Goal: Information Seeking & Learning: Learn about a topic

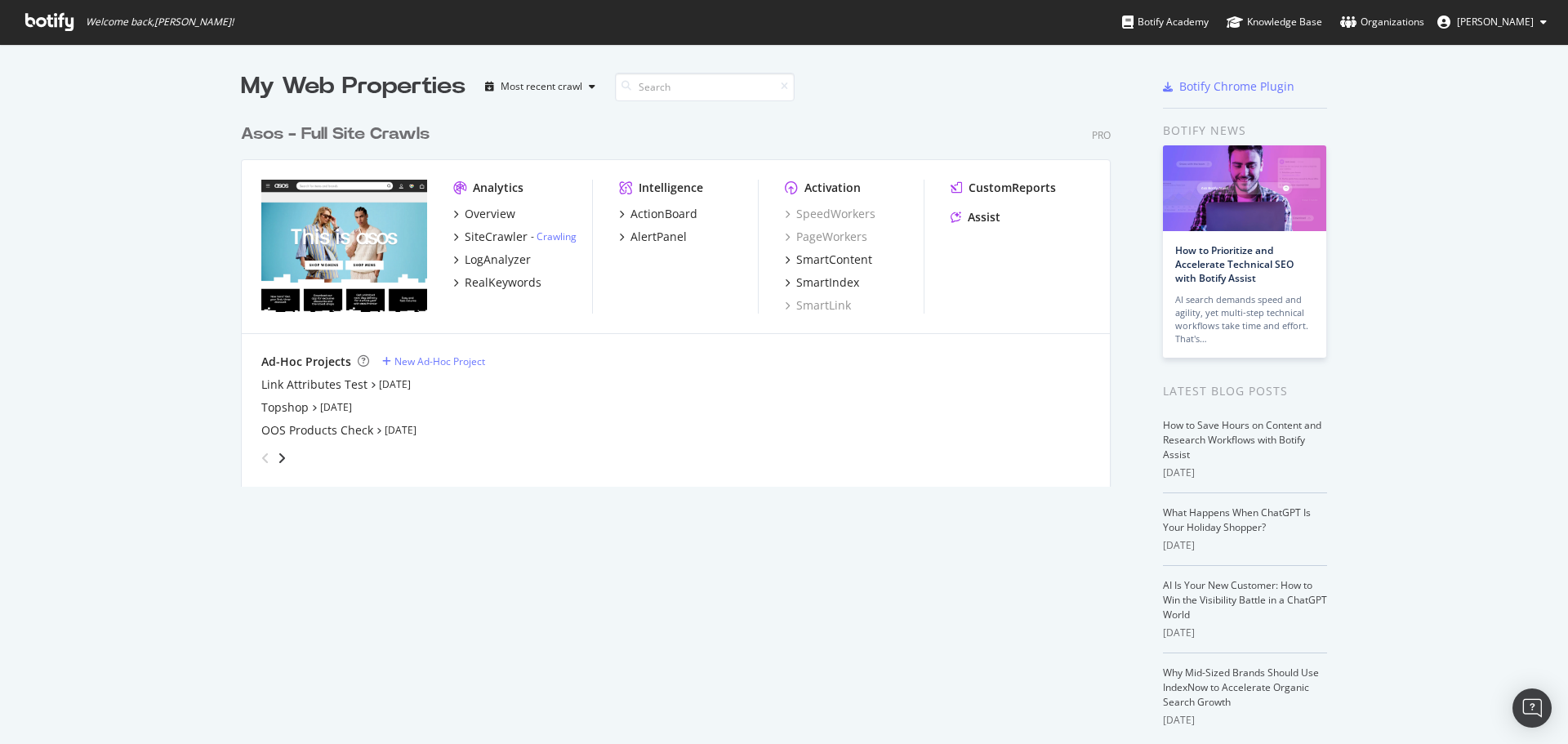
scroll to position [732, 1543]
click at [495, 208] on div "Overview" at bounding box center [490, 214] width 51 height 16
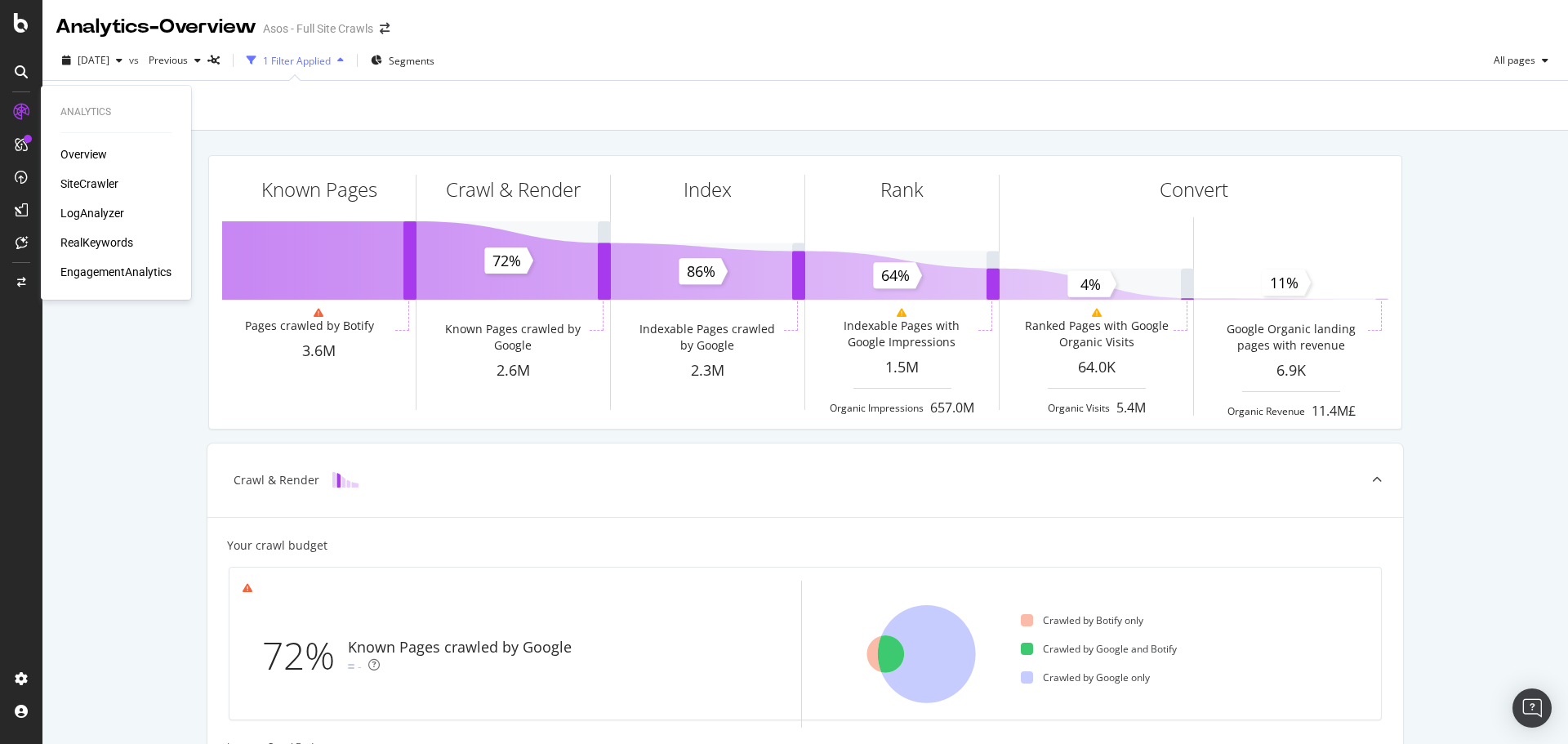
click at [68, 174] on div "Overview SiteCrawler LogAnalyzer RealKeywords EngagementAnalytics" at bounding box center [115, 214] width 111 height 134
click at [73, 177] on div "SiteCrawler" at bounding box center [89, 183] width 58 height 16
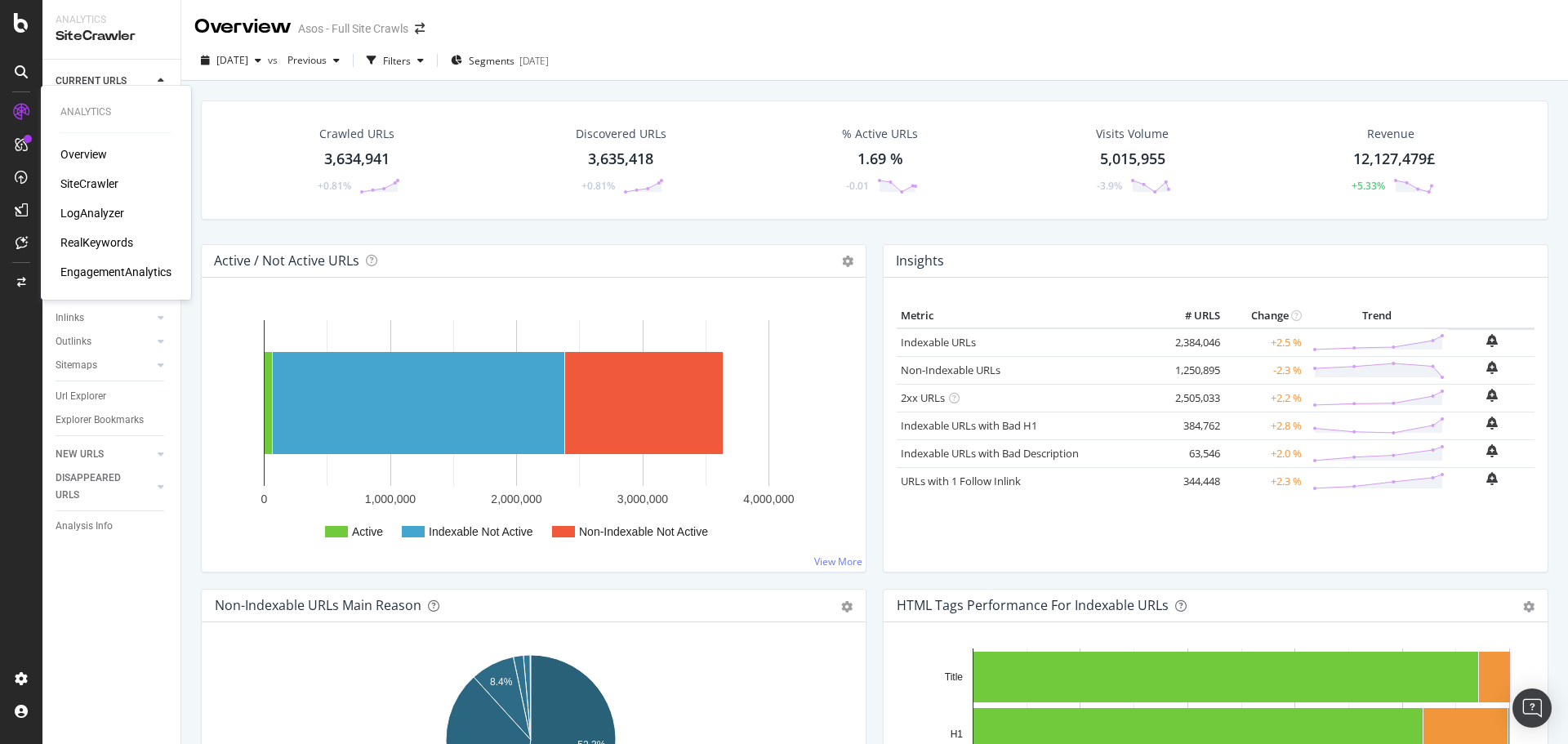
click at [69, 151] on div "Overview" at bounding box center [84, 154] width 46 height 16
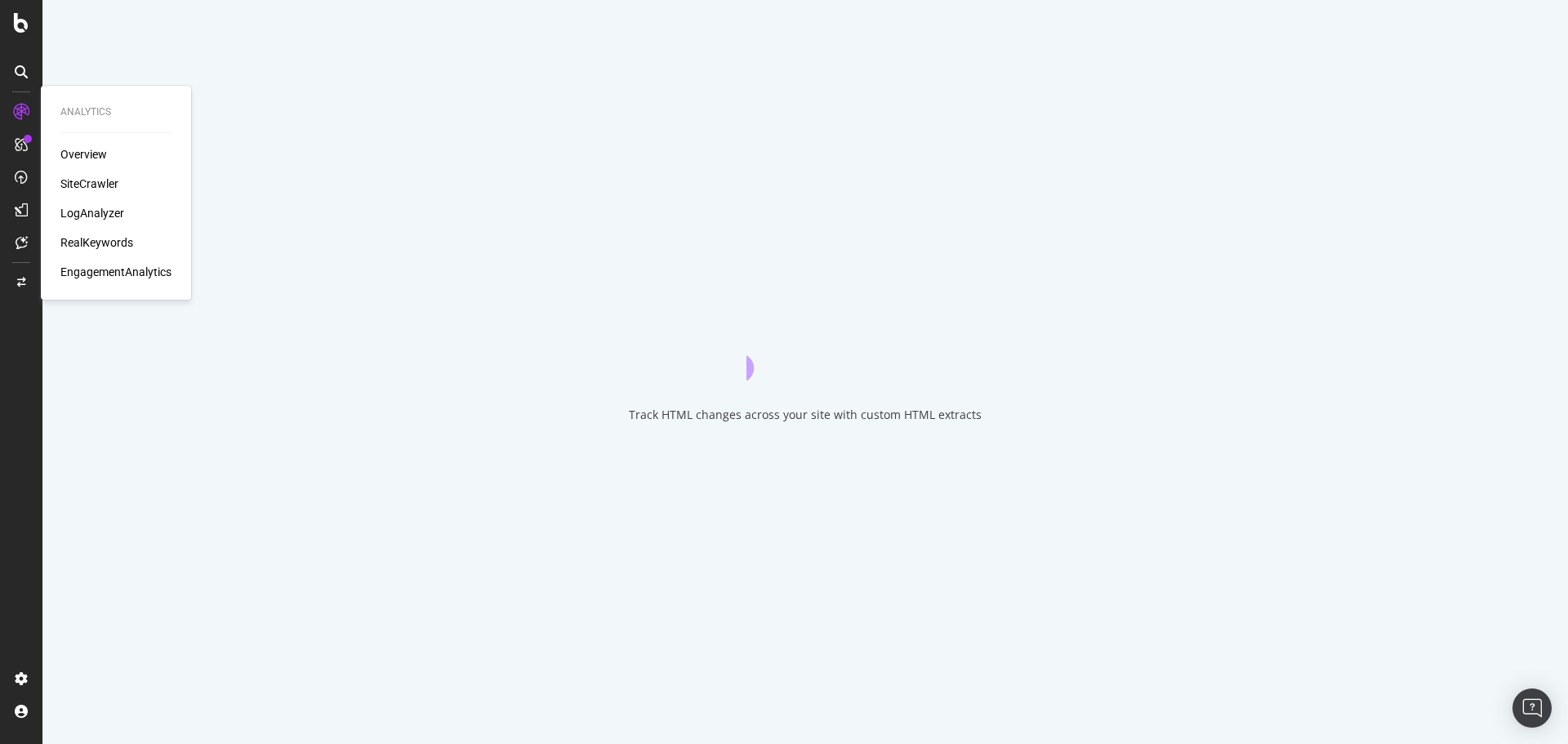
click at [76, 177] on div "SiteCrawler" at bounding box center [89, 183] width 58 height 16
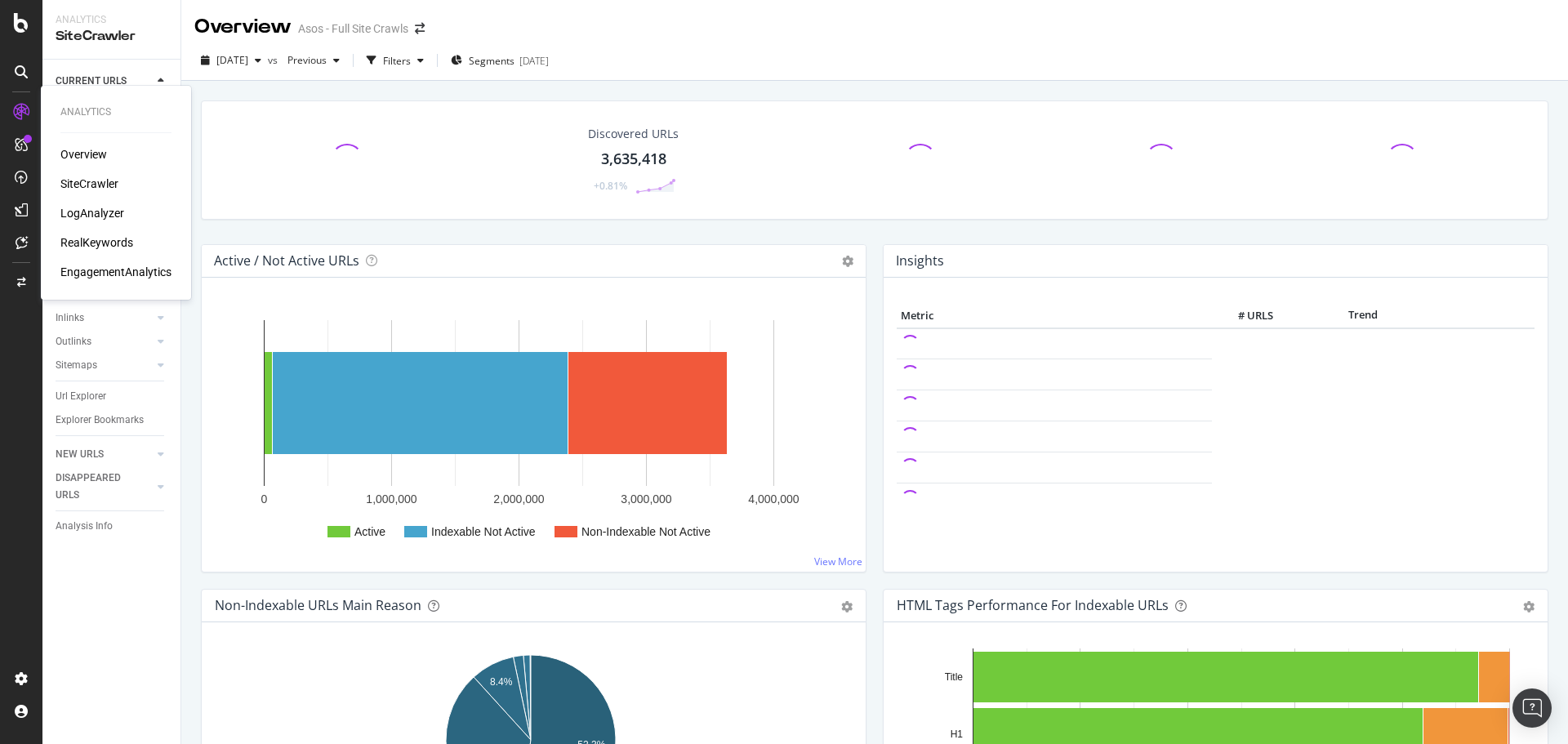
click at [90, 208] on div "LogAnalyzer" at bounding box center [92, 213] width 64 height 16
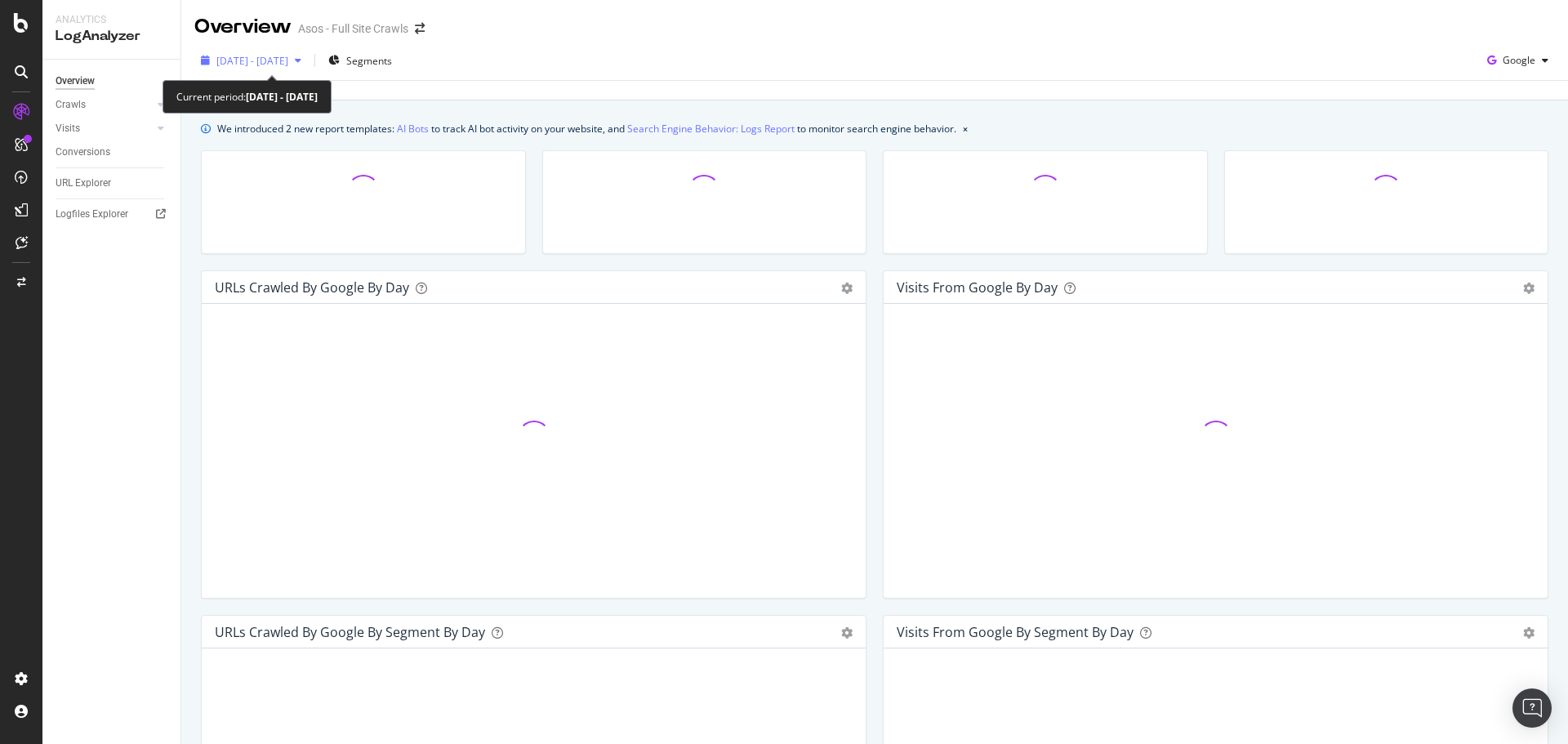
click at [288, 67] on span "[DATE] - [DATE]" at bounding box center [251, 61] width 71 height 14
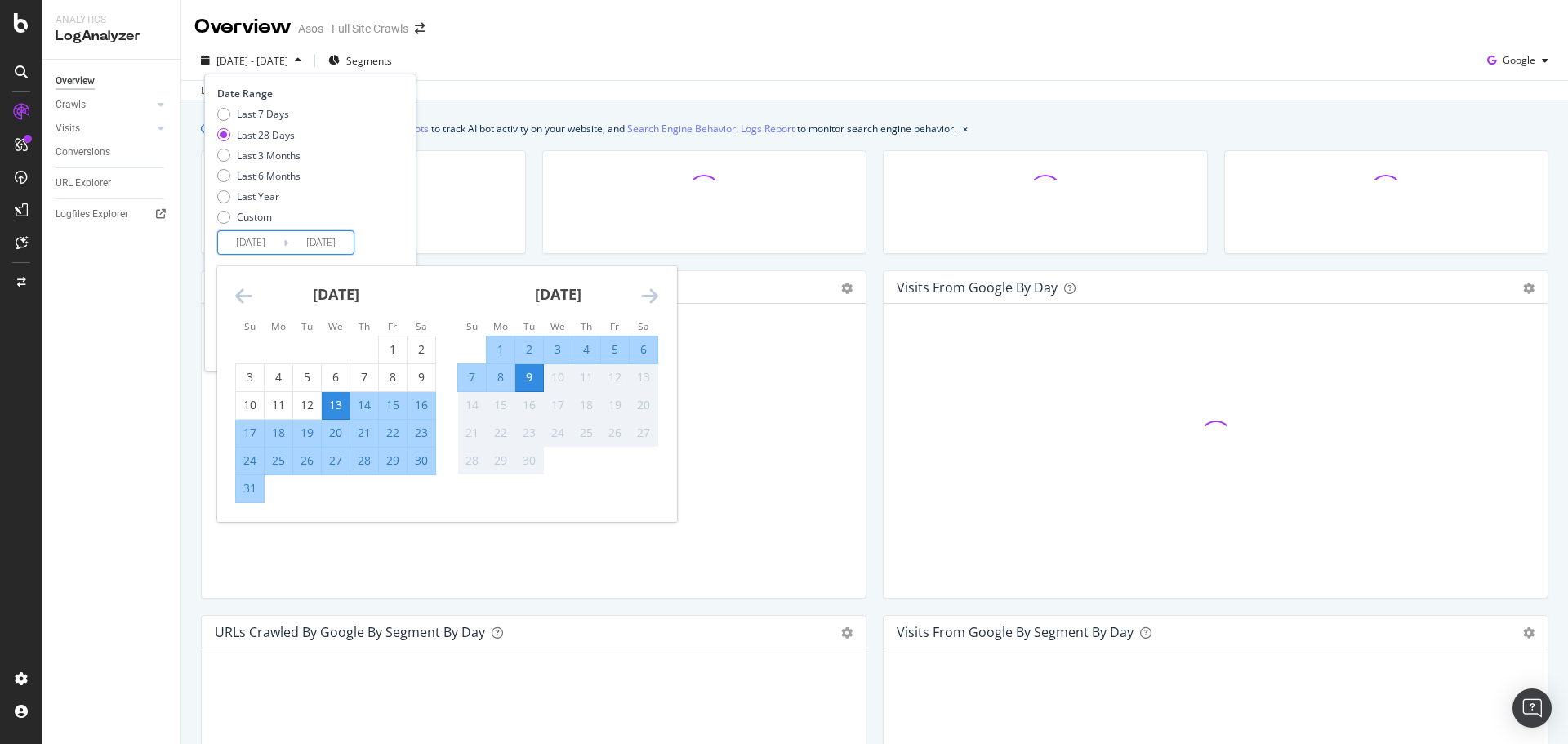
click at [256, 236] on input "[DATE]" at bounding box center [251, 242] width 65 height 23
click at [251, 299] on icon "Move backward to switch to the previous month." at bounding box center [244, 295] width 17 height 20
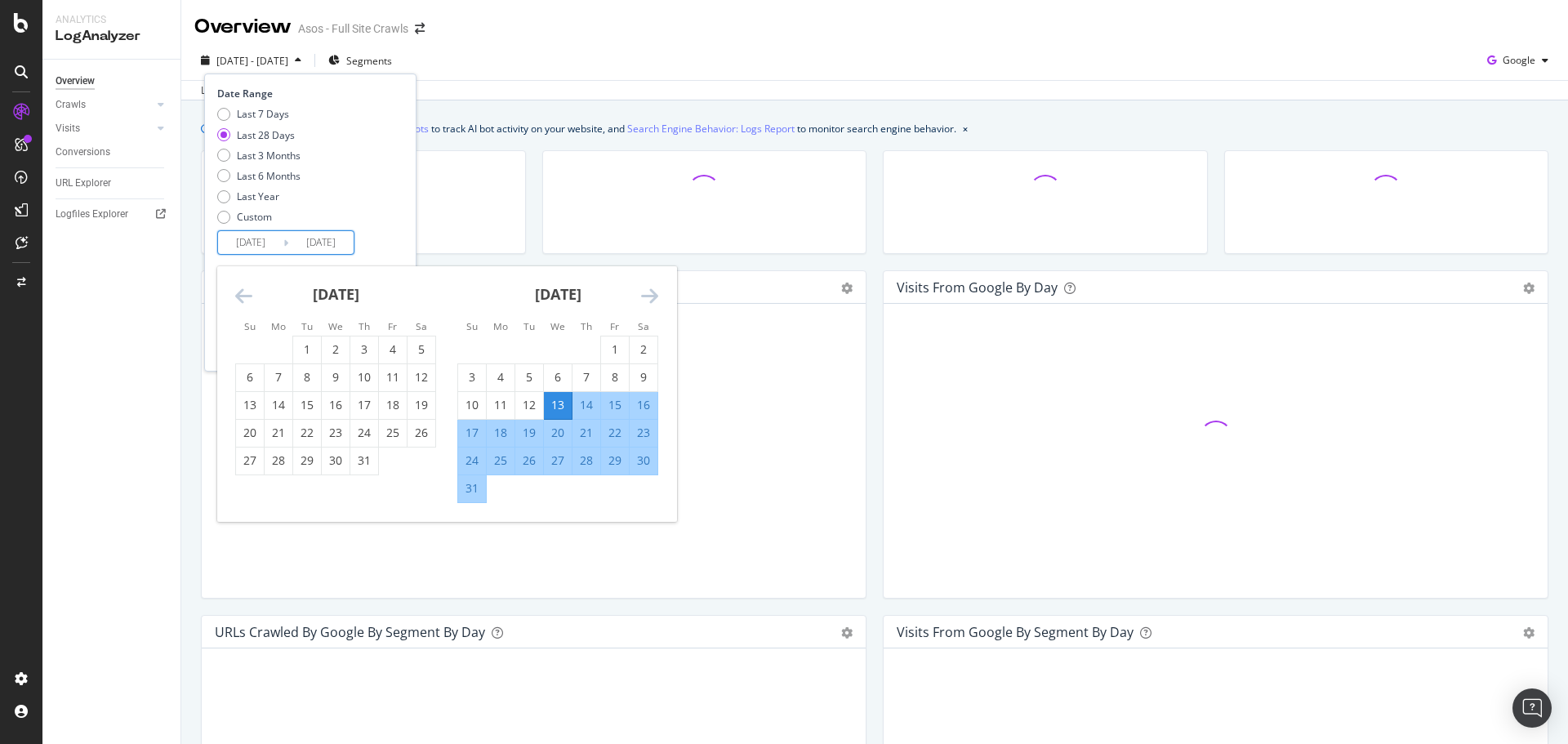
click at [251, 299] on icon "Move backward to switch to the previous month." at bounding box center [244, 295] width 17 height 20
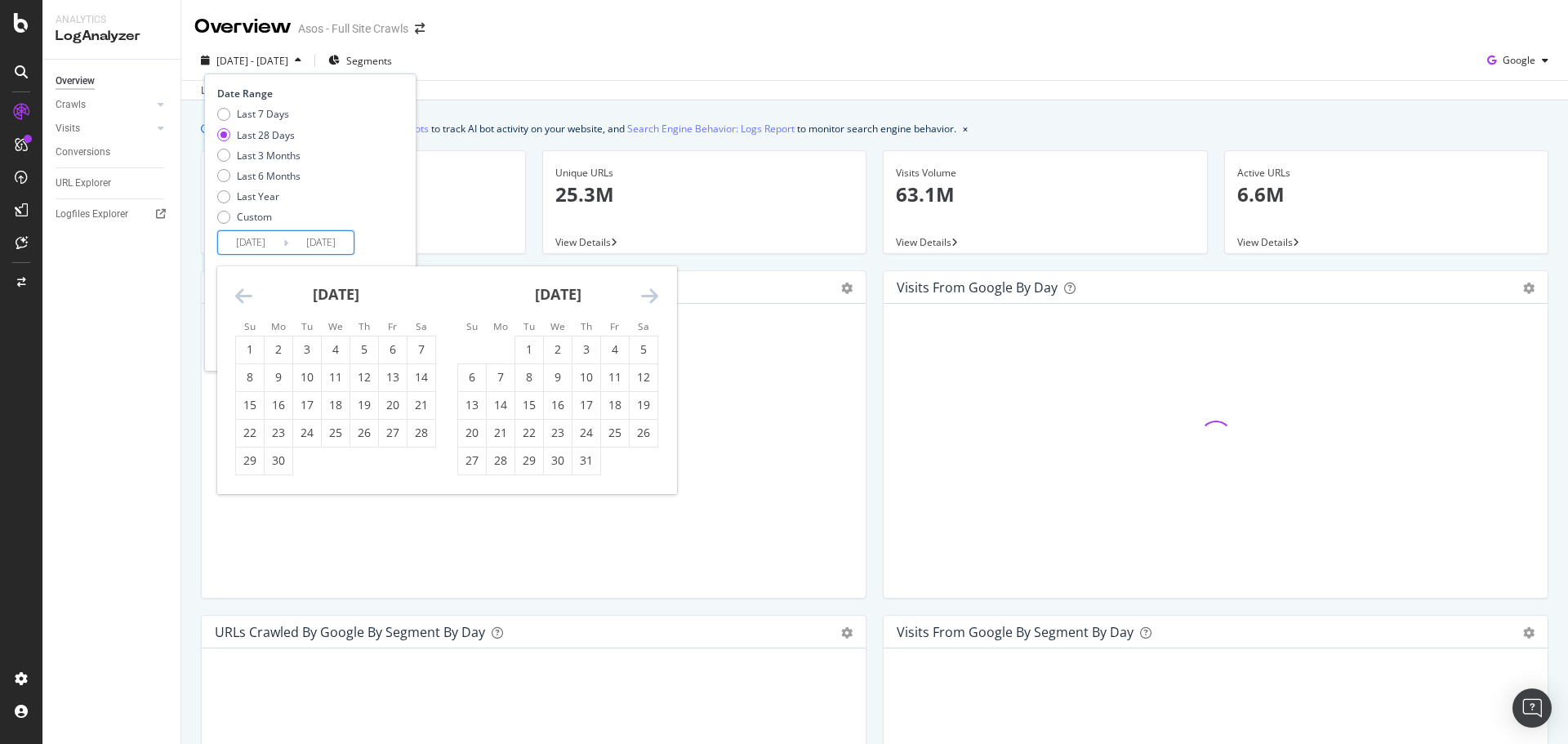
click at [251, 297] on icon "Move backward to switch to the previous month." at bounding box center [244, 295] width 17 height 20
click at [251, 297] on icon "Move backward to switch to the previous month." at bounding box center [244, 295] width 17 height 20
click at [252, 295] on div "[DATE]" at bounding box center [335, 301] width 201 height 70
click at [239, 300] on icon "Move backward to switch to the previous month." at bounding box center [244, 295] width 17 height 20
click at [241, 300] on icon "Move backward to switch to the previous month." at bounding box center [244, 295] width 17 height 20
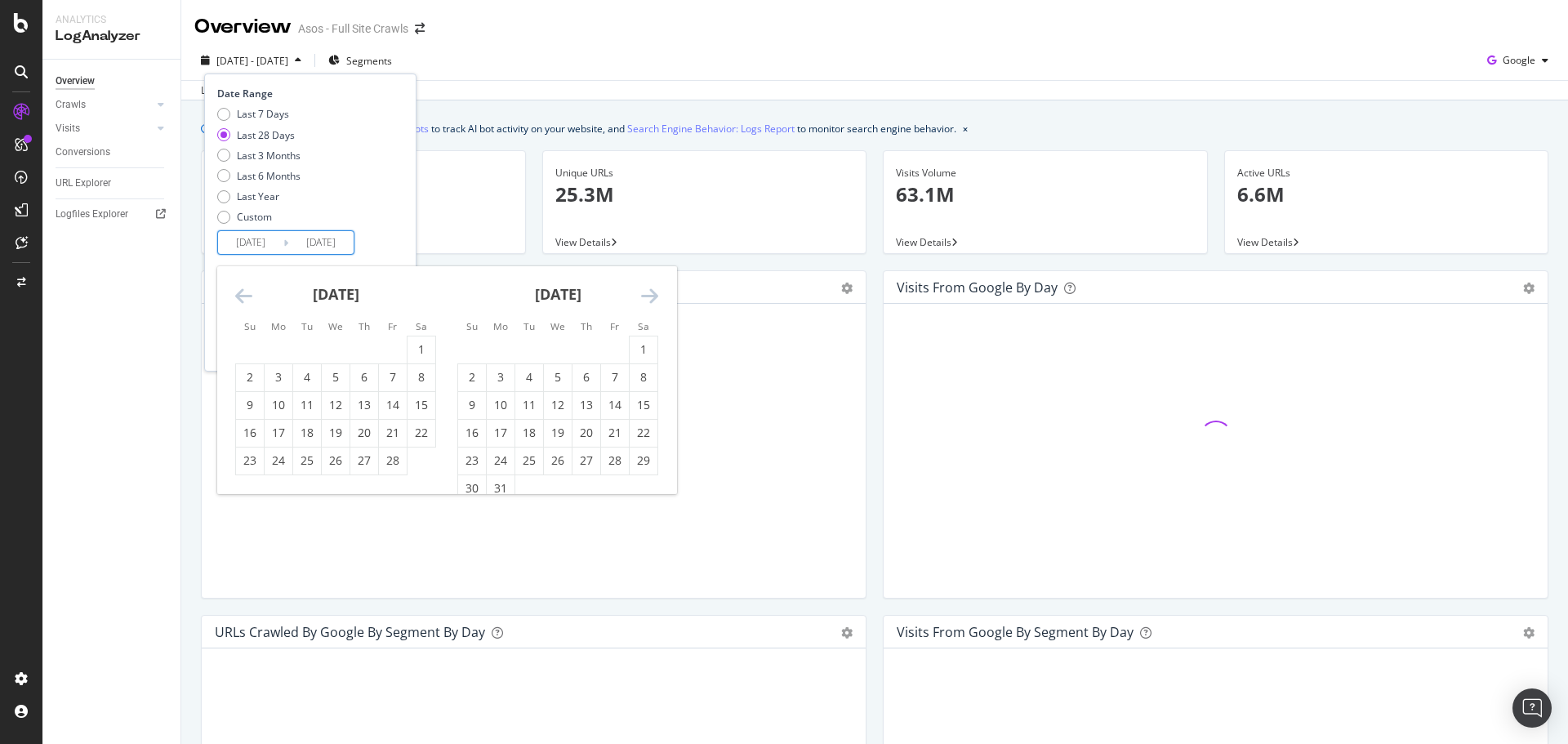
click at [242, 300] on icon "Move backward to switch to the previous month." at bounding box center [244, 295] width 17 height 20
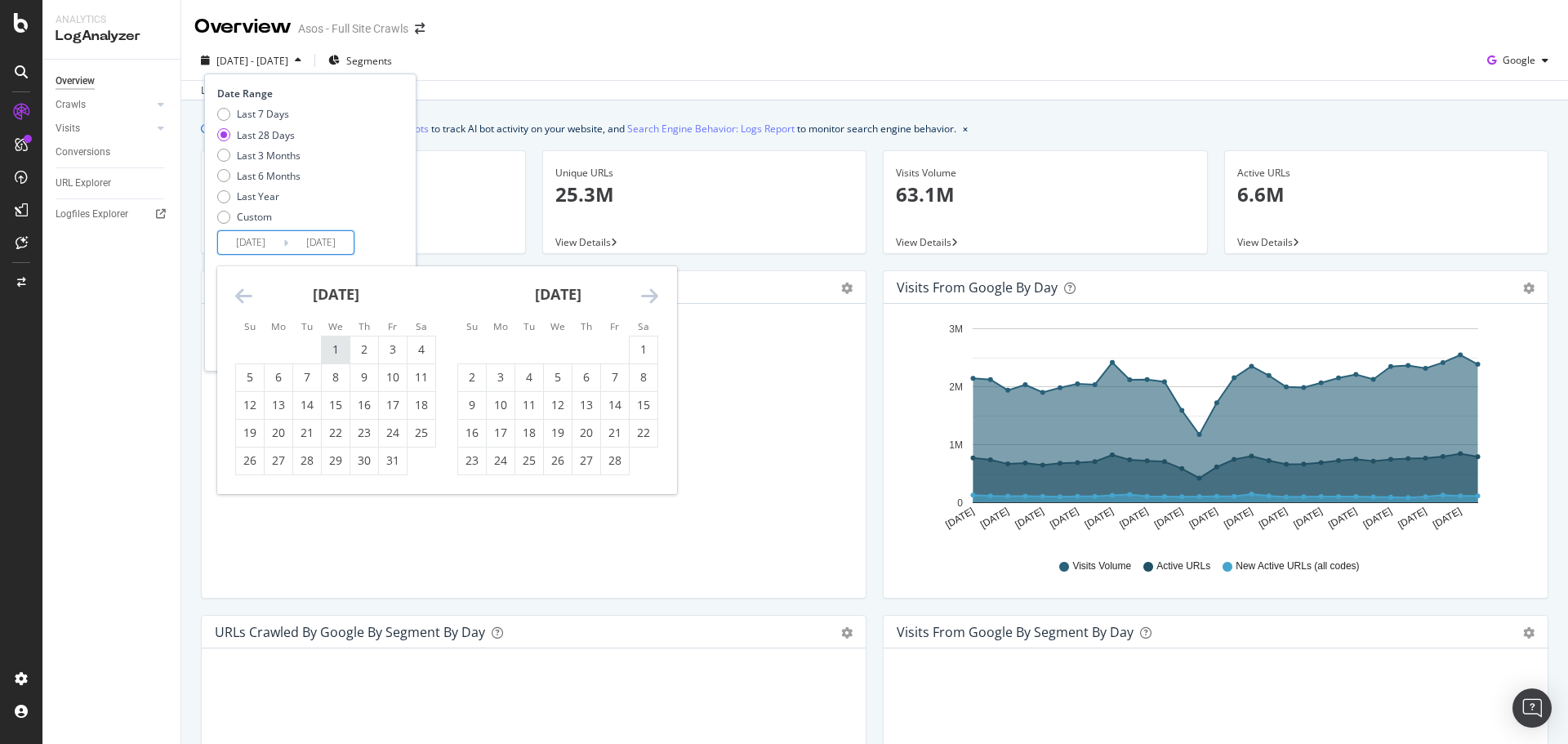
click at [329, 343] on div "1" at bounding box center [336, 349] width 28 height 16
type input "[DATE]"
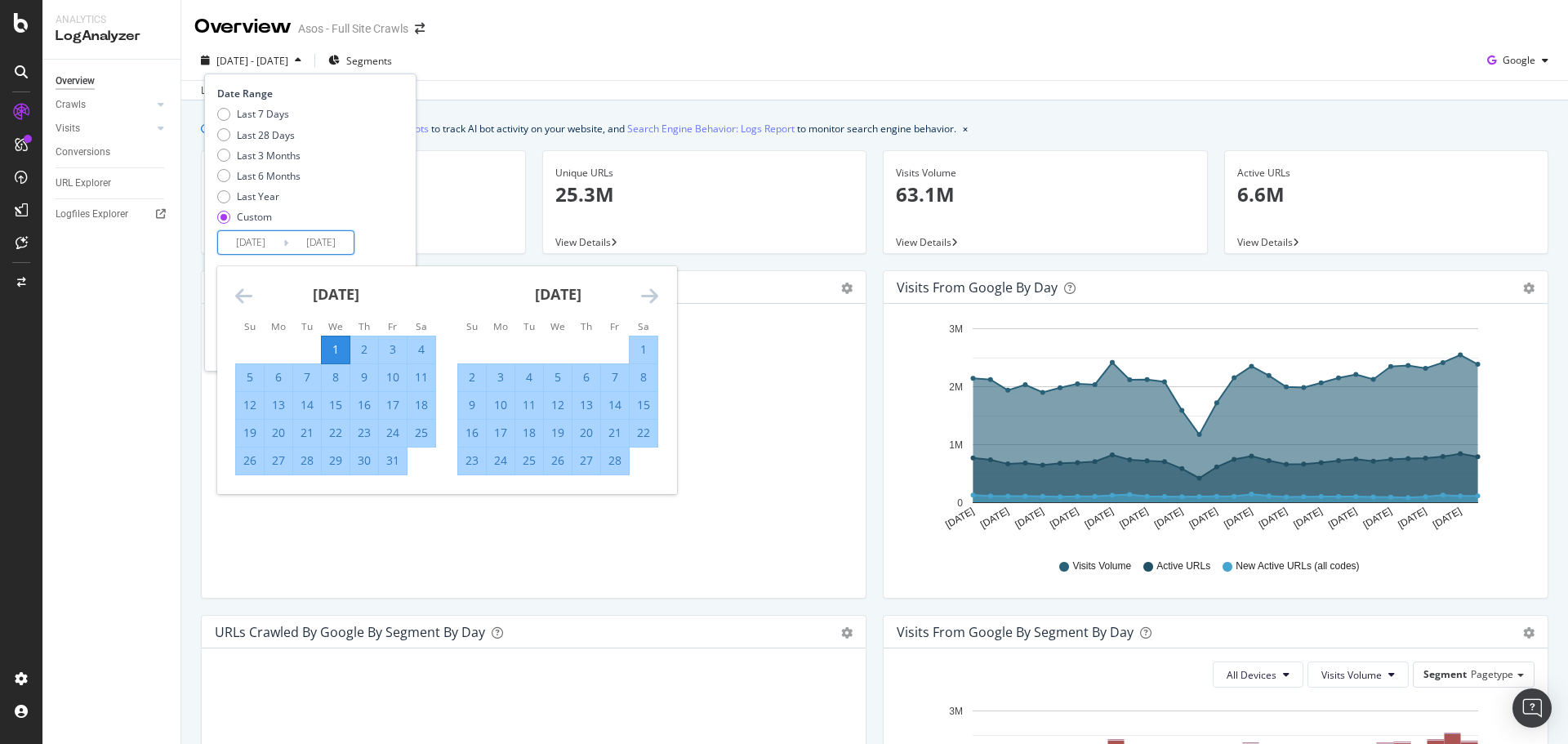
click at [643, 297] on icon "Move forward to switch to the next month." at bounding box center [649, 295] width 17 height 20
click at [645, 298] on icon "Move forward to switch to the next month." at bounding box center [649, 295] width 17 height 20
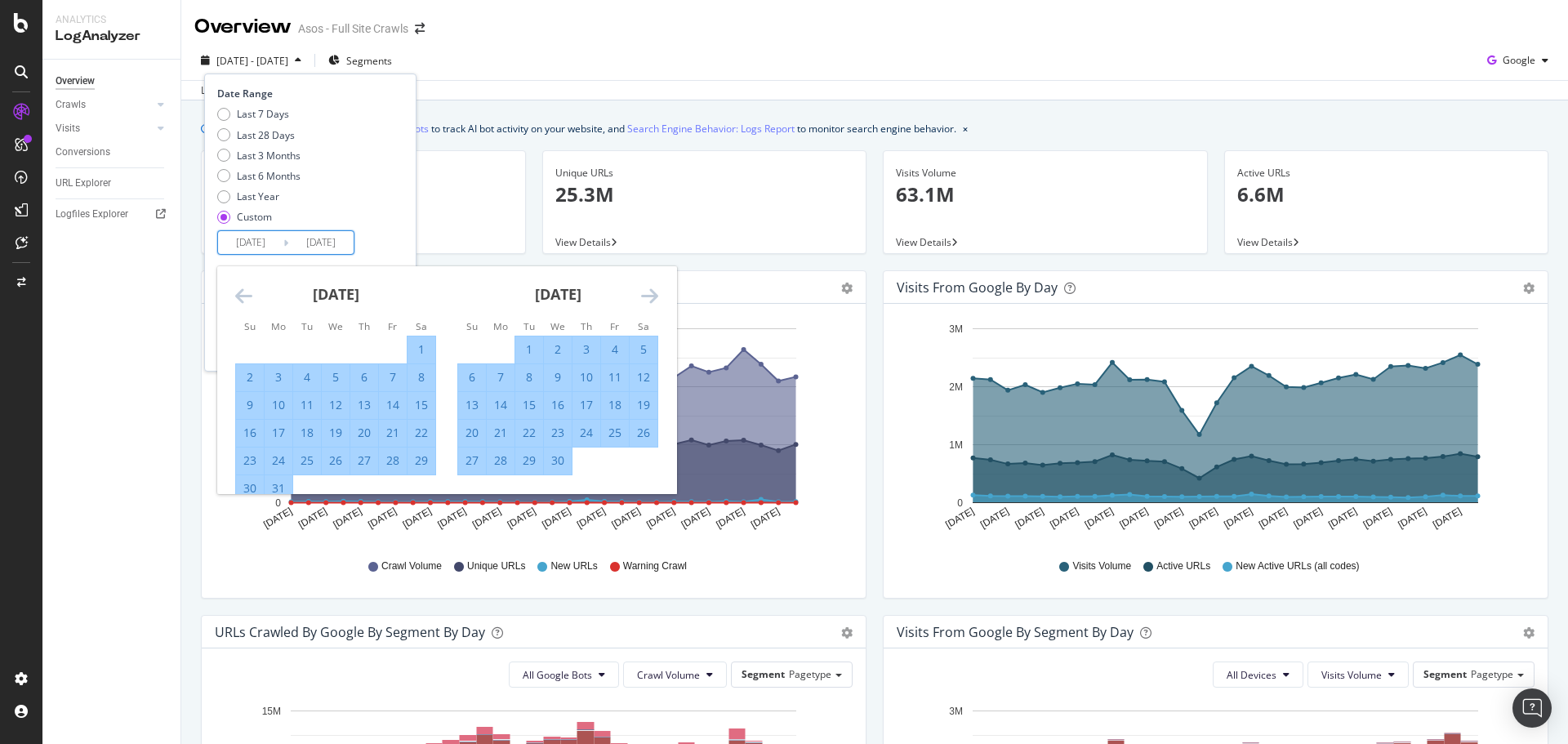
click at [645, 298] on icon "Move forward to switch to the next month." at bounding box center [649, 295] width 17 height 20
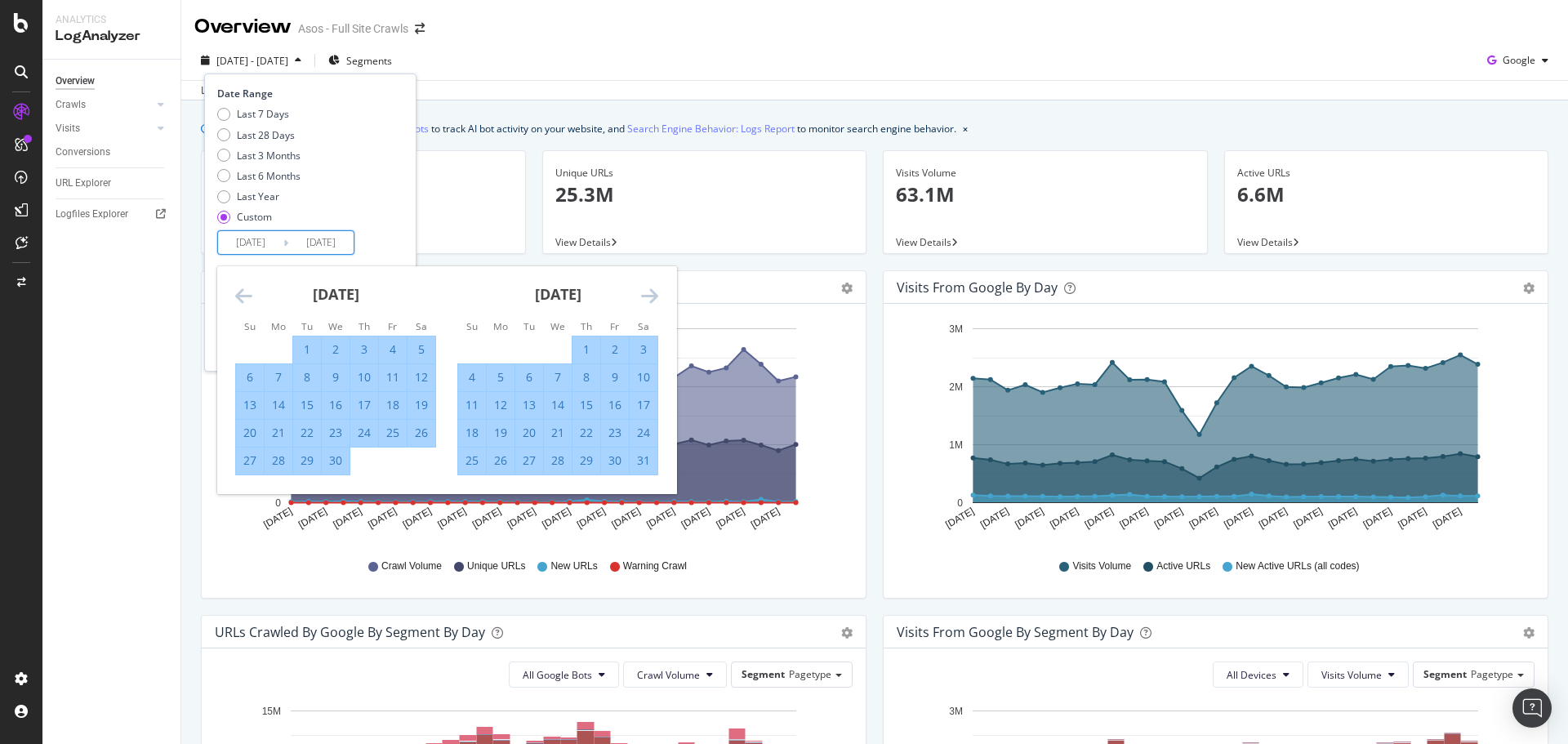
click at [642, 298] on icon "Move forward to switch to the next month." at bounding box center [649, 295] width 17 height 20
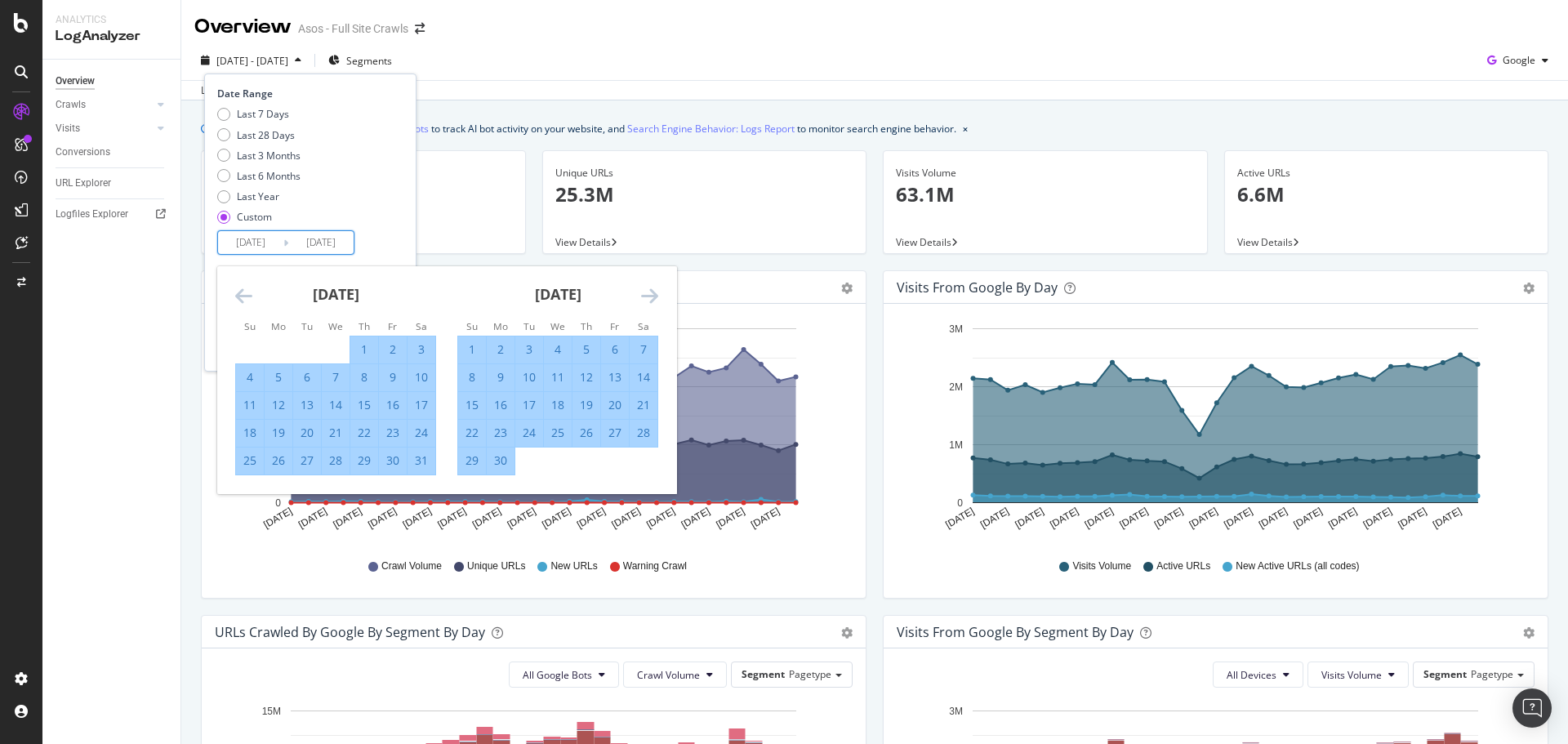
click at [499, 466] on div "30" at bounding box center [500, 460] width 28 height 16
type input "[DATE]"
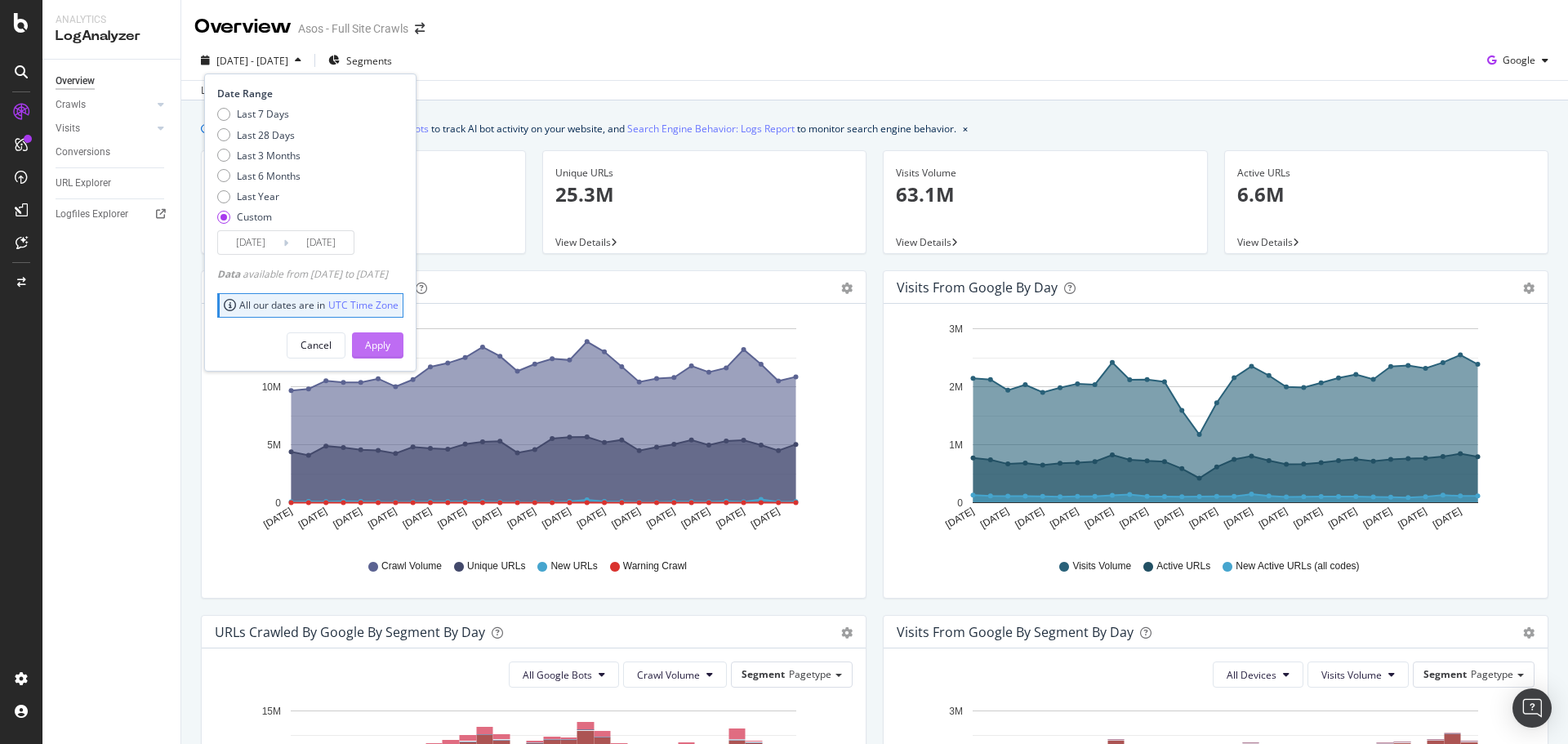
click at [390, 344] on div "Apply" at bounding box center [377, 345] width 25 height 14
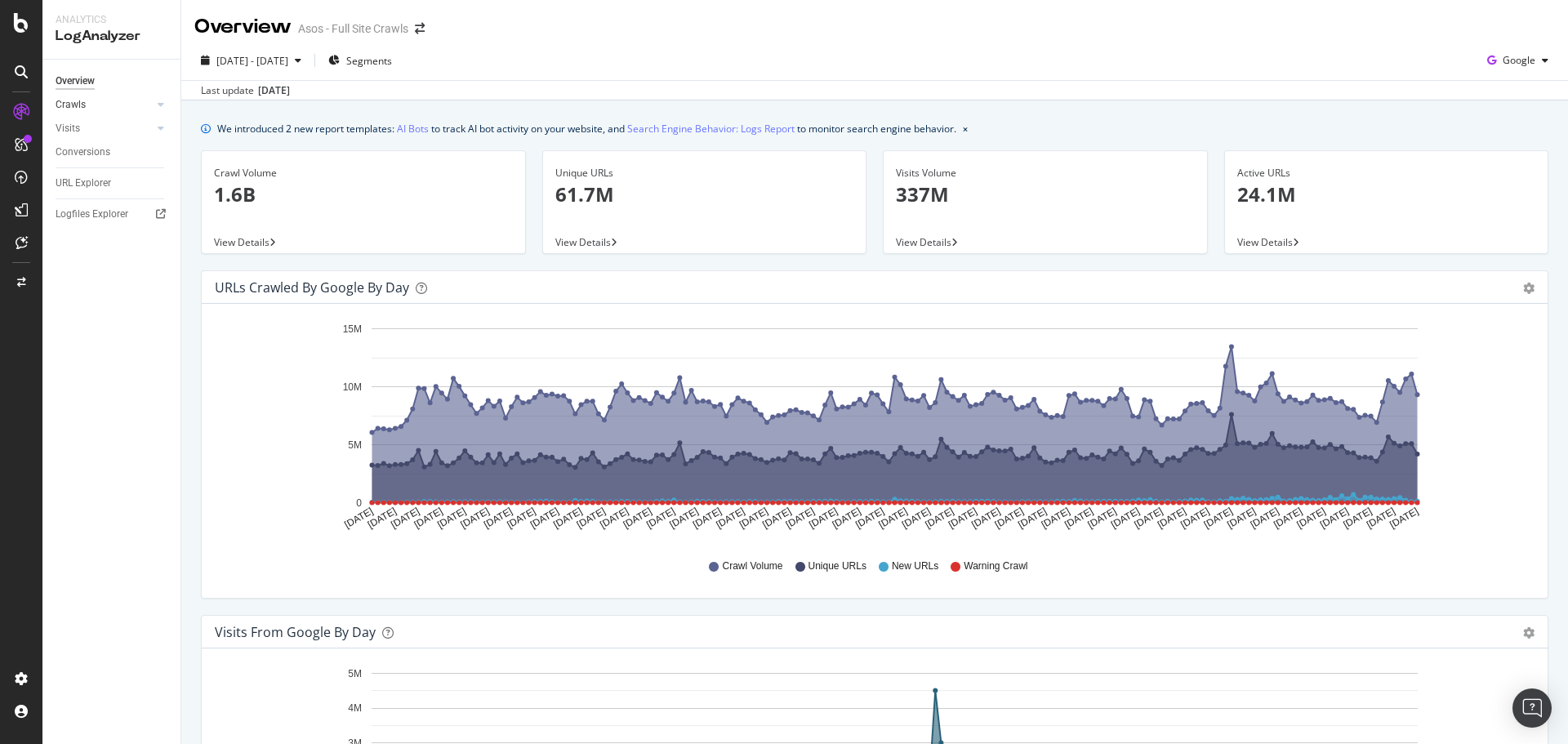
click at [94, 104] on link "Crawls" at bounding box center [103, 105] width 97 height 17
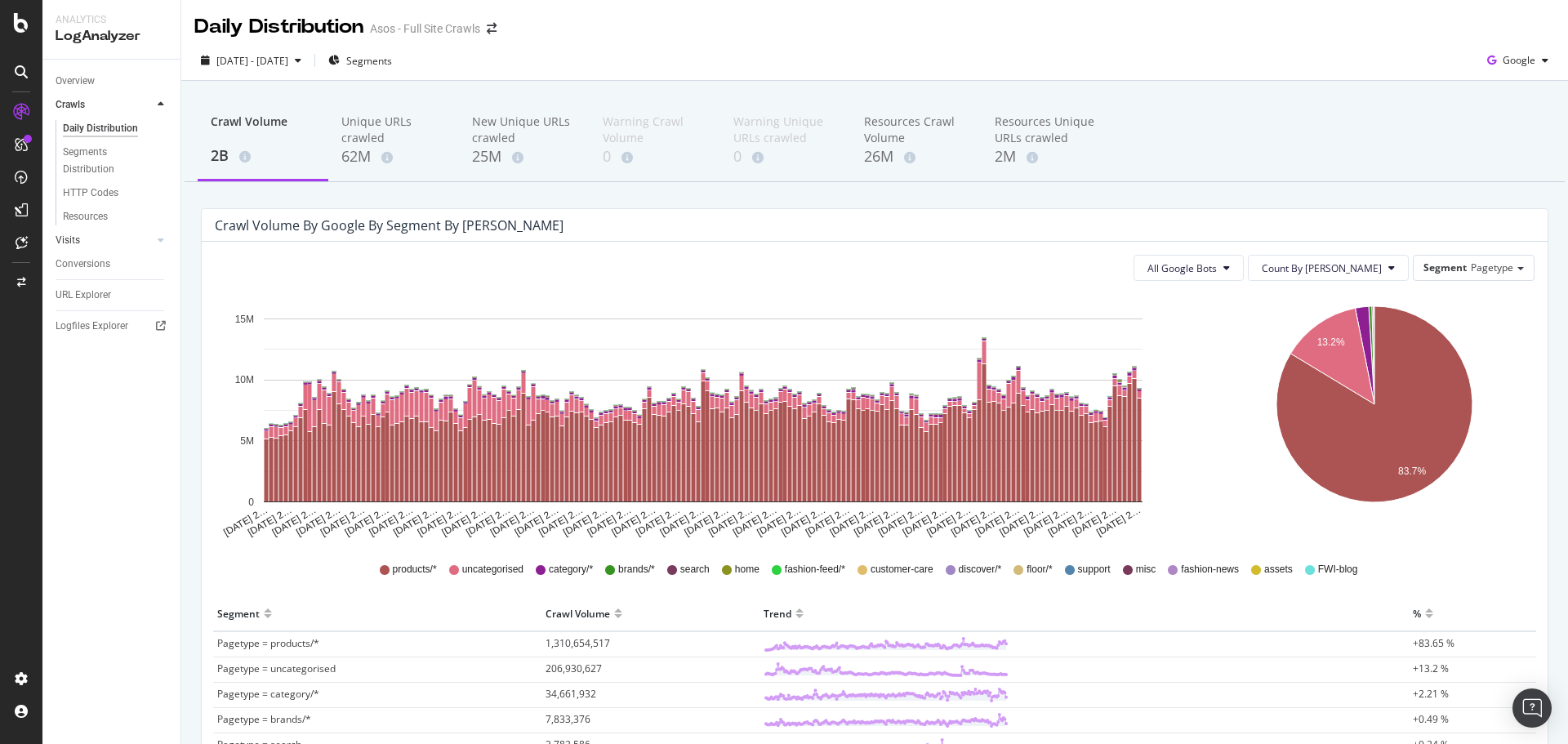
click at [84, 230] on div "Visits" at bounding box center [117, 241] width 125 height 24
click at [84, 241] on link "Visits" at bounding box center [103, 240] width 97 height 17
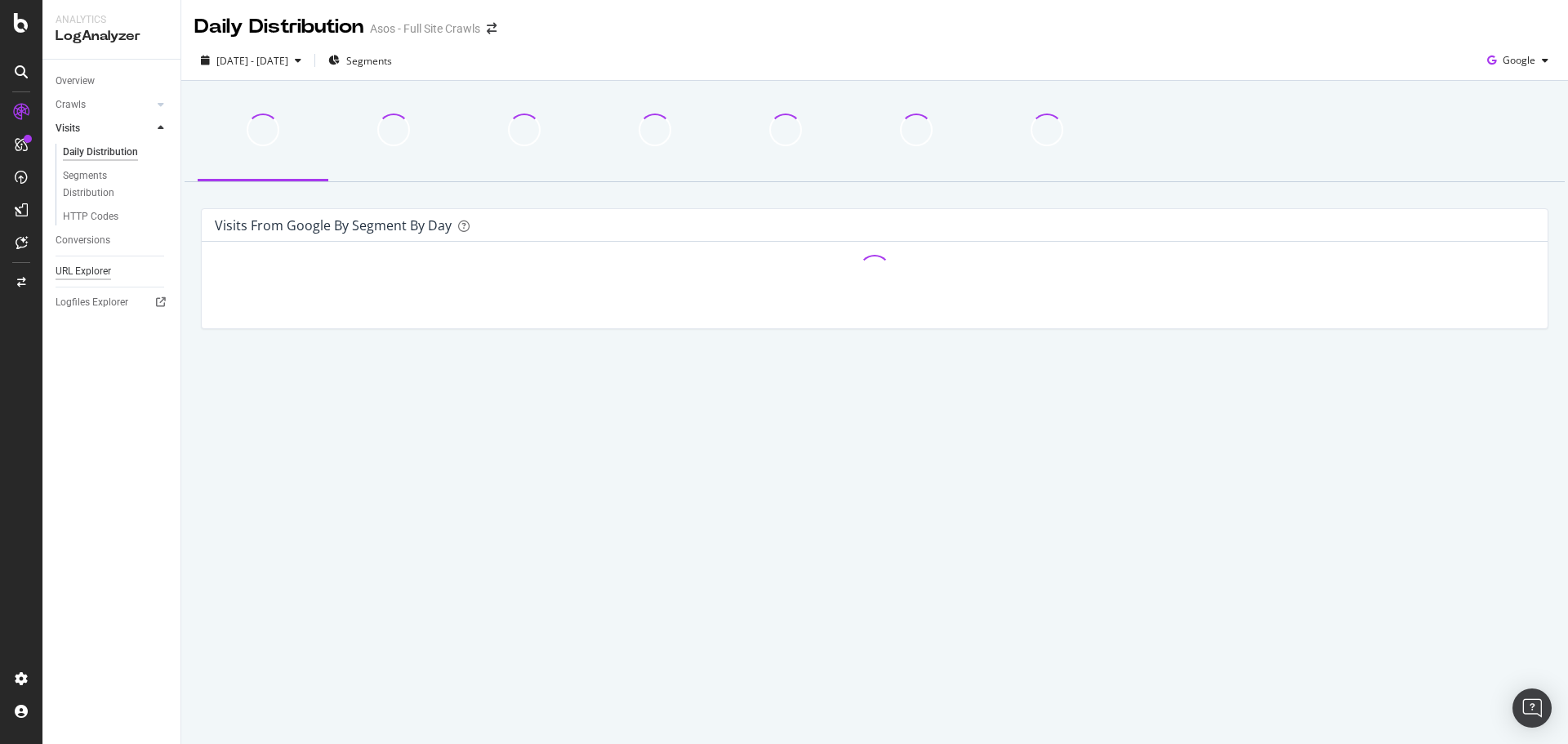
click at [95, 265] on div "URL Explorer" at bounding box center [83, 271] width 55 height 17
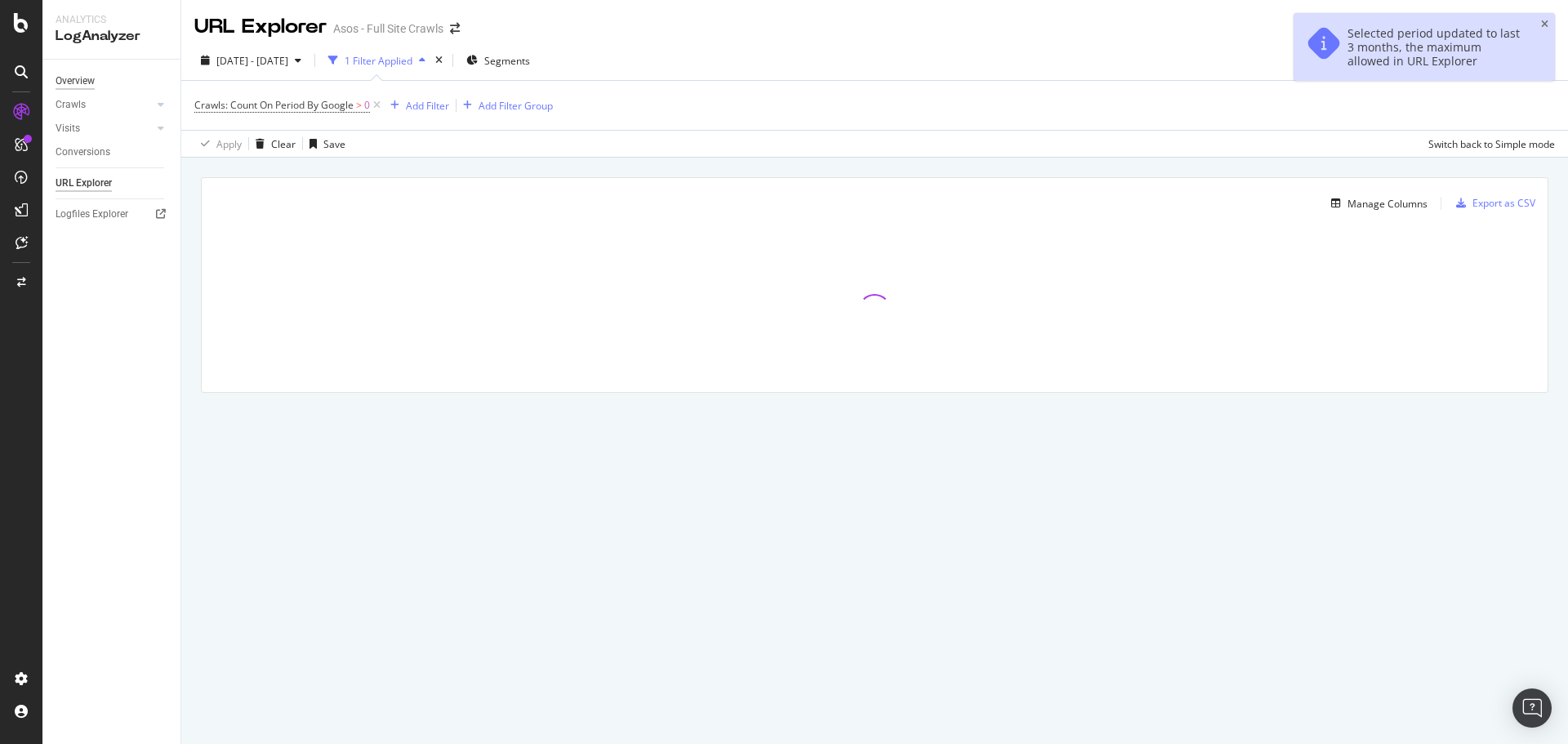
click at [70, 79] on div "Overview" at bounding box center [75, 81] width 40 height 17
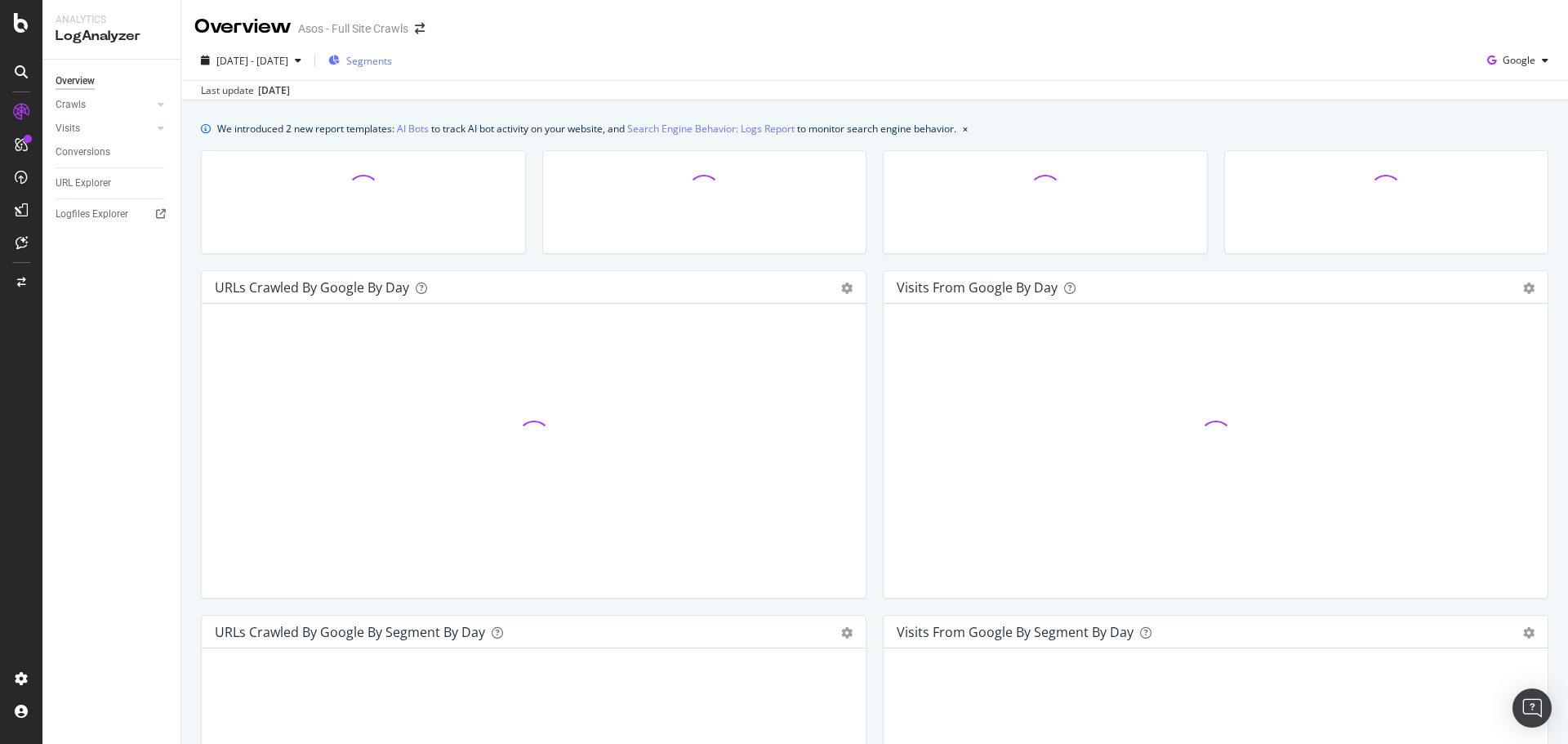
click at [392, 54] on span "Segments" at bounding box center [369, 61] width 46 height 14
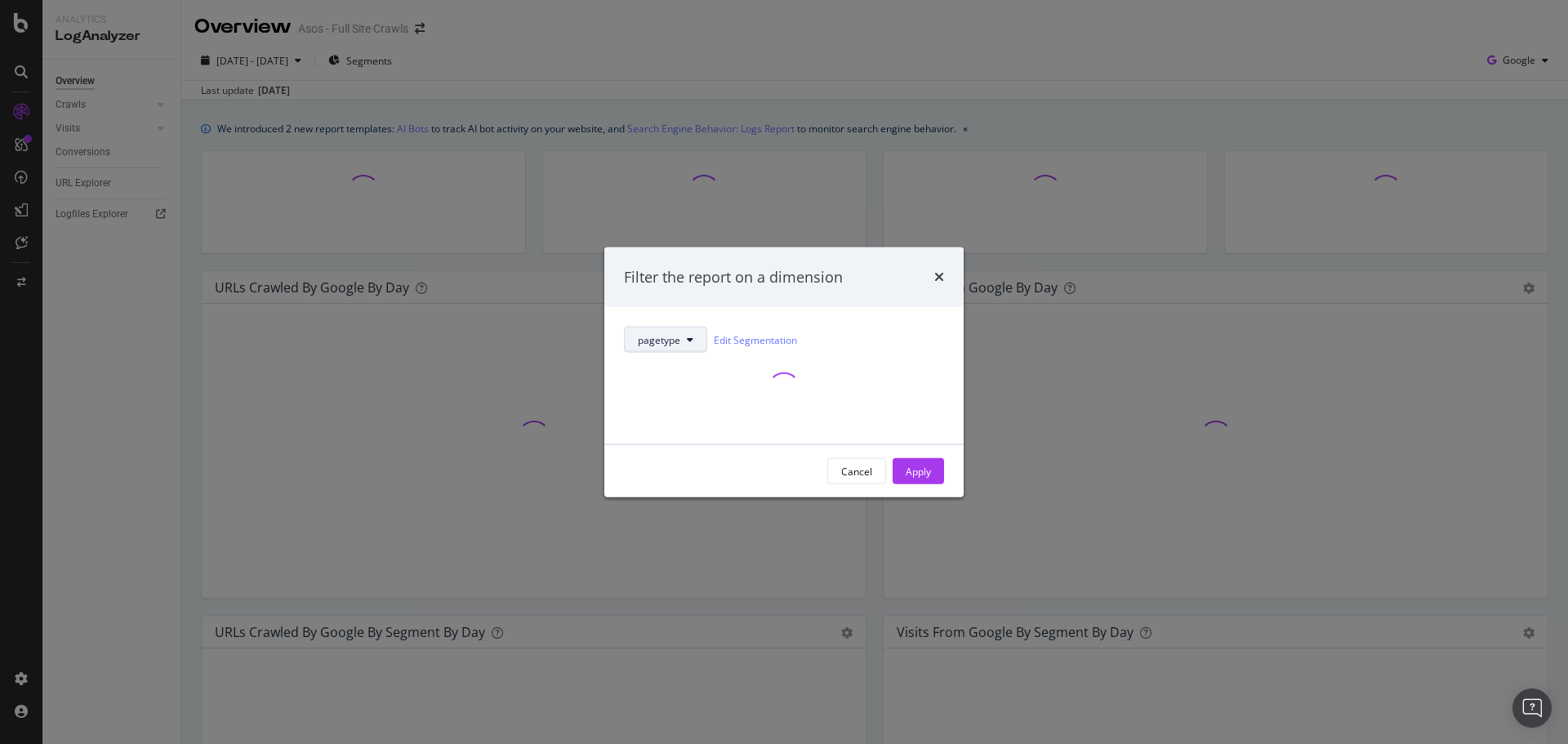
click at [672, 334] on span "pagetype" at bounding box center [659, 339] width 42 height 14
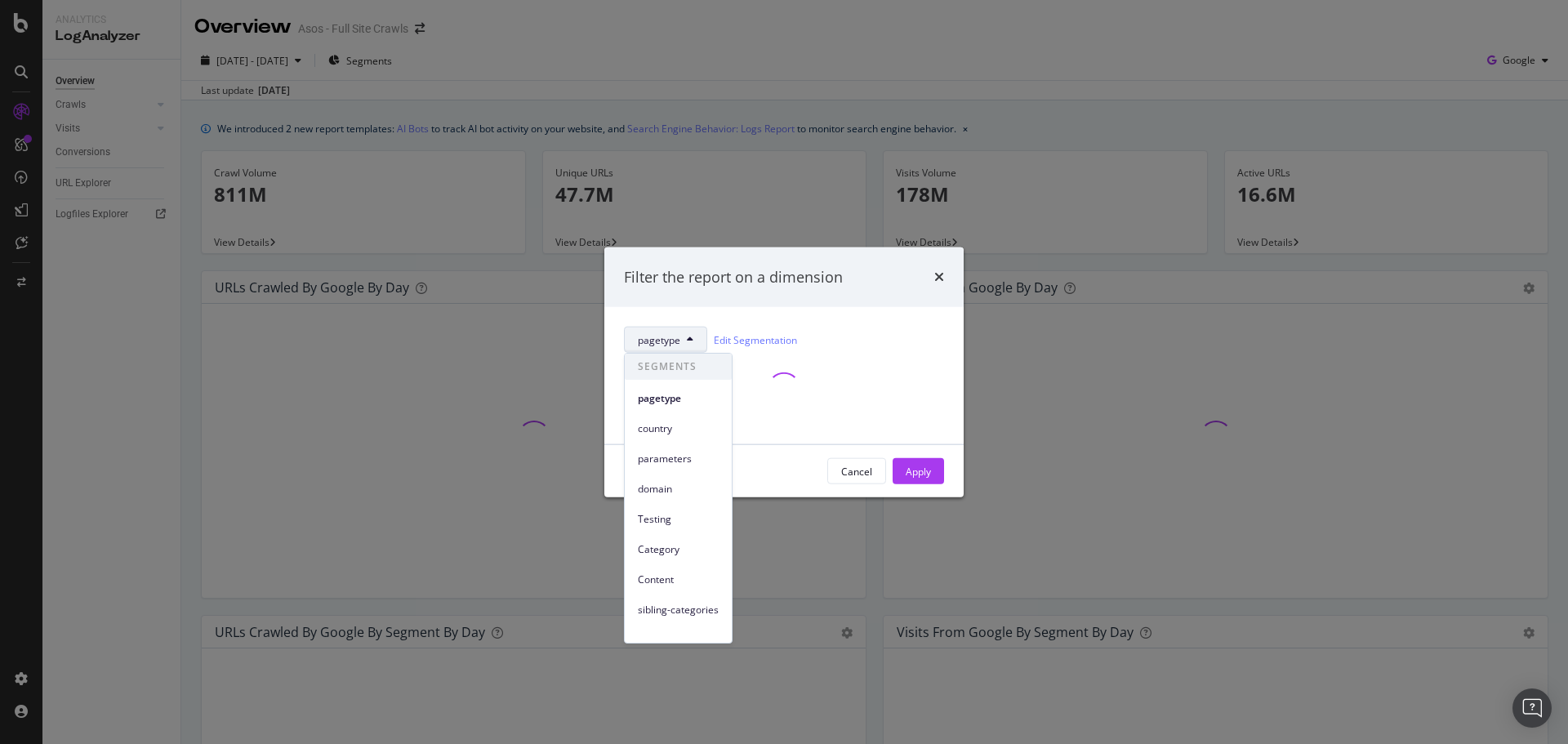
click at [399, 107] on div "Filter the report on a dimension pagetype Edit Segmentation Cancel Apply" at bounding box center [784, 372] width 1568 height 744
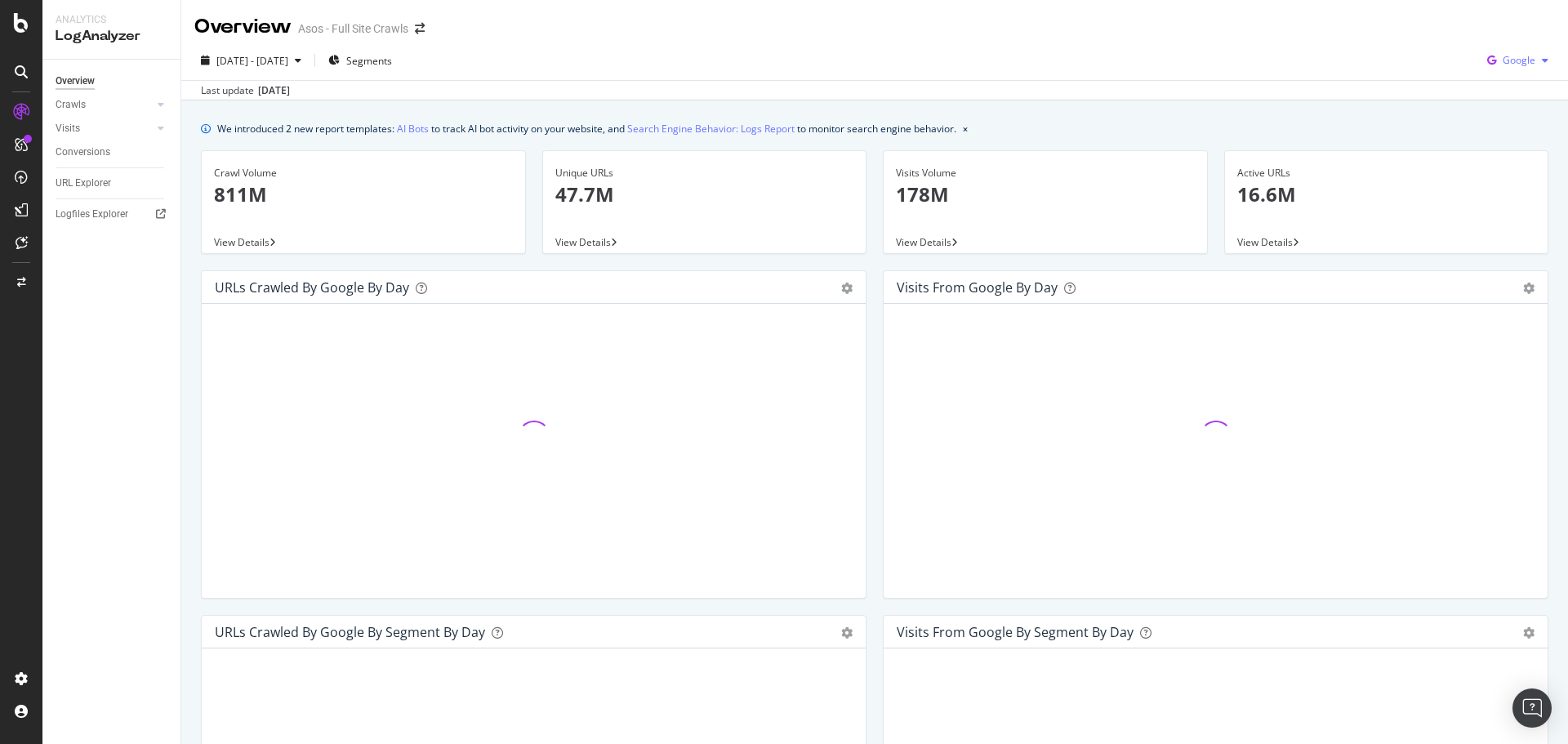
click at [1490, 65] on icon "button" at bounding box center [1491, 60] width 22 height 23
click at [1511, 158] on span "OpenAI" at bounding box center [1518, 153] width 60 height 15
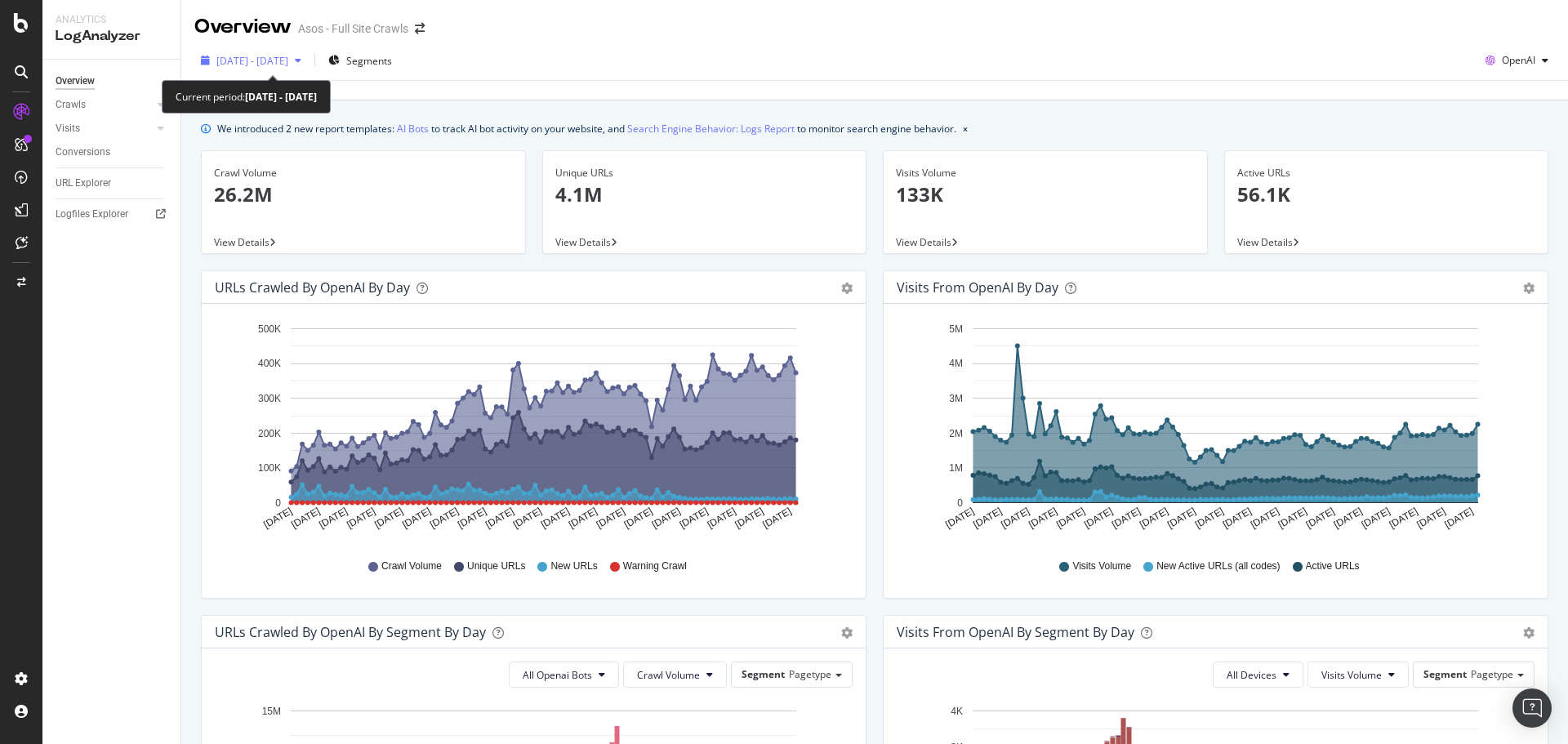
click at [288, 64] on span "[DATE] - [DATE]" at bounding box center [251, 61] width 71 height 14
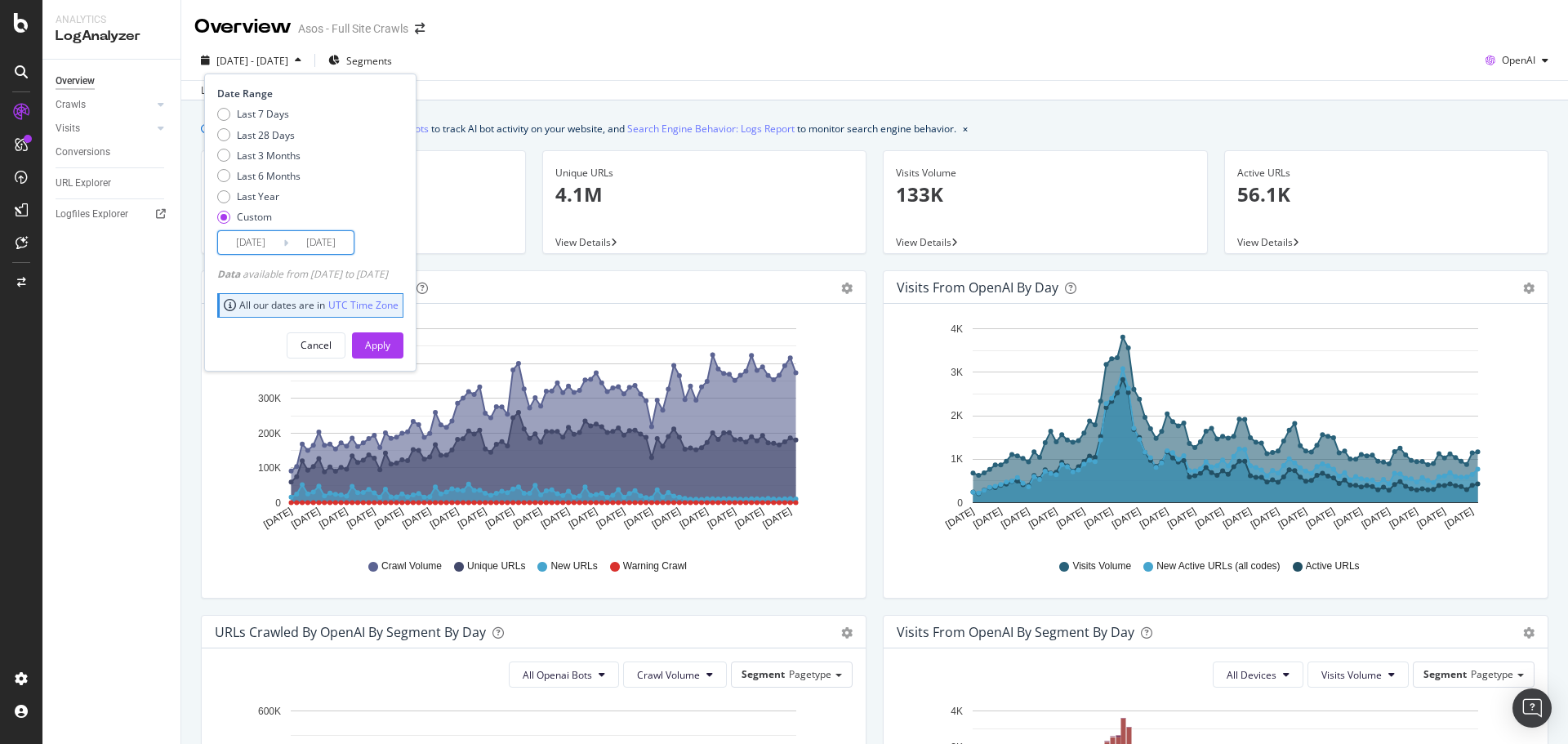
click at [251, 232] on input "[DATE]" at bounding box center [251, 242] width 65 height 23
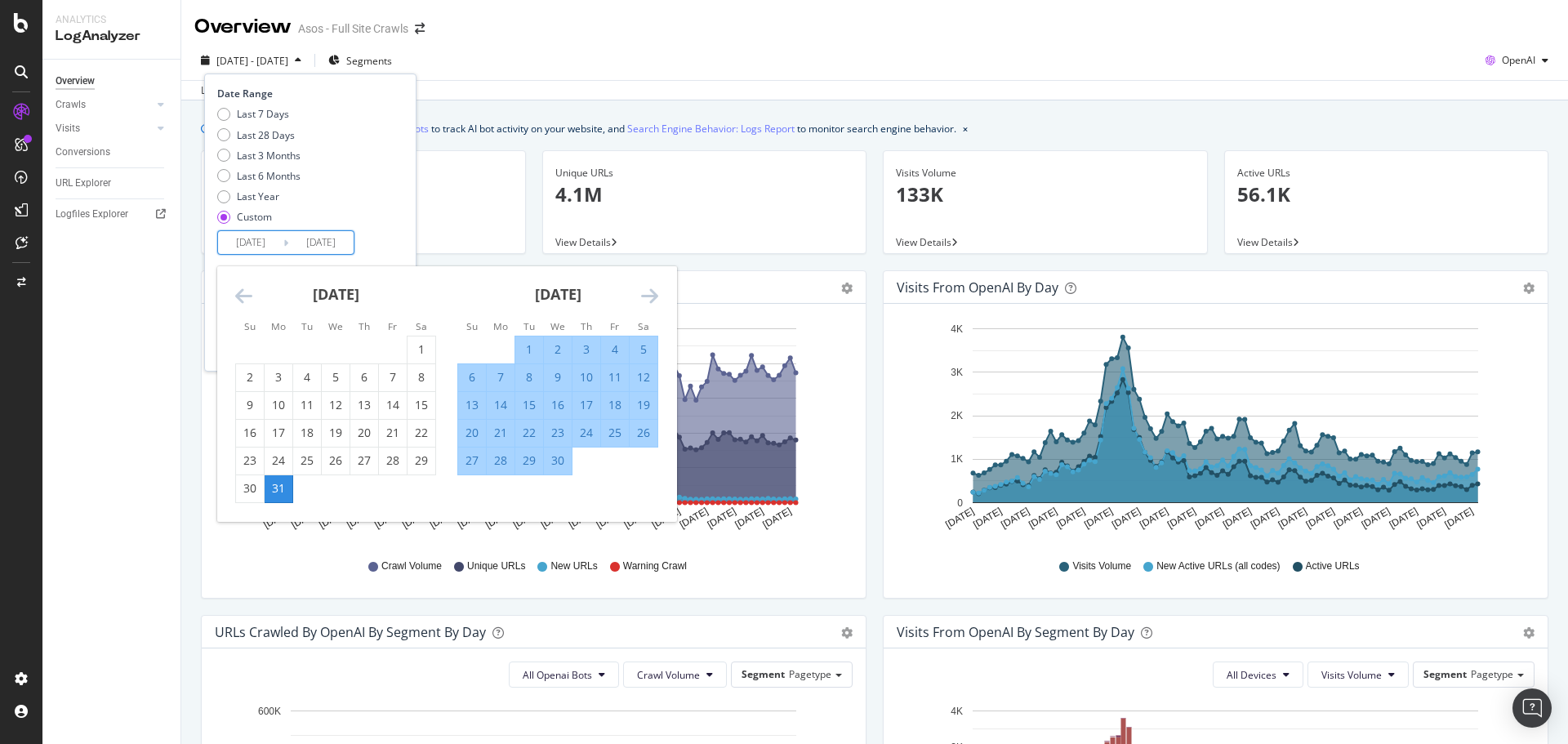
click at [240, 291] on icon "Move backward to switch to the previous month." at bounding box center [244, 295] width 17 height 20
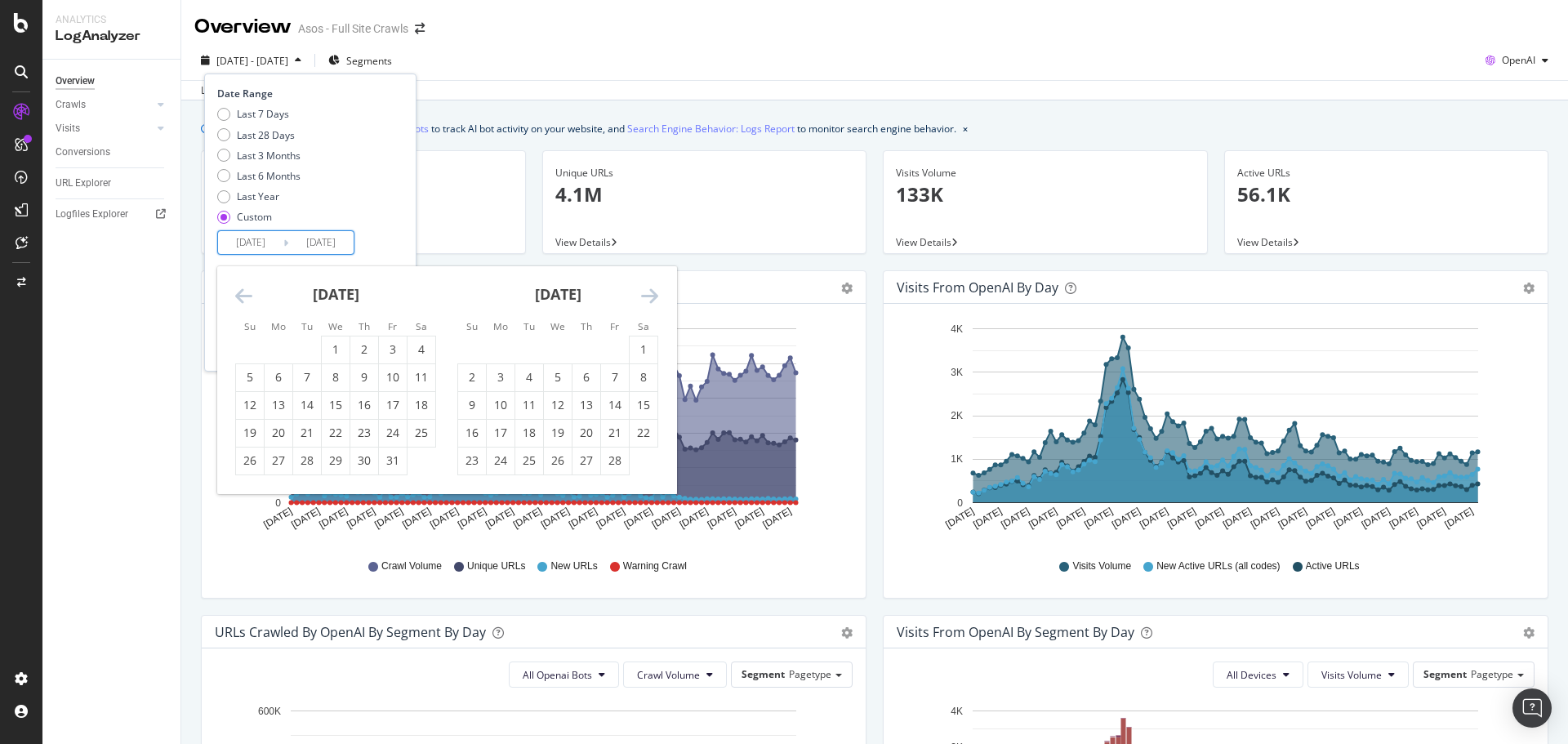
click at [240, 291] on icon "Move backward to switch to the previous month." at bounding box center [244, 295] width 17 height 20
click at [565, 352] on div "1" at bounding box center [558, 349] width 28 height 16
type input "[DATE]"
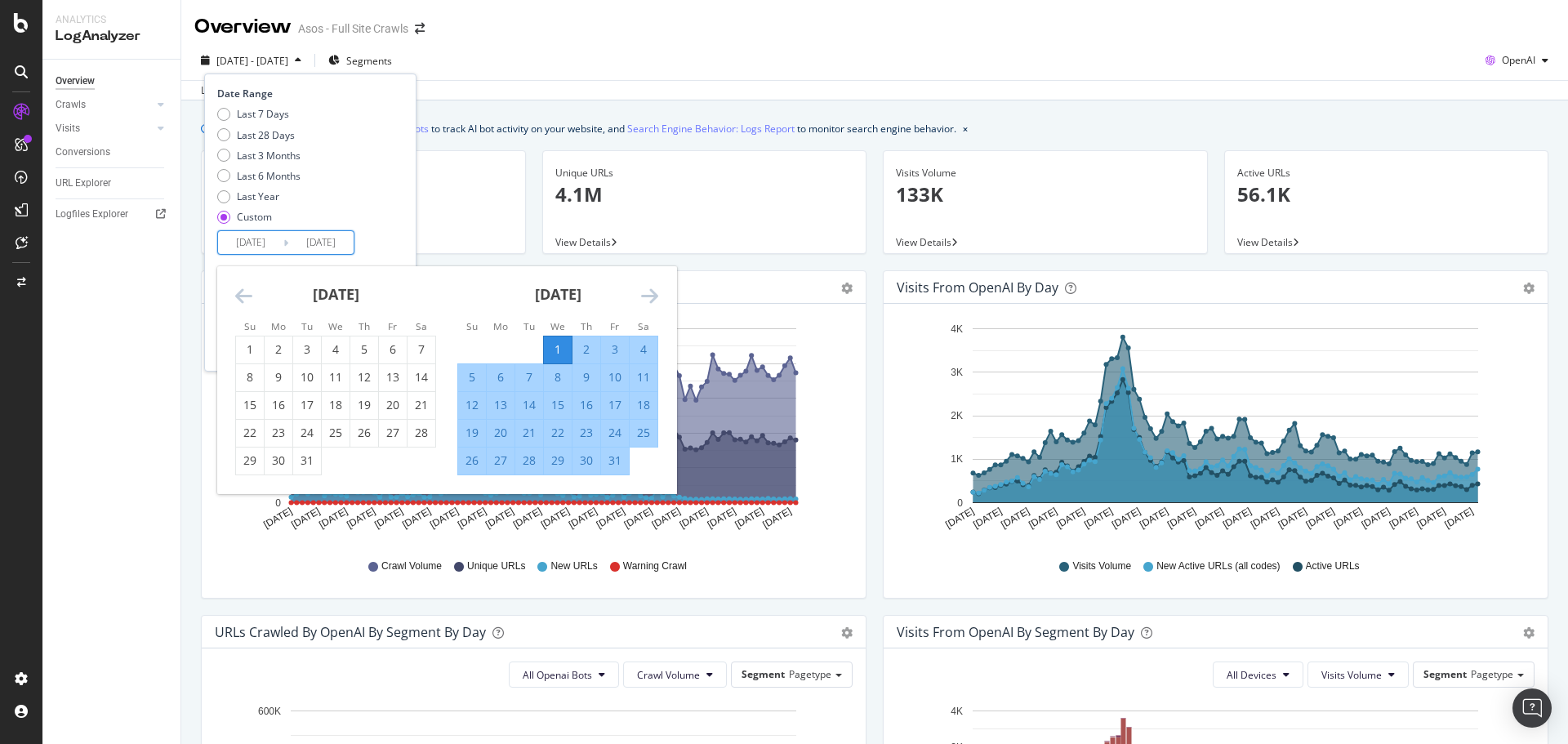
click at [657, 294] on icon "Move forward to switch to the next month." at bounding box center [649, 295] width 17 height 20
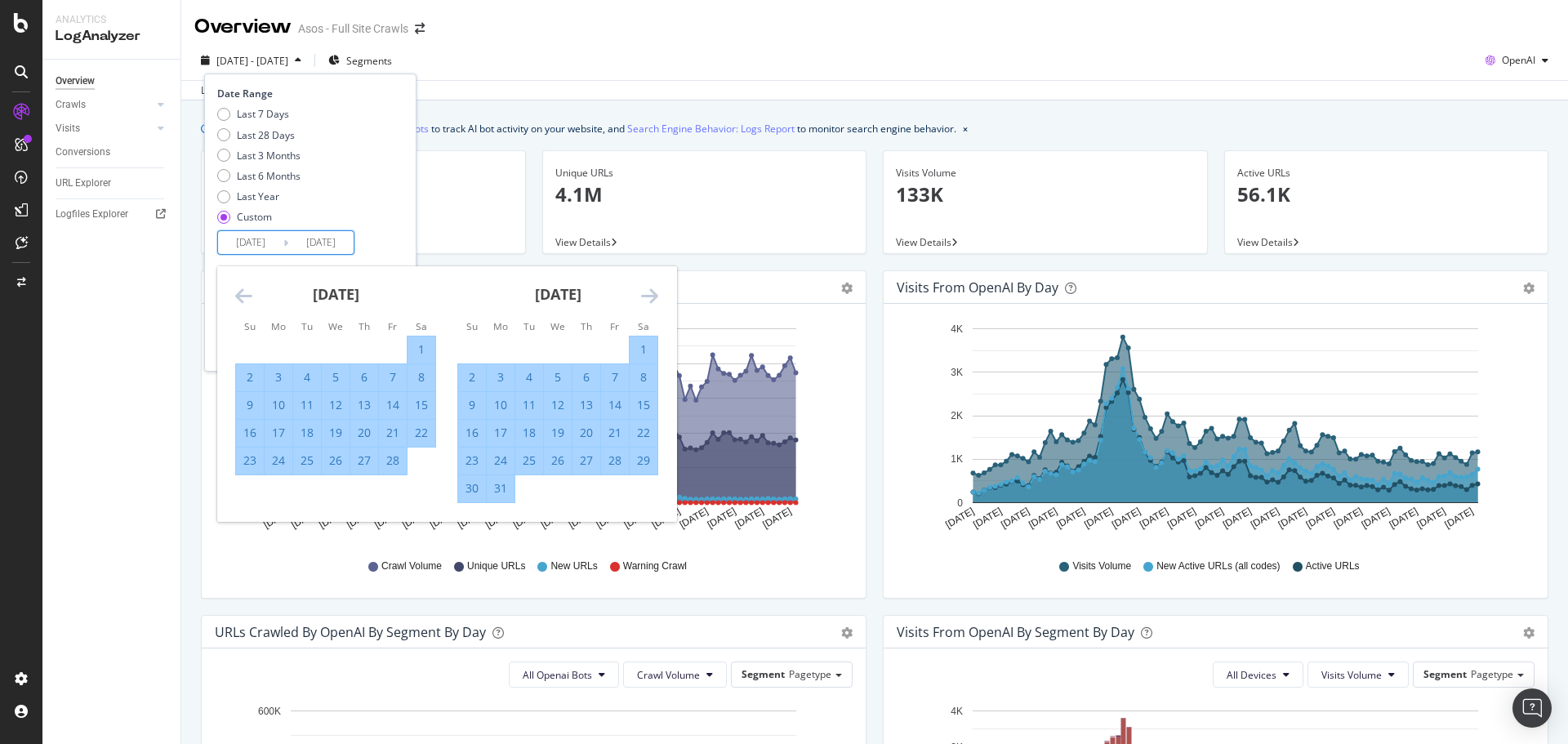
click at [657, 294] on icon "Move forward to switch to the next month." at bounding box center [649, 295] width 17 height 20
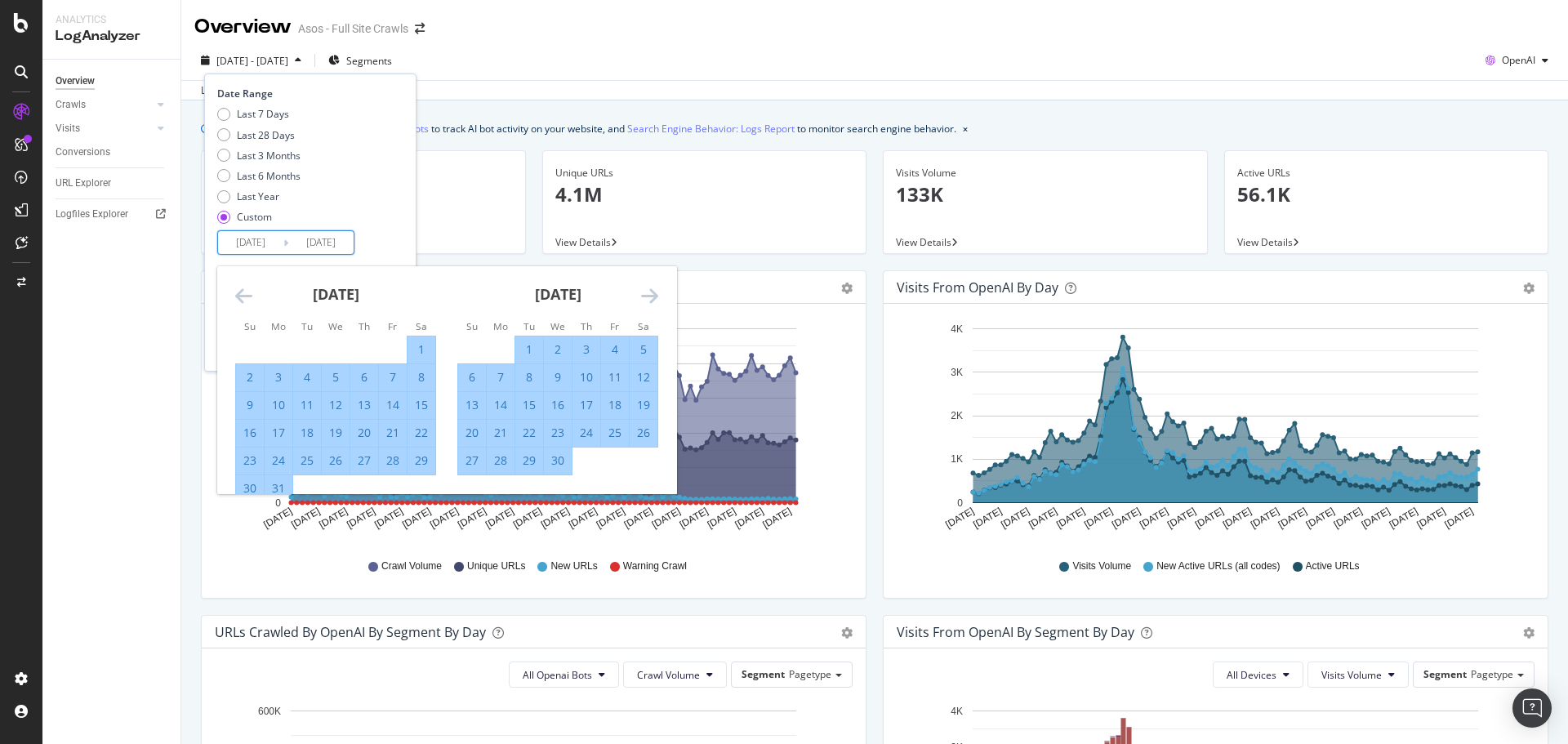
click at [657, 294] on icon "Move forward to switch to the next month." at bounding box center [649, 295] width 17 height 20
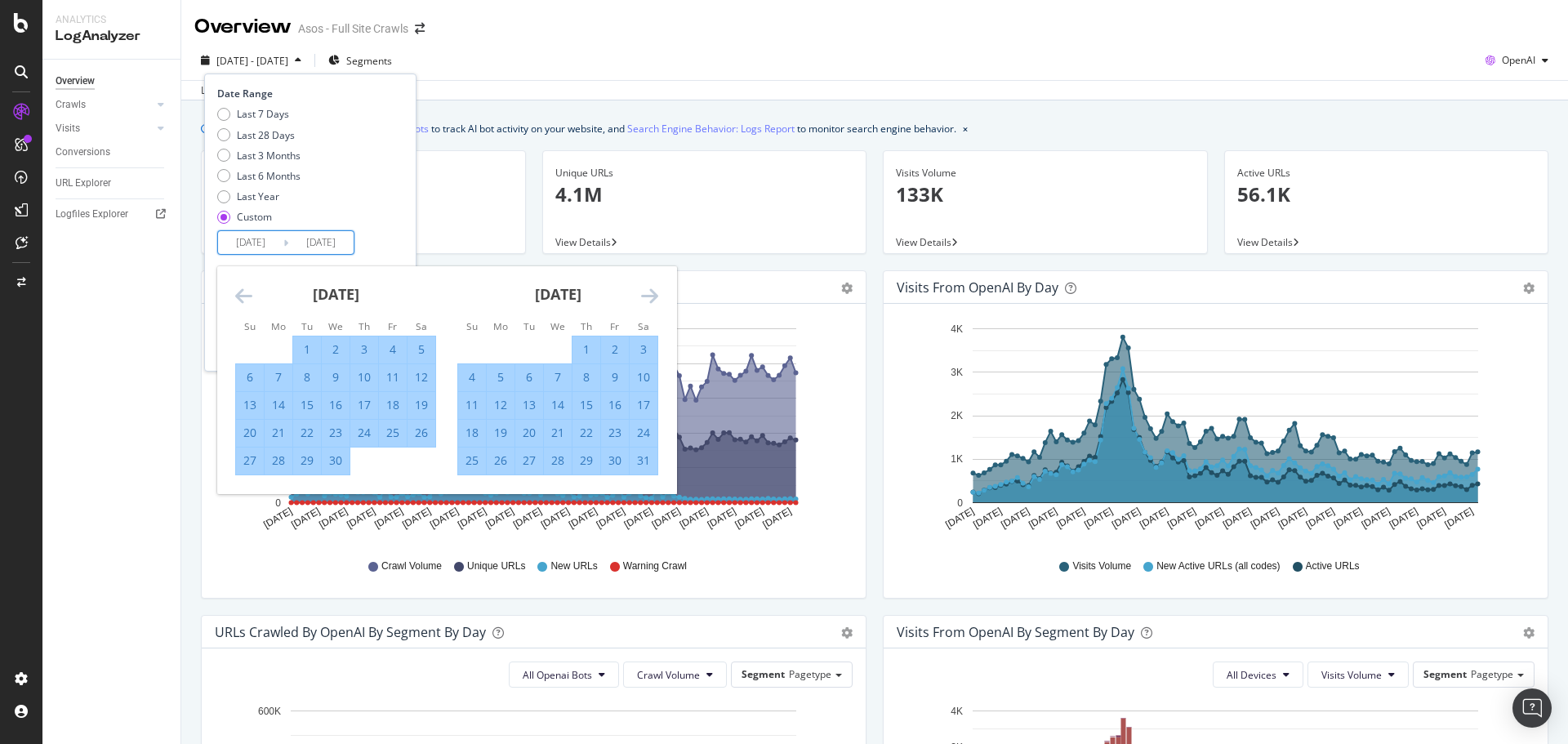
click at [657, 294] on icon "Move forward to switch to the next month." at bounding box center [649, 295] width 17 height 20
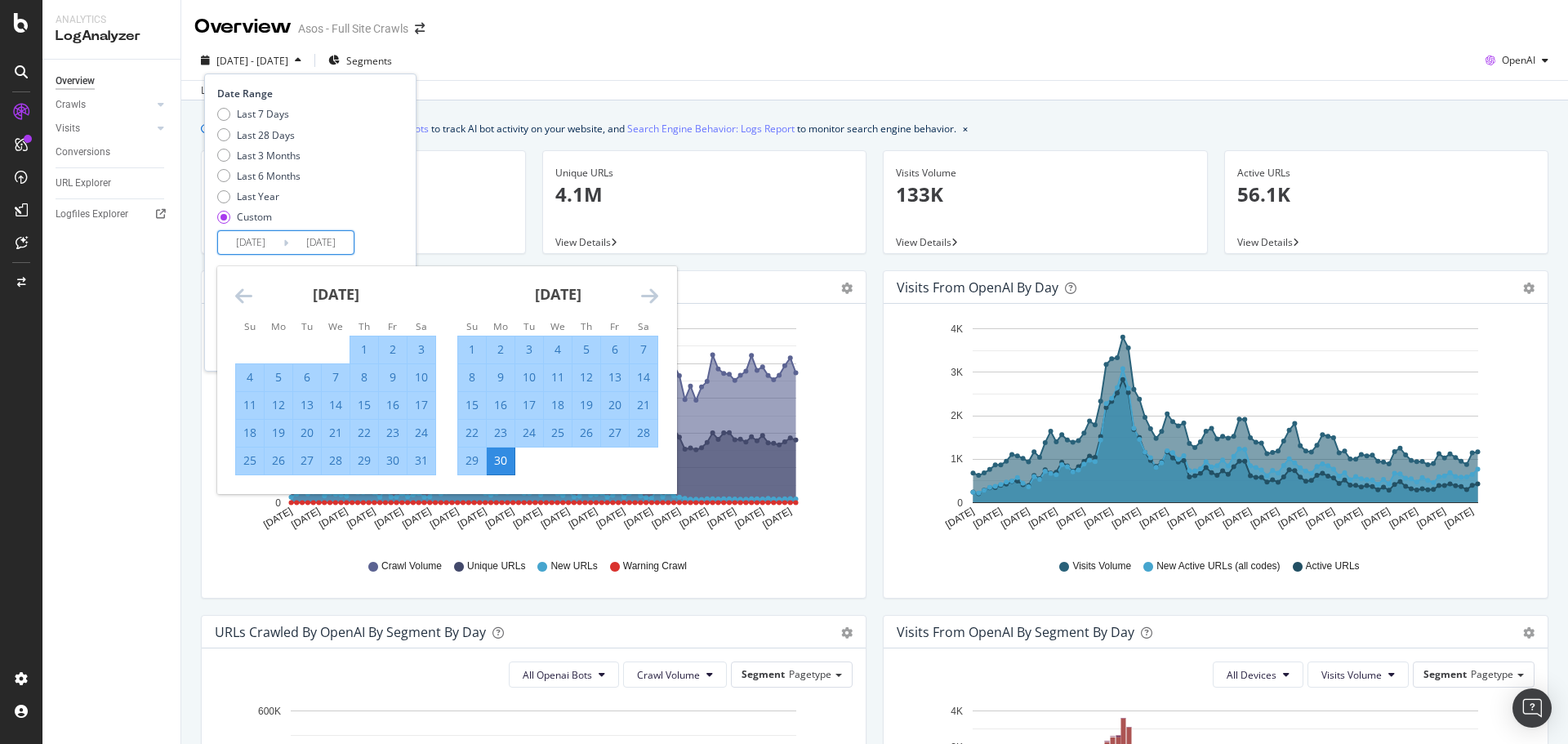
click at [499, 459] on div "30" at bounding box center [500, 460] width 28 height 16
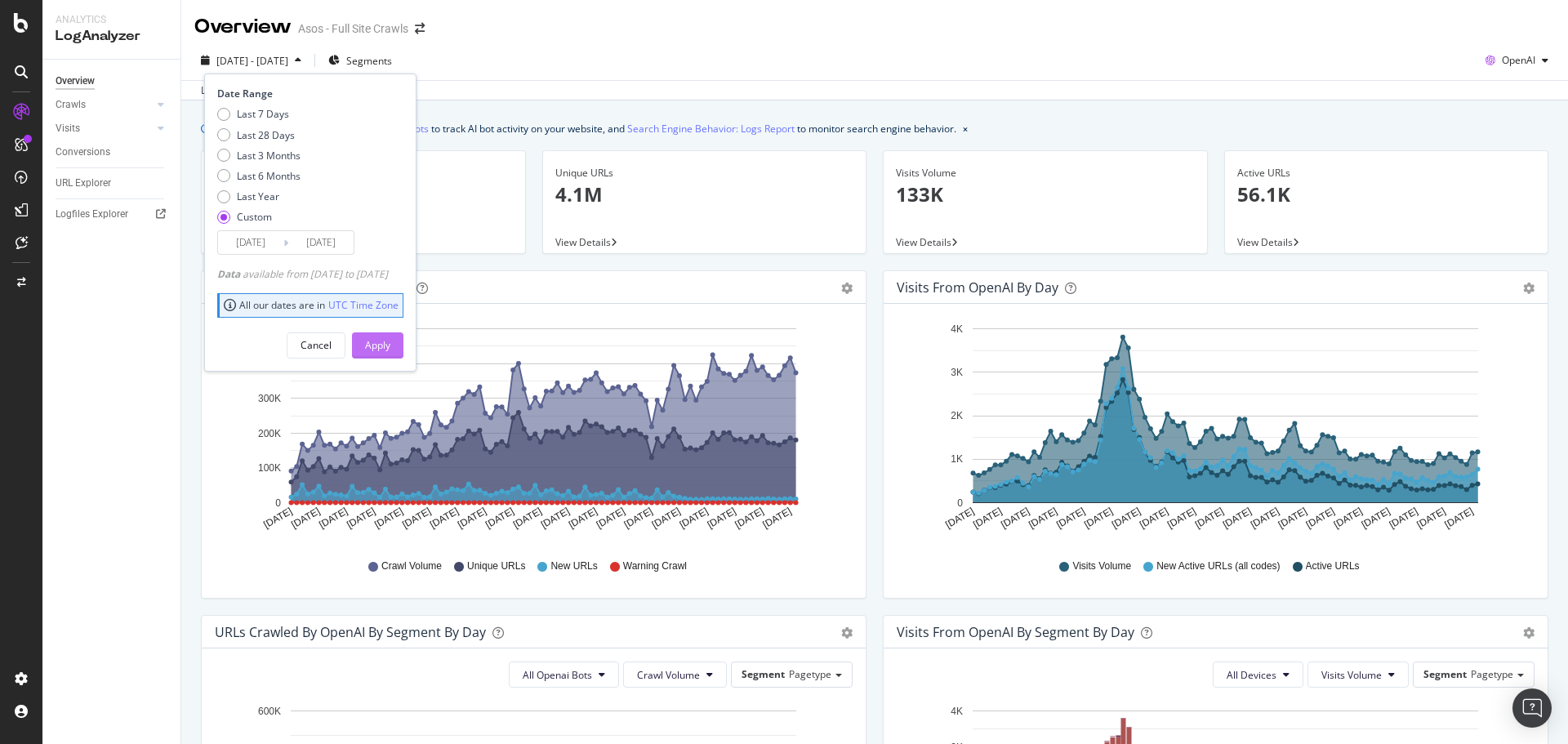
click at [390, 346] on div "Apply" at bounding box center [377, 345] width 25 height 14
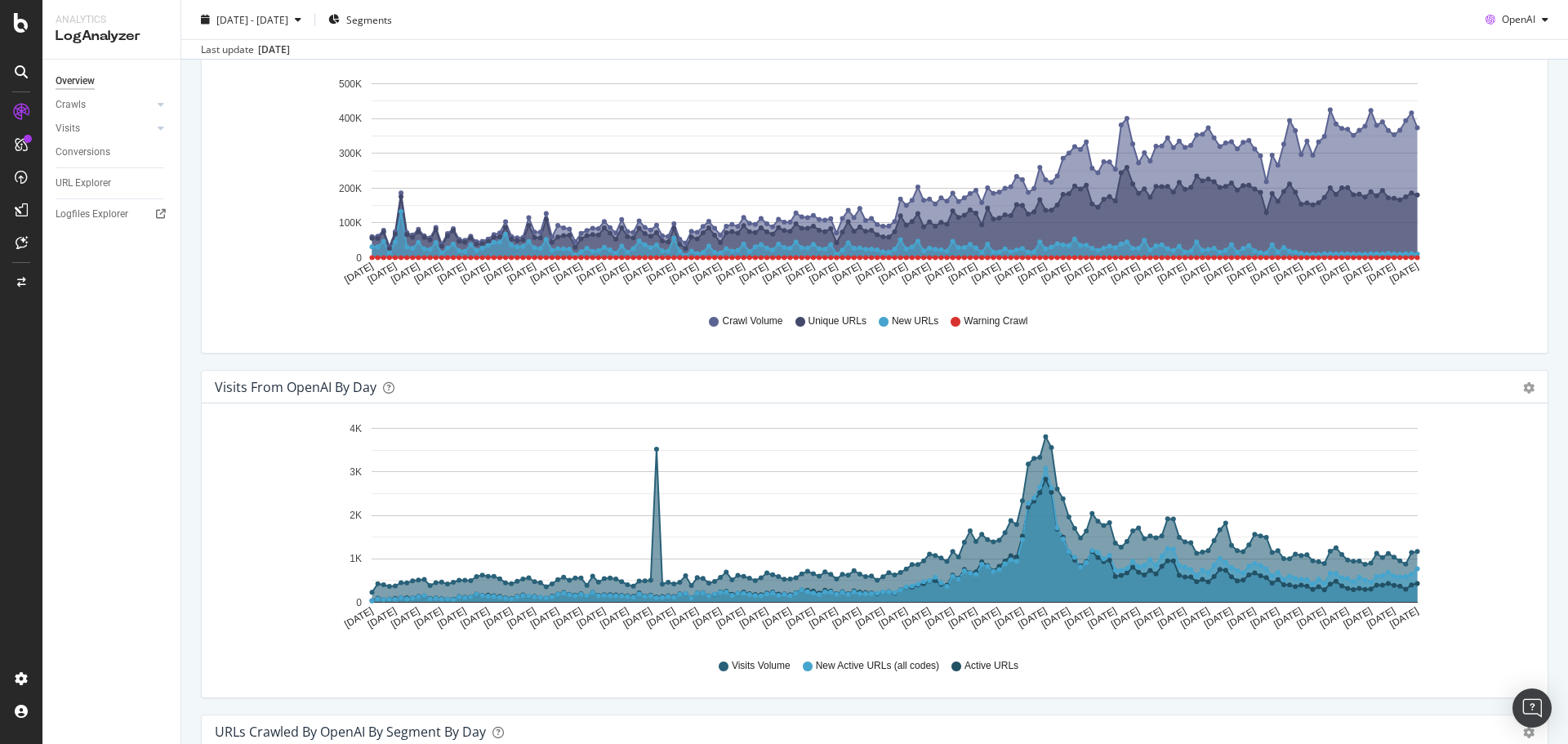
scroll to position [326, 0]
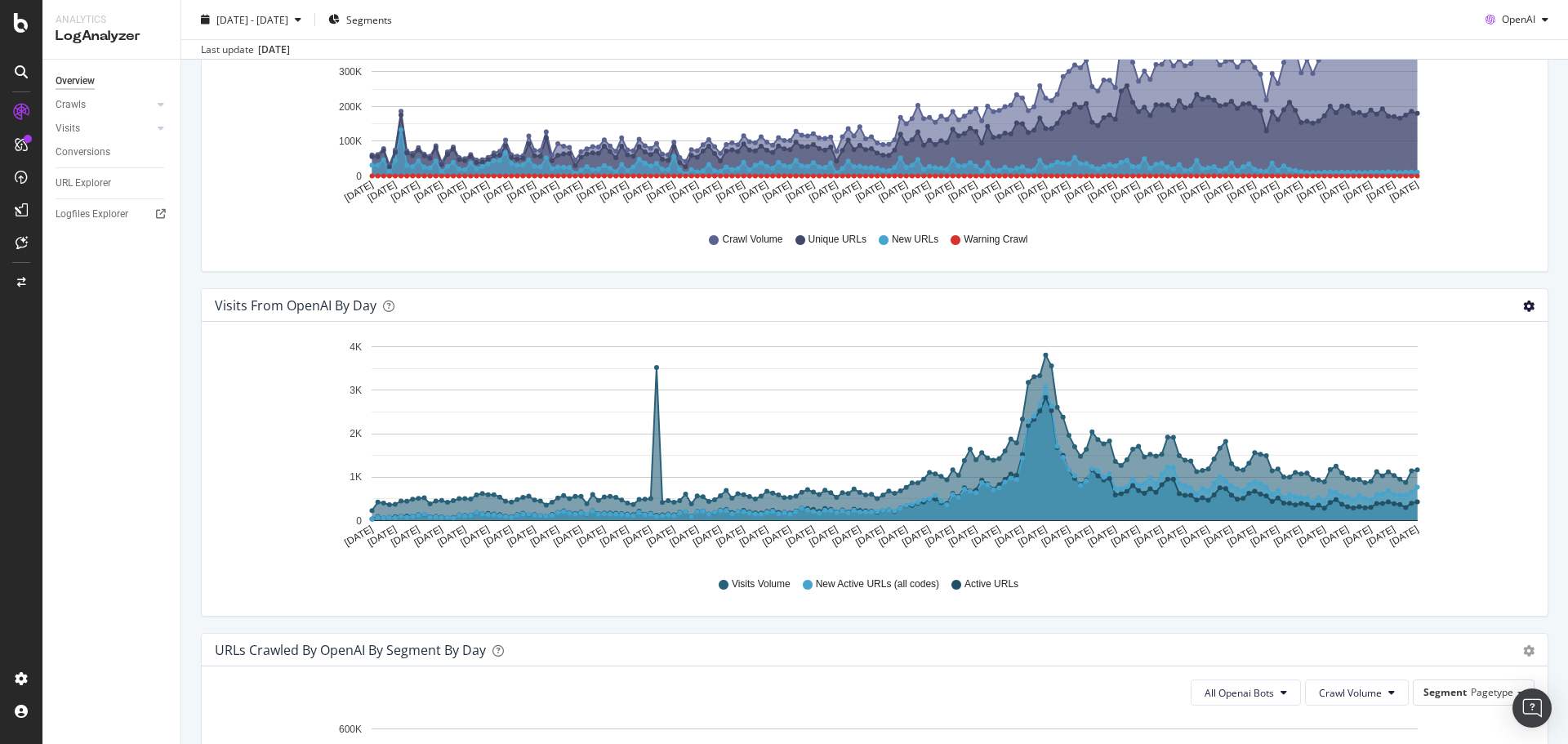
click at [1523, 307] on icon "gear" at bounding box center [1528, 306] width 11 height 11
click at [842, 581] on span "New Active URLs (all codes)" at bounding box center [877, 585] width 123 height 14
click at [803, 586] on icon at bounding box center [807, 584] width 9 height 9
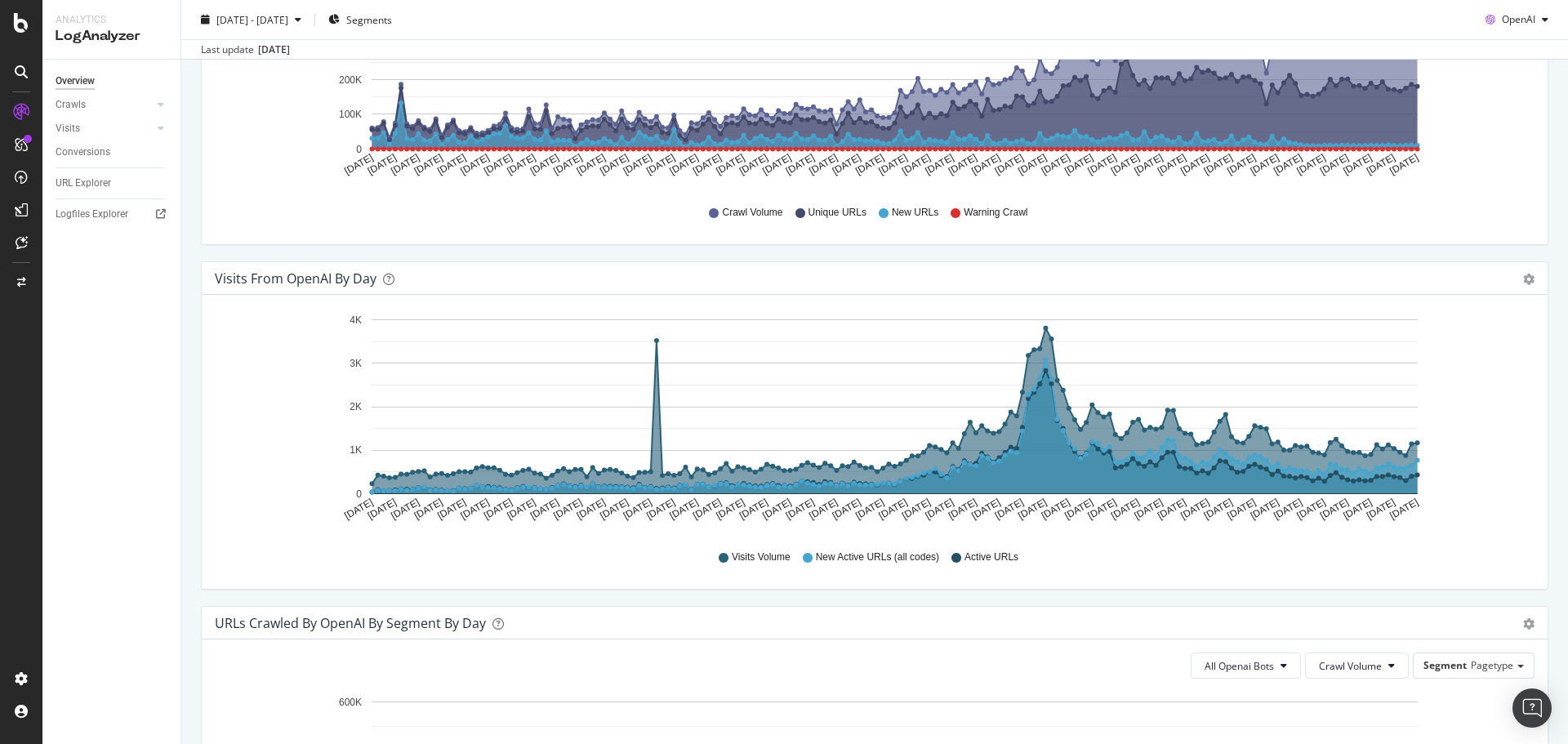
scroll to position [344, 0]
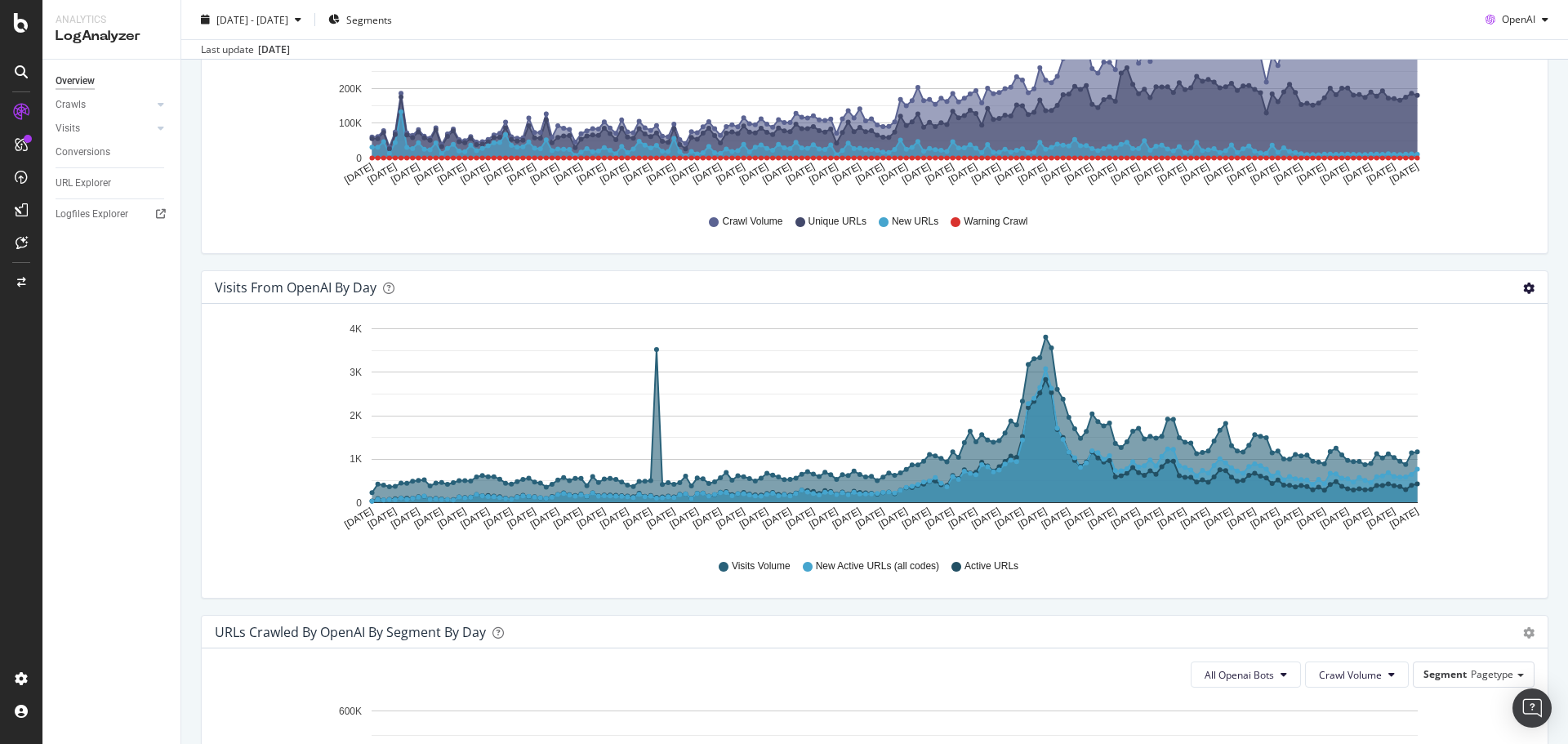
click at [1522, 290] on div "Visits from OpenAI by day Area Table" at bounding box center [874, 288] width 1346 height 33
click at [1523, 283] on icon "gear" at bounding box center [1528, 288] width 11 height 11
click at [1484, 350] on span "Table" at bounding box center [1482, 350] width 131 height 22
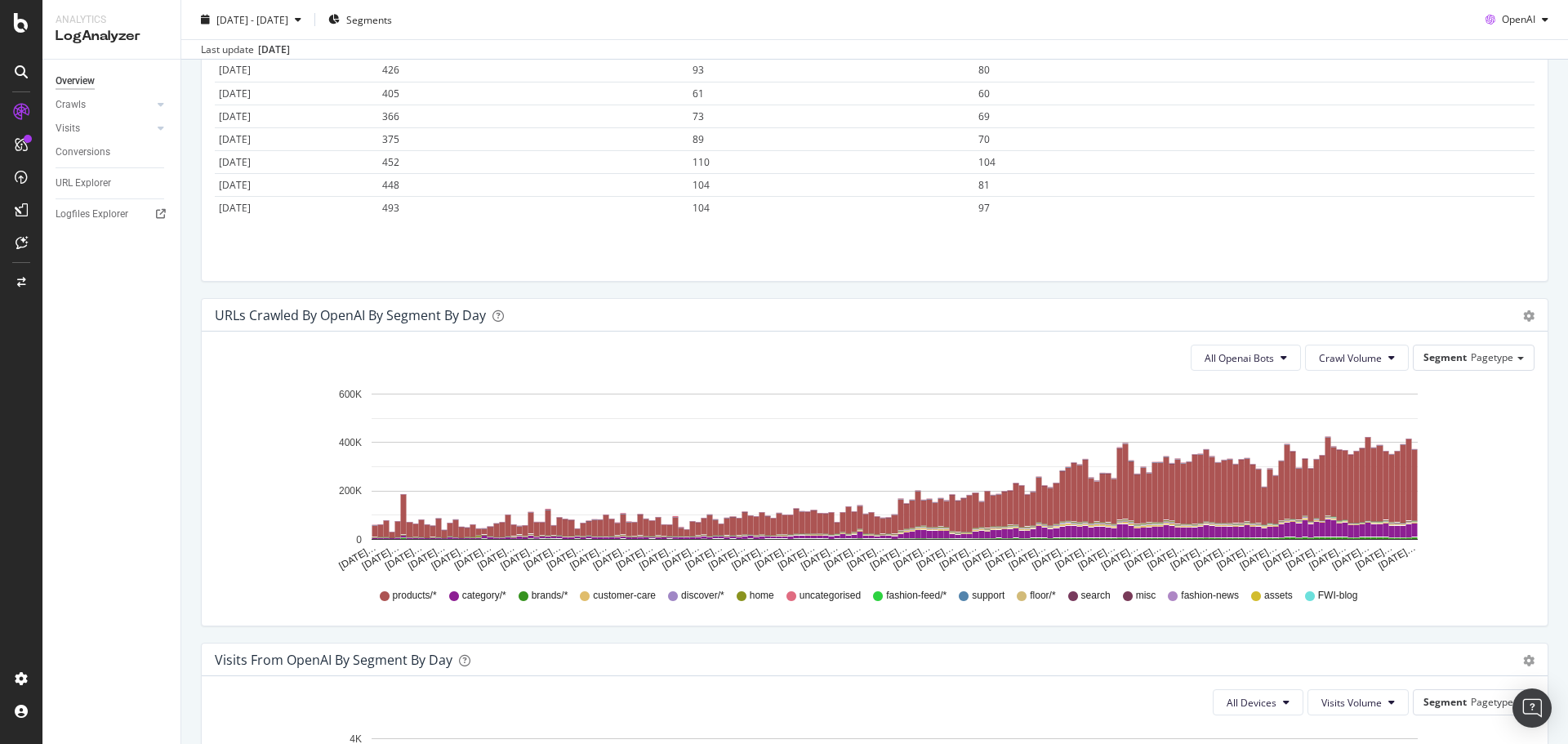
scroll to position [0, 0]
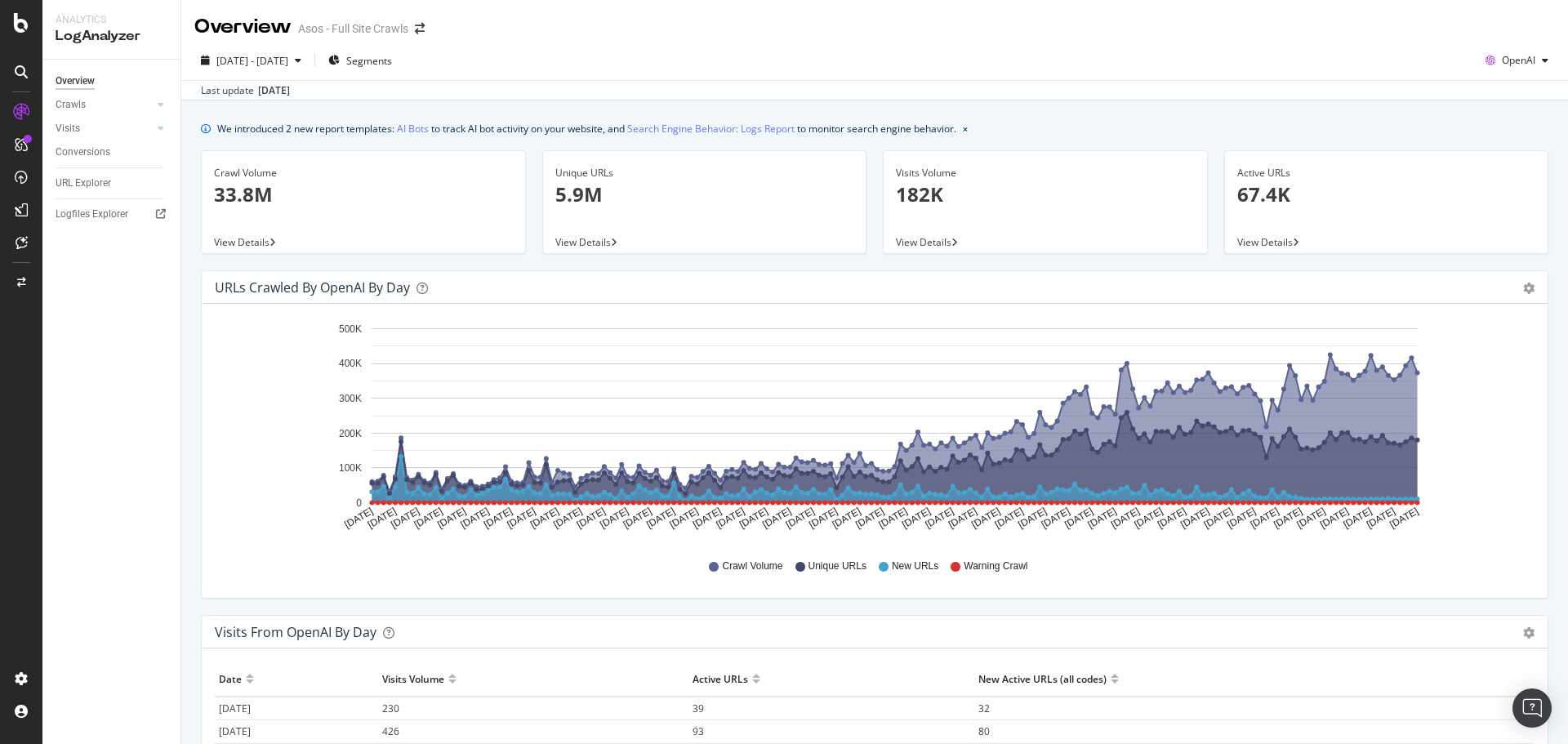
click at [1502, 21] on div "Overview Asos - Full Site Crawls" at bounding box center [875, 20] width 1386 height 40
click at [1503, 65] on span "OpenAI" at bounding box center [1518, 60] width 34 height 14
click at [1533, 177] on span "Other AI Bots" at bounding box center [1517, 183] width 60 height 15
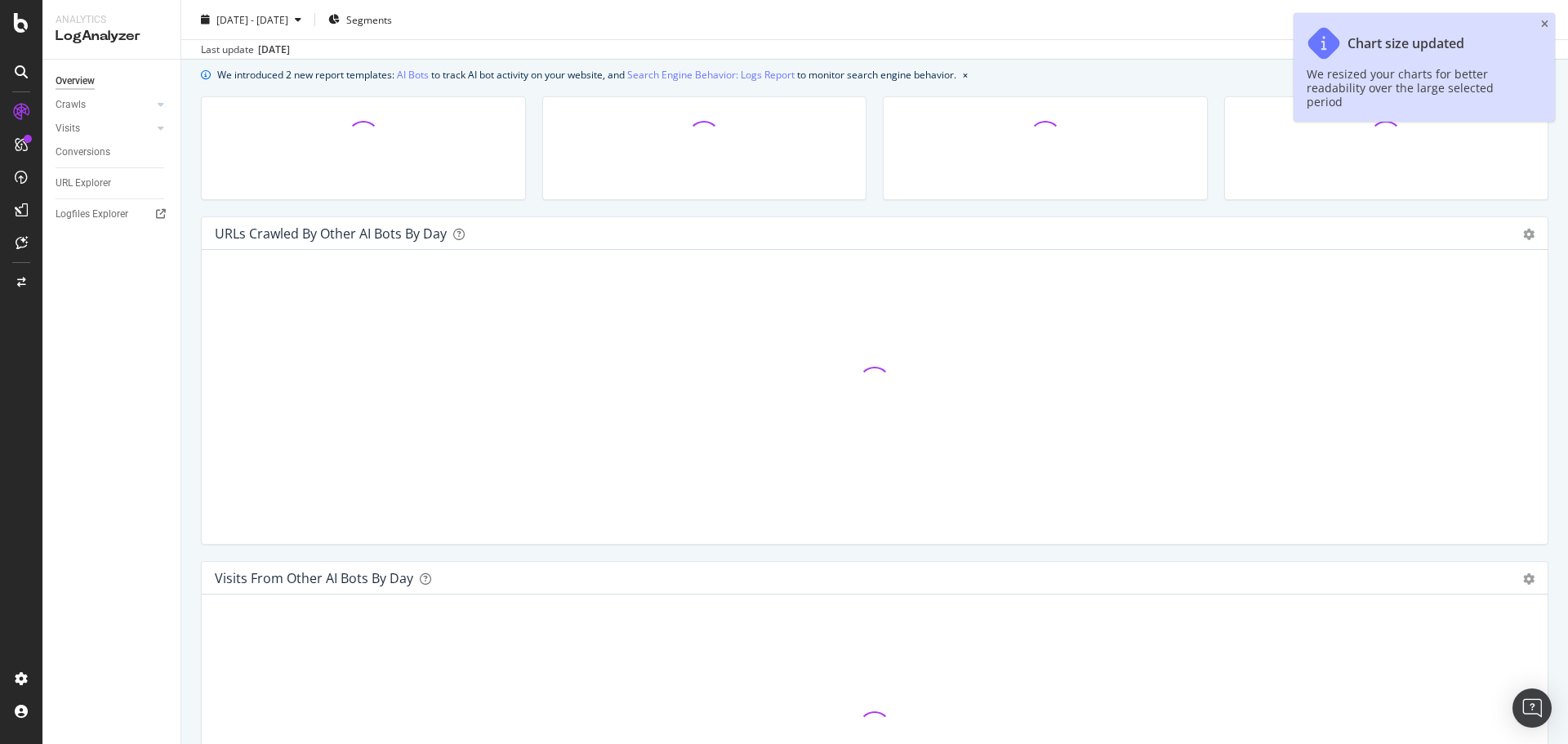
scroll to position [164, 0]
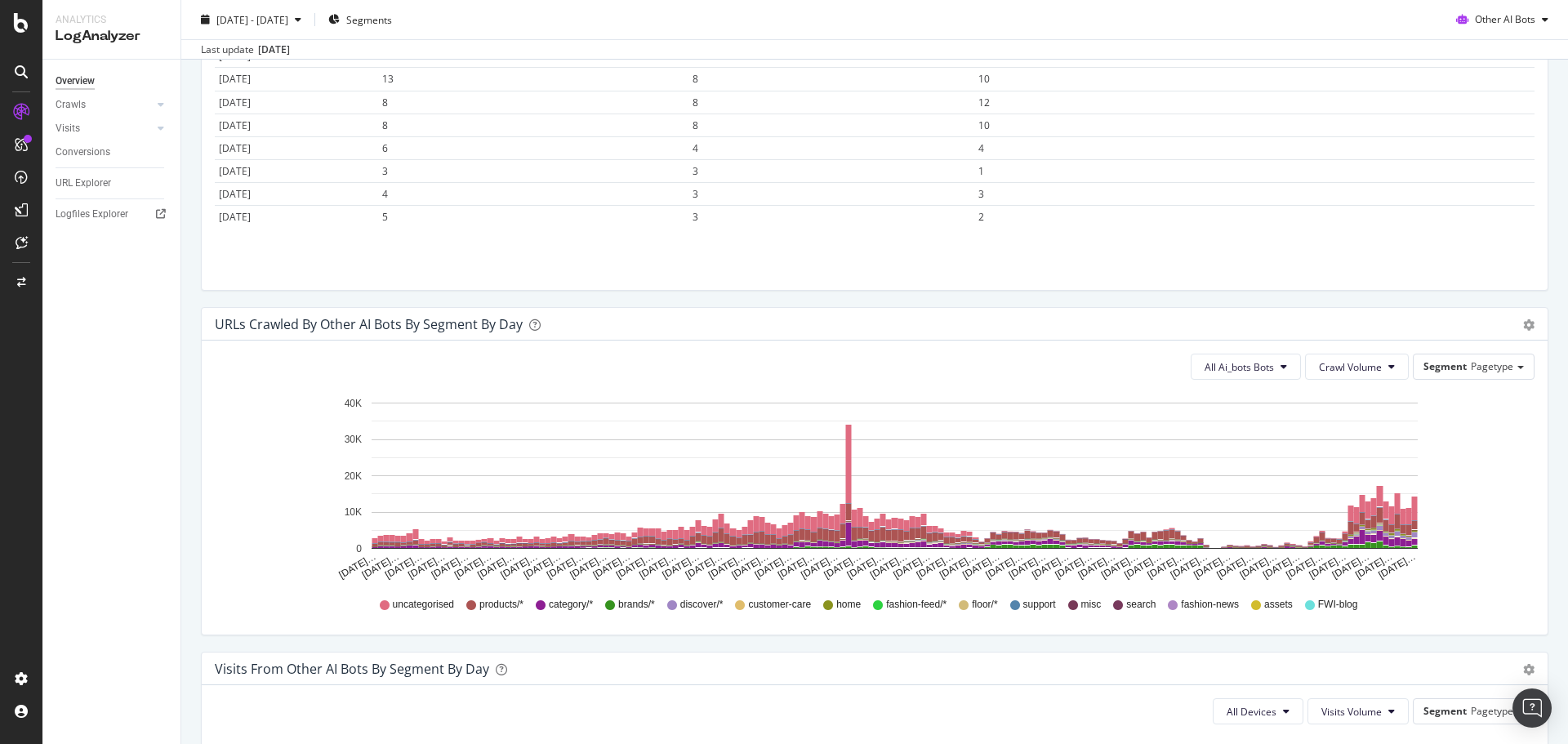
scroll to position [661, 0]
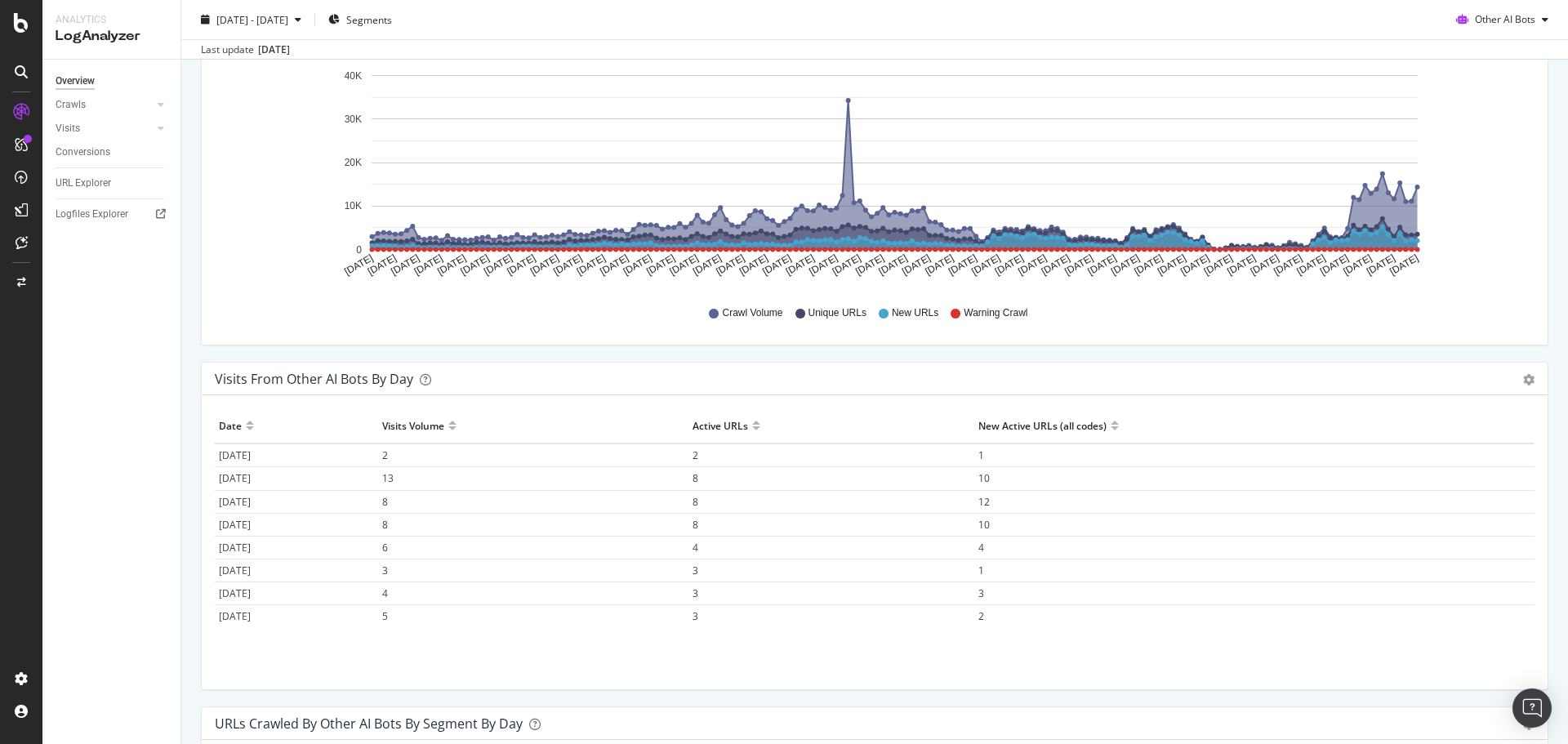
scroll to position [417, 0]
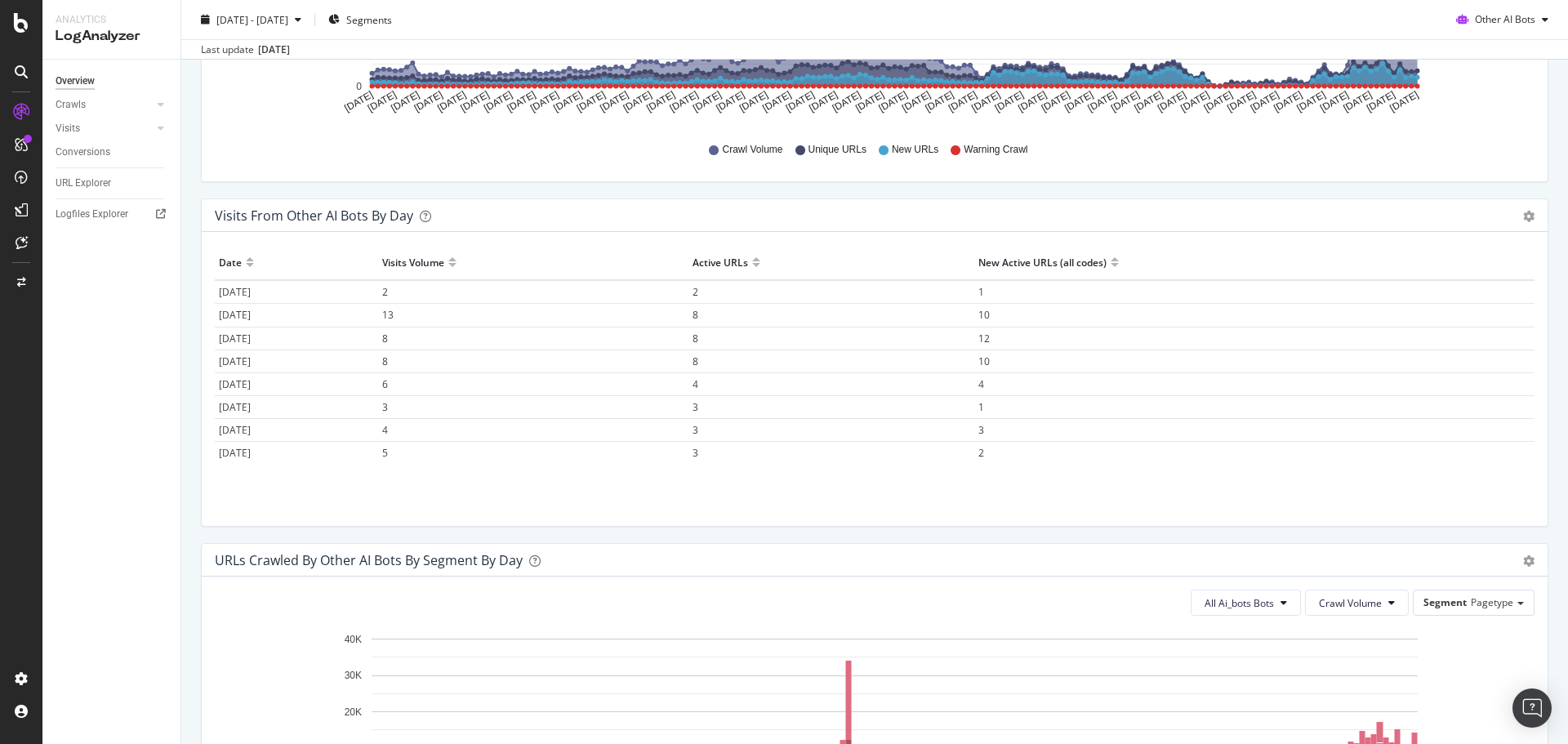
drag, startPoint x: 1541, startPoint y: 468, endPoint x: 1510, endPoint y: 394, distance: 80.2
click at [1523, 214] on icon "gear" at bounding box center [1528, 216] width 11 height 11
click at [1472, 241] on span "Area" at bounding box center [1482, 248] width 131 height 22
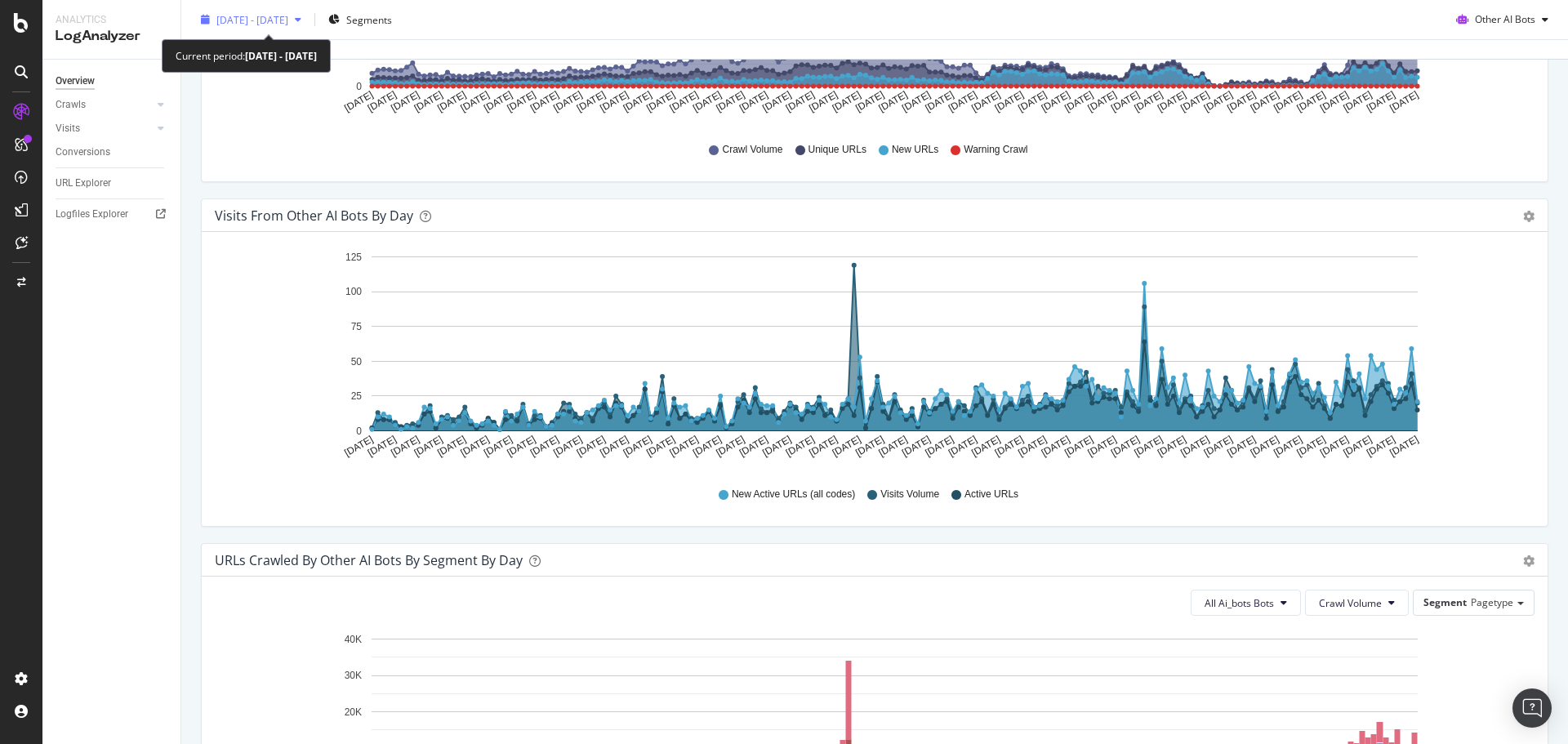
click at [308, 16] on div "button" at bounding box center [298, 19] width 20 height 9
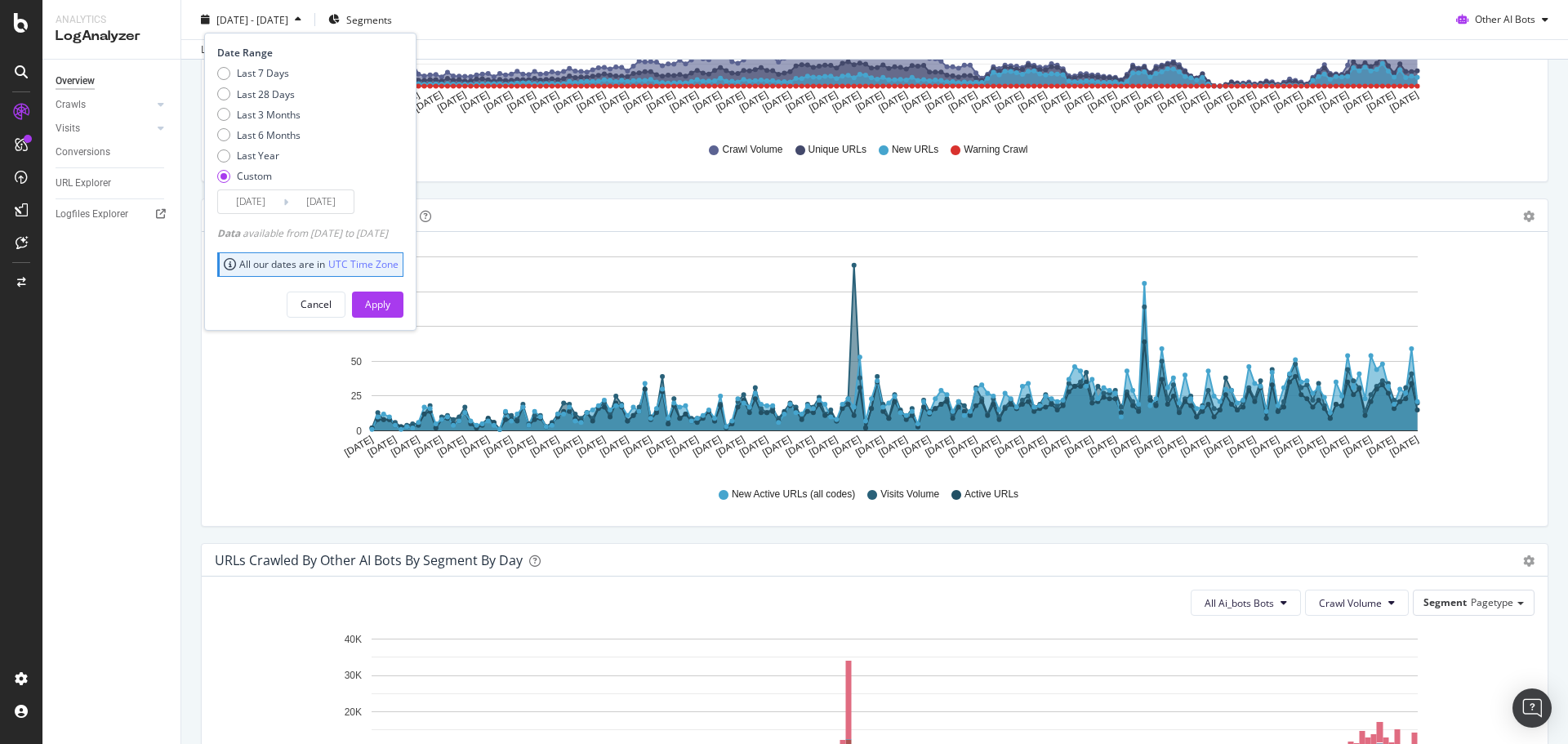
click at [743, 495] on span "New Active URLs (all codes)" at bounding box center [793, 494] width 123 height 14
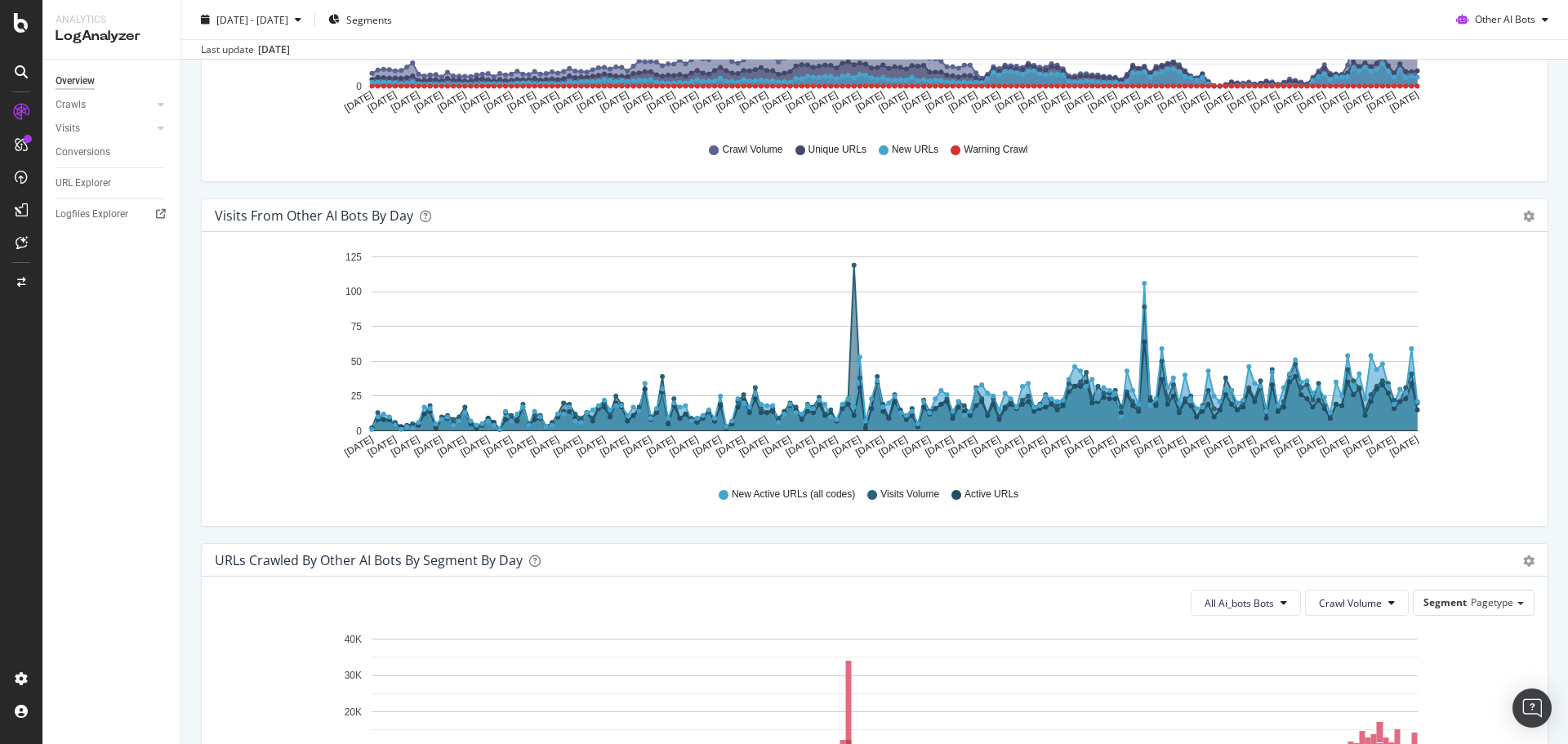
click at [719, 496] on icon at bounding box center [723, 494] width 9 height 9
click at [704, 425] on icon "A chart." at bounding box center [895, 357] width 1045 height 148
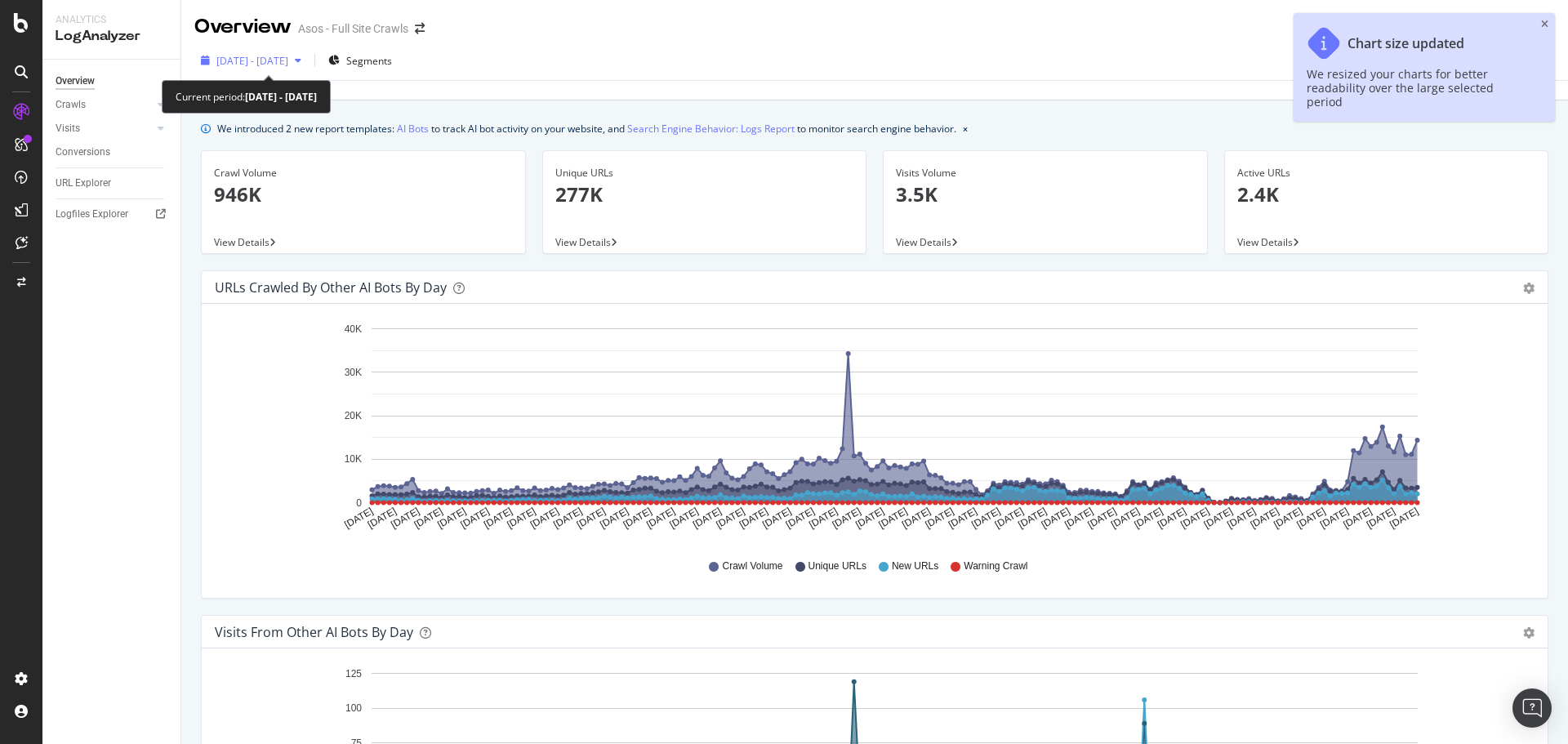
click at [288, 57] on span "[DATE] - [DATE]" at bounding box center [251, 61] width 71 height 14
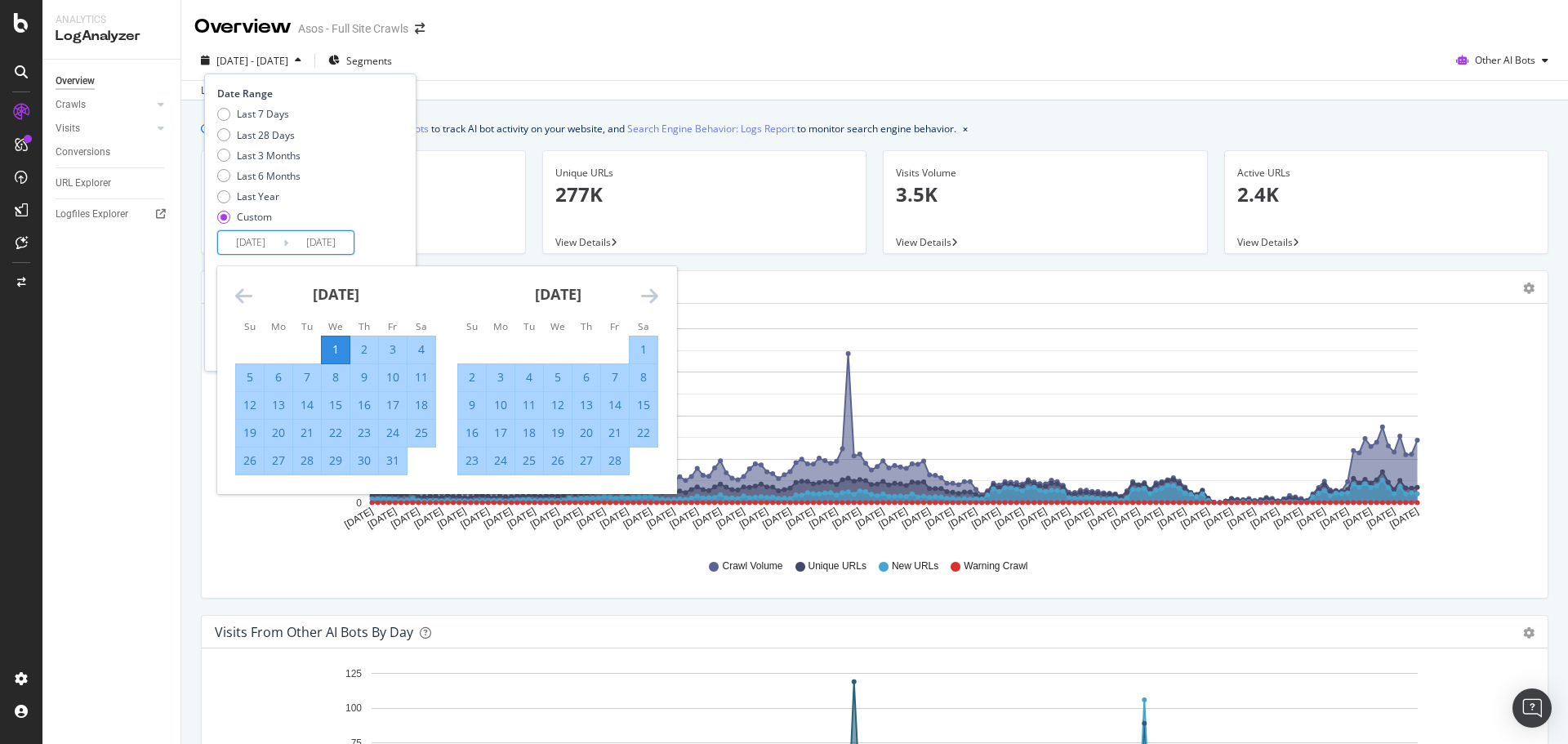
click at [308, 243] on input "[DATE]" at bounding box center [321, 242] width 65 height 23
click at [339, 352] on div "1" at bounding box center [336, 349] width 28 height 16
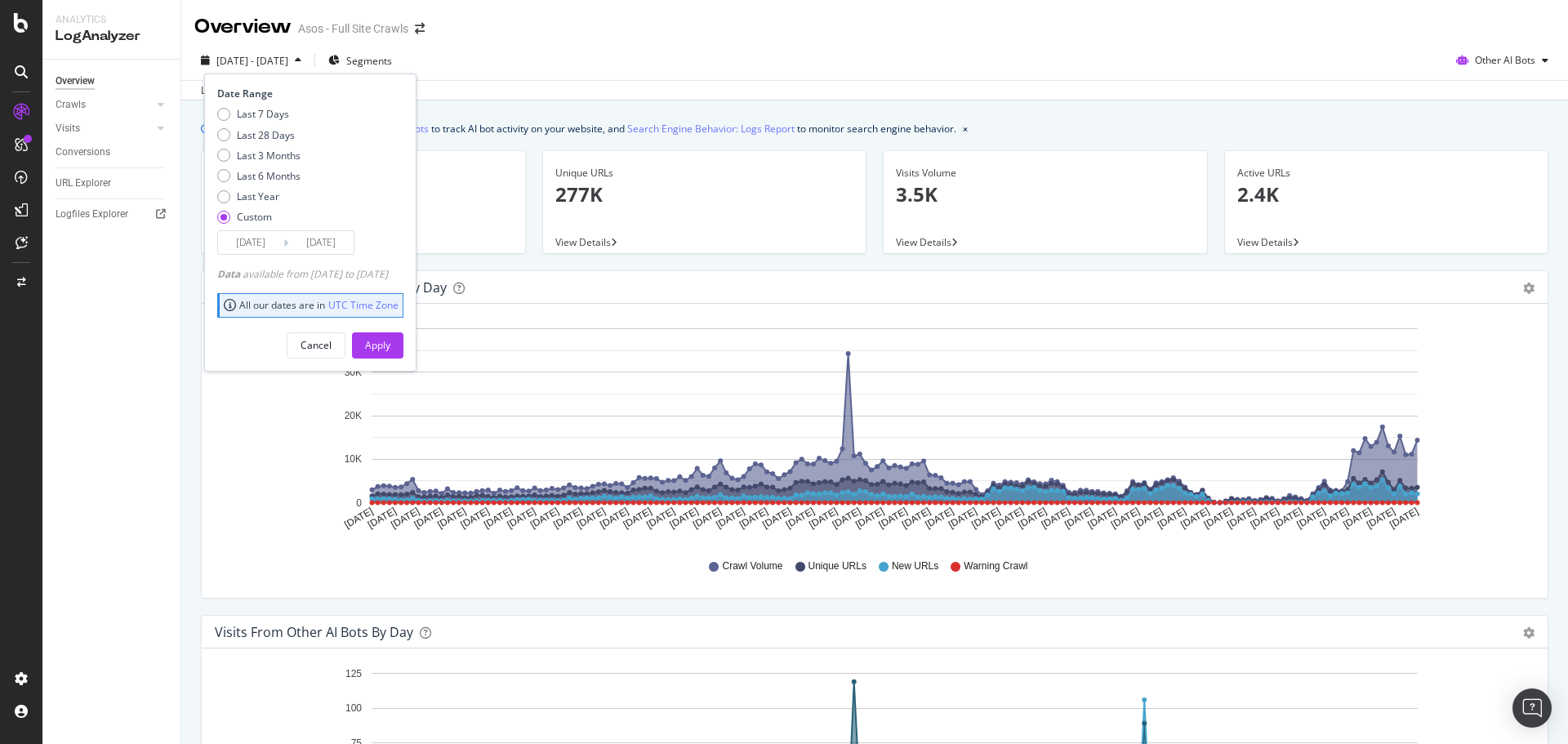
click at [308, 238] on input "[DATE]" at bounding box center [321, 242] width 65 height 23
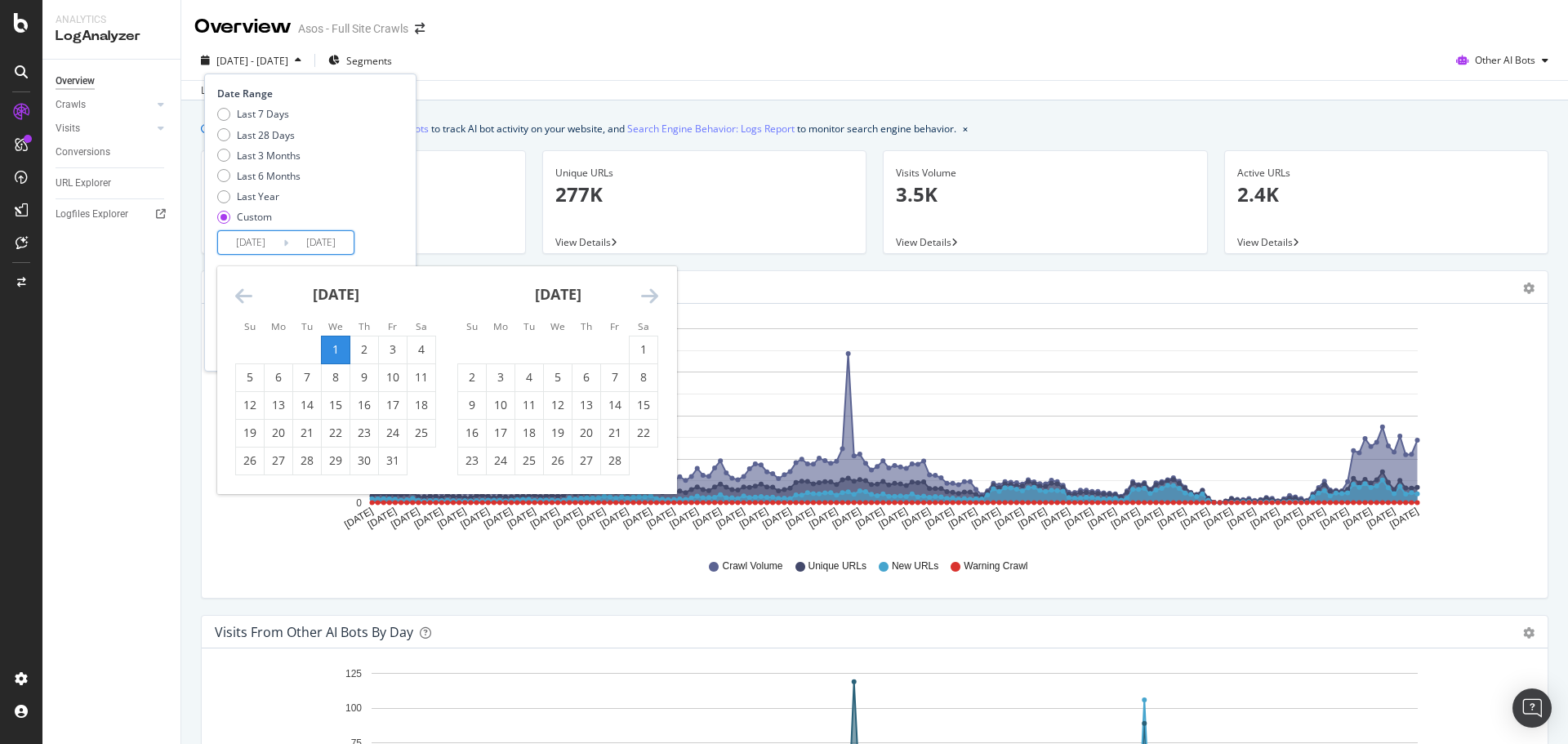
click at [653, 291] on icon "Move forward to switch to the next month." at bounding box center [649, 295] width 17 height 20
click at [652, 291] on icon "Move forward to switch to the next month." at bounding box center [649, 295] width 17 height 20
click at [651, 291] on icon "Move forward to switch to the next month." at bounding box center [649, 295] width 17 height 20
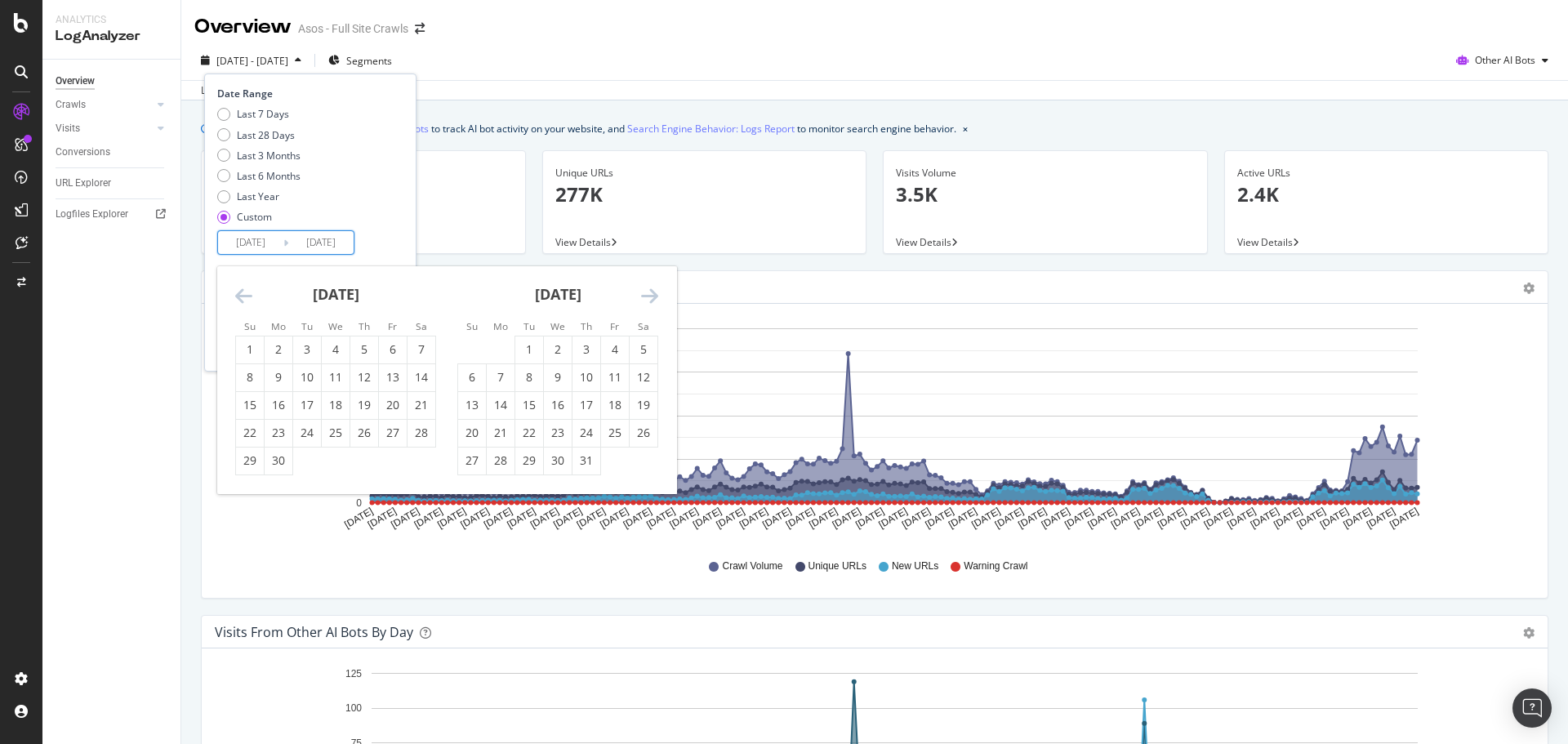
click at [651, 291] on icon "Move forward to switch to the next month." at bounding box center [649, 295] width 17 height 20
click at [244, 483] on div "31" at bounding box center [250, 488] width 28 height 16
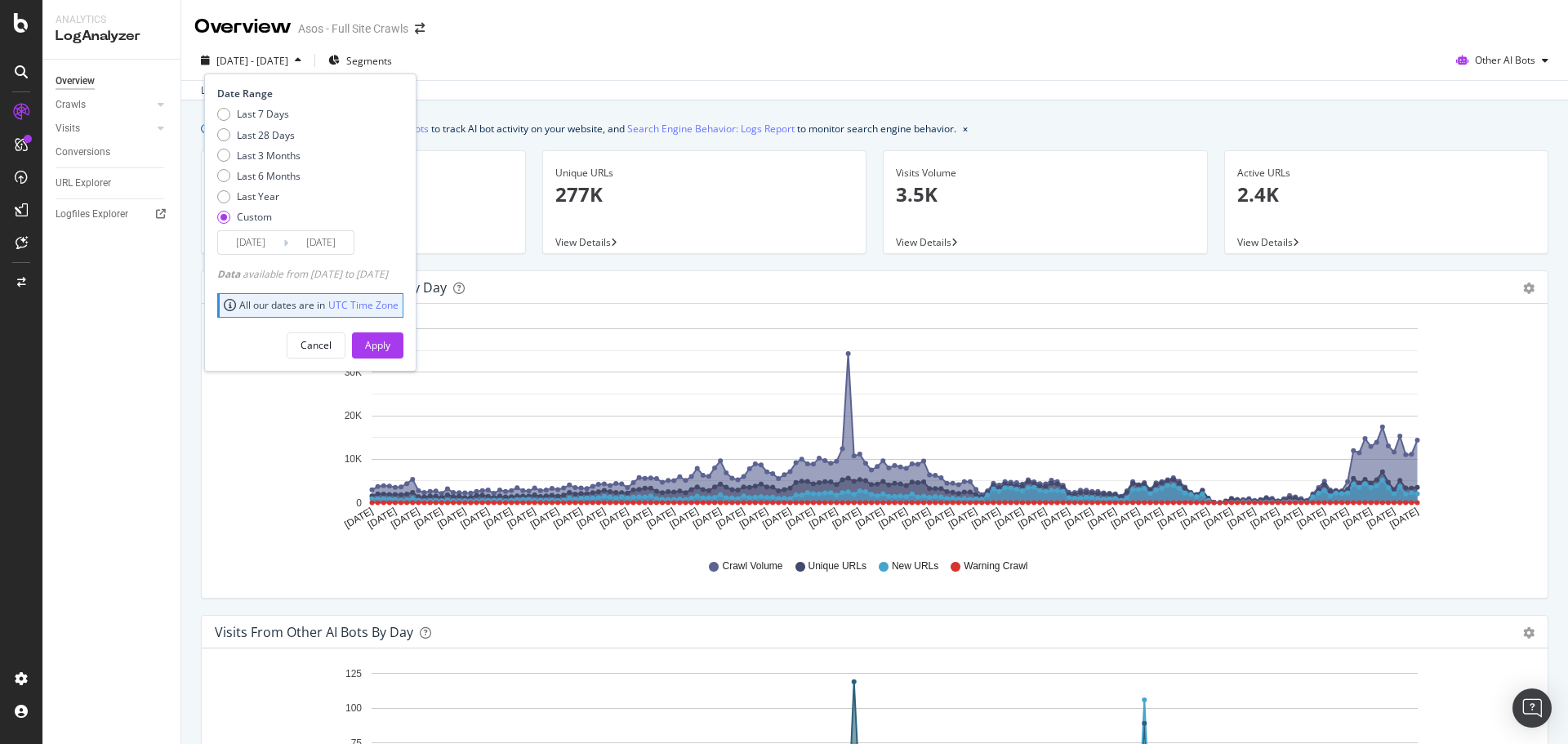
type input "[DATE]"
click at [390, 344] on div "Apply" at bounding box center [377, 345] width 25 height 14
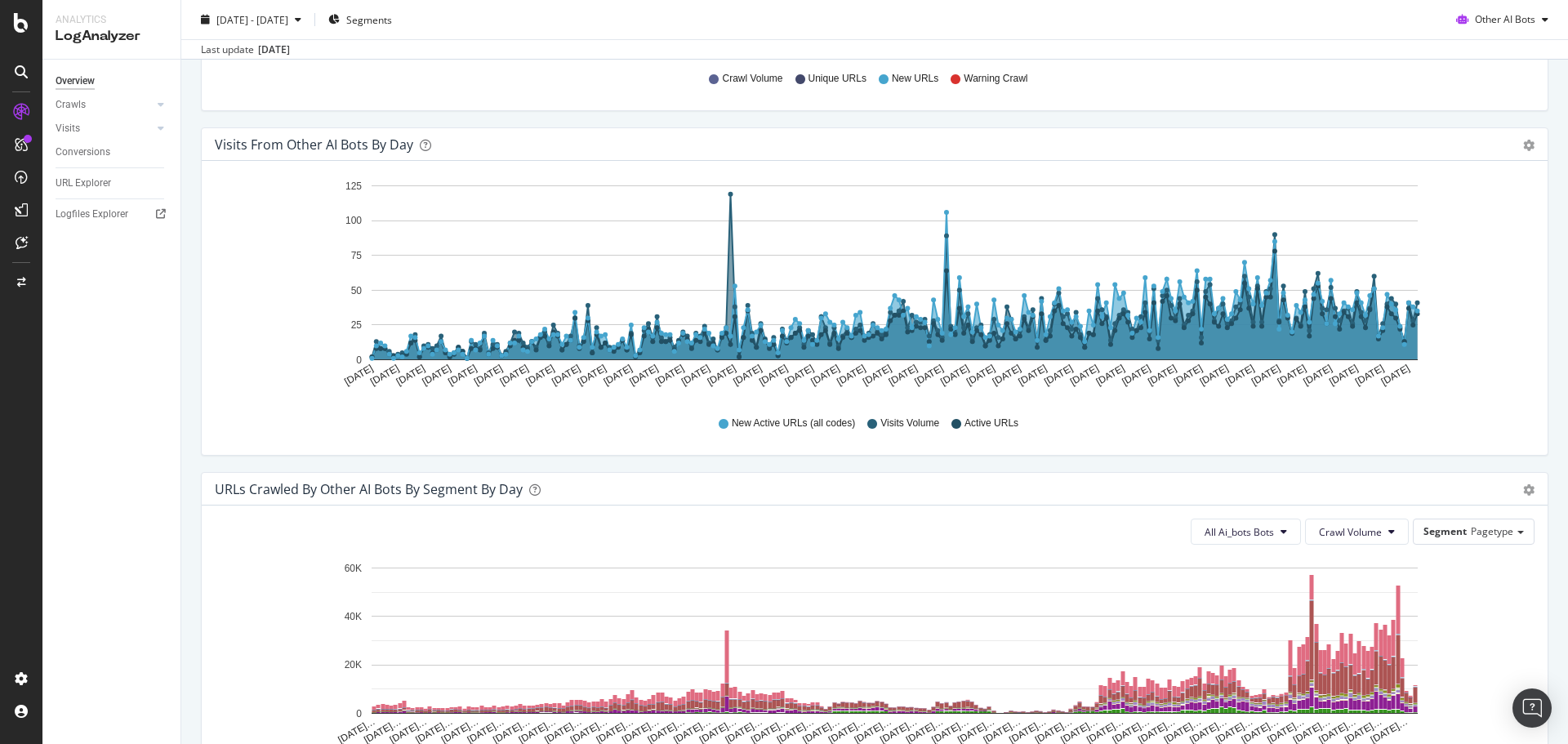
scroll to position [490, 0]
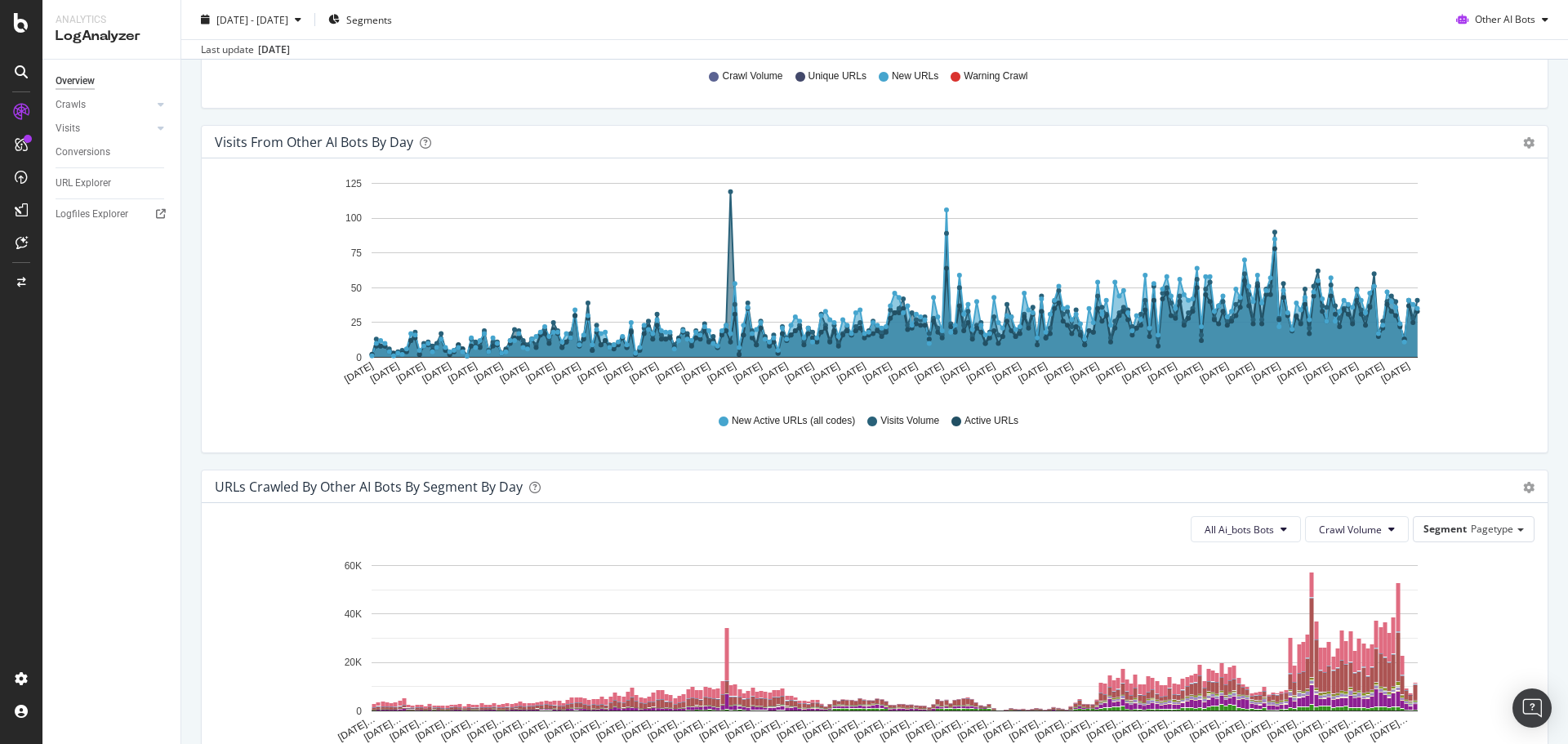
click at [1526, 148] on div "Visits from Other AI Bots by day Area Table" at bounding box center [874, 142] width 1346 height 33
click at [1523, 145] on icon "gear" at bounding box center [1528, 142] width 11 height 11
click at [1450, 205] on span "Table" at bounding box center [1482, 205] width 131 height 22
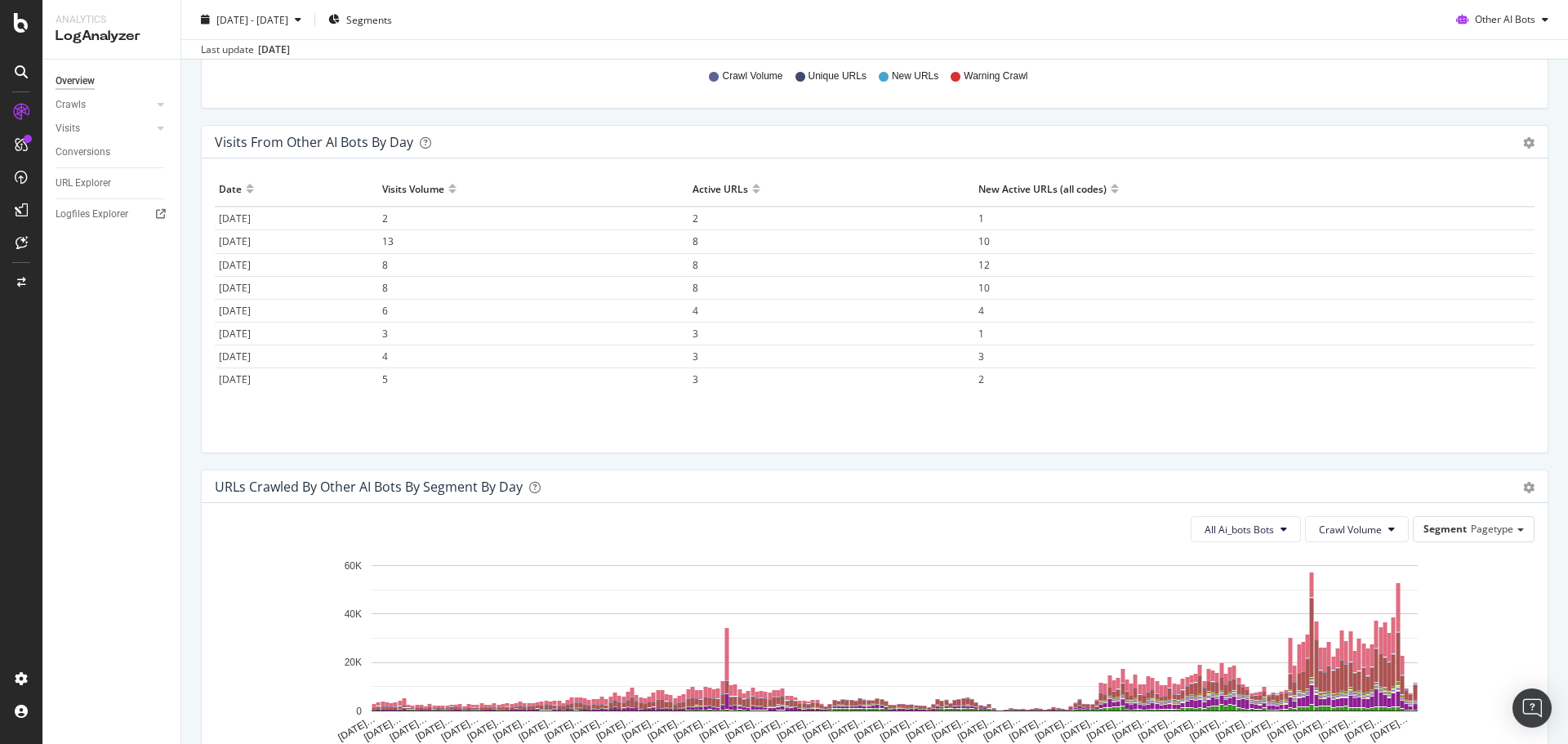
drag, startPoint x: 808, startPoint y: 299, endPoint x: 566, endPoint y: 173, distance: 272.8
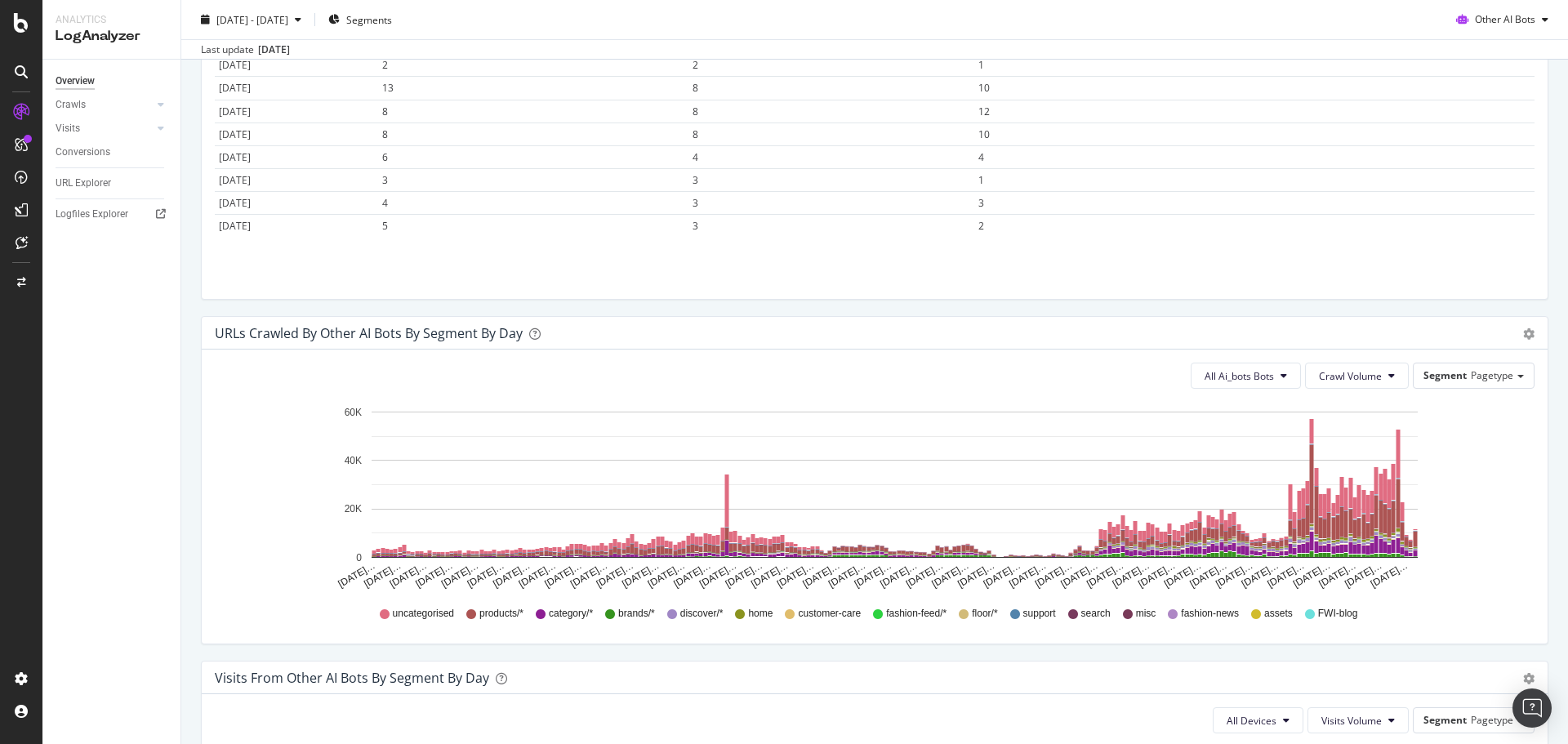
scroll to position [661, 0]
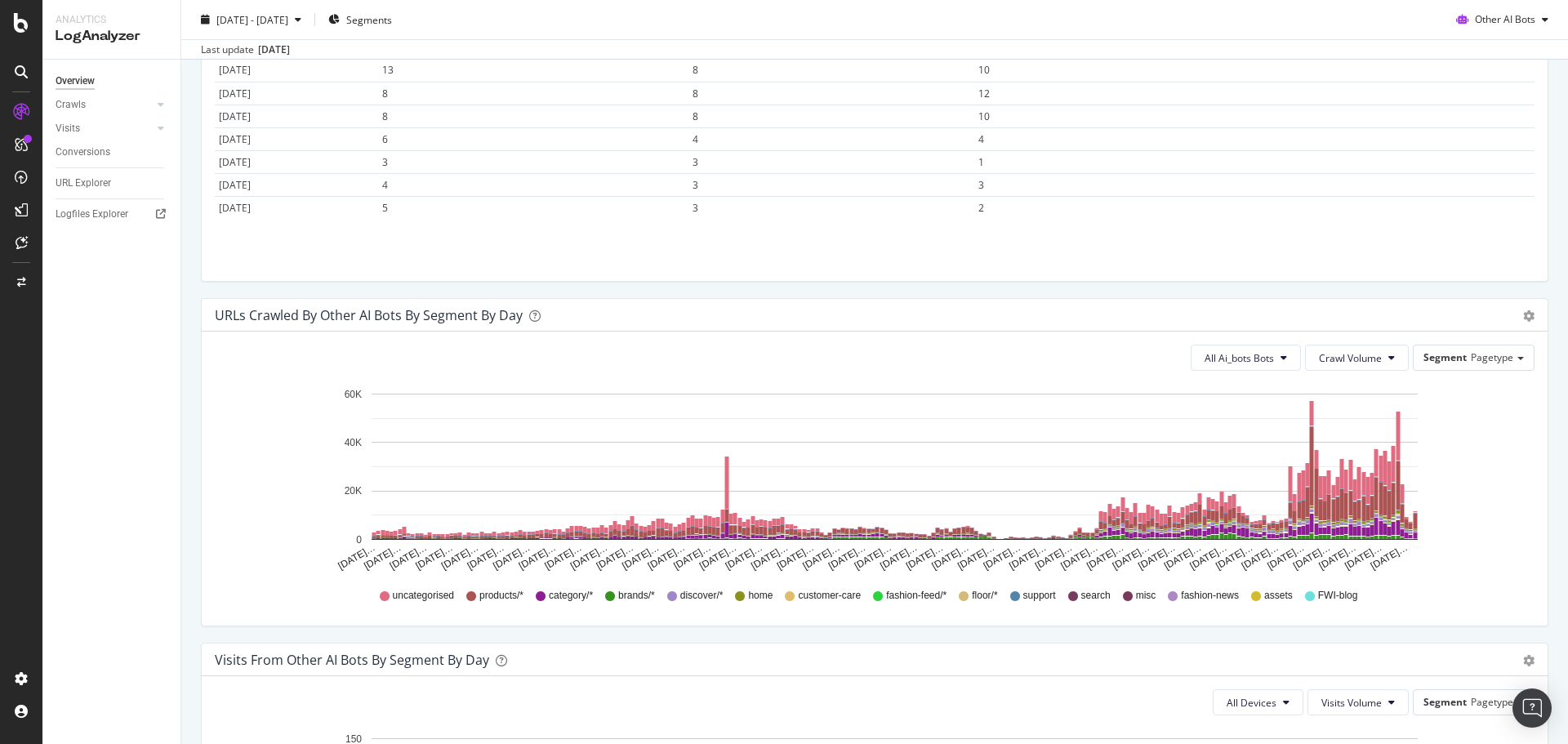
click at [1520, 26] on div "Other AI Bots" at bounding box center [1502, 20] width 105 height 24
click at [1497, 121] on div "OpenAI" at bounding box center [1496, 113] width 116 height 24
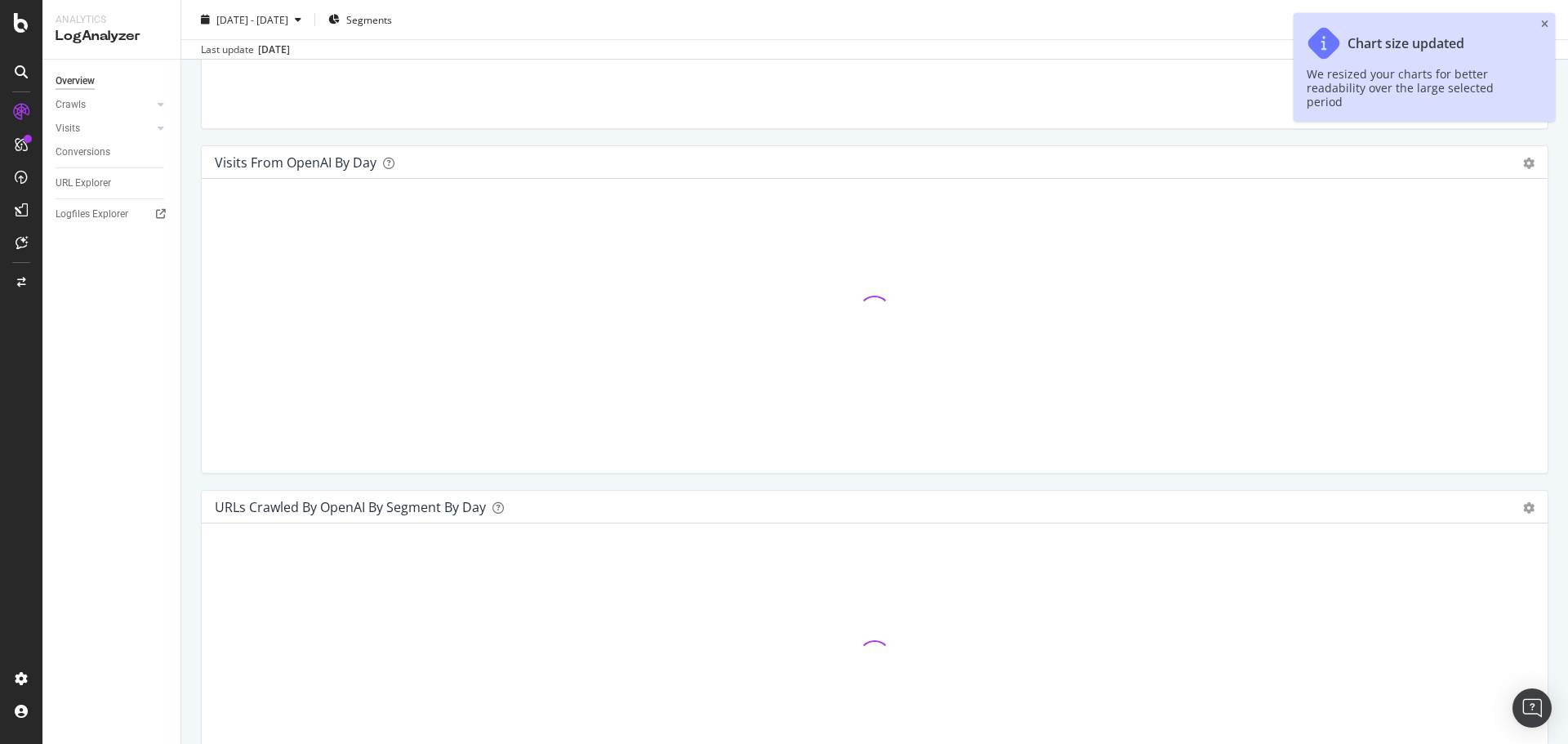
scroll to position [335, 0]
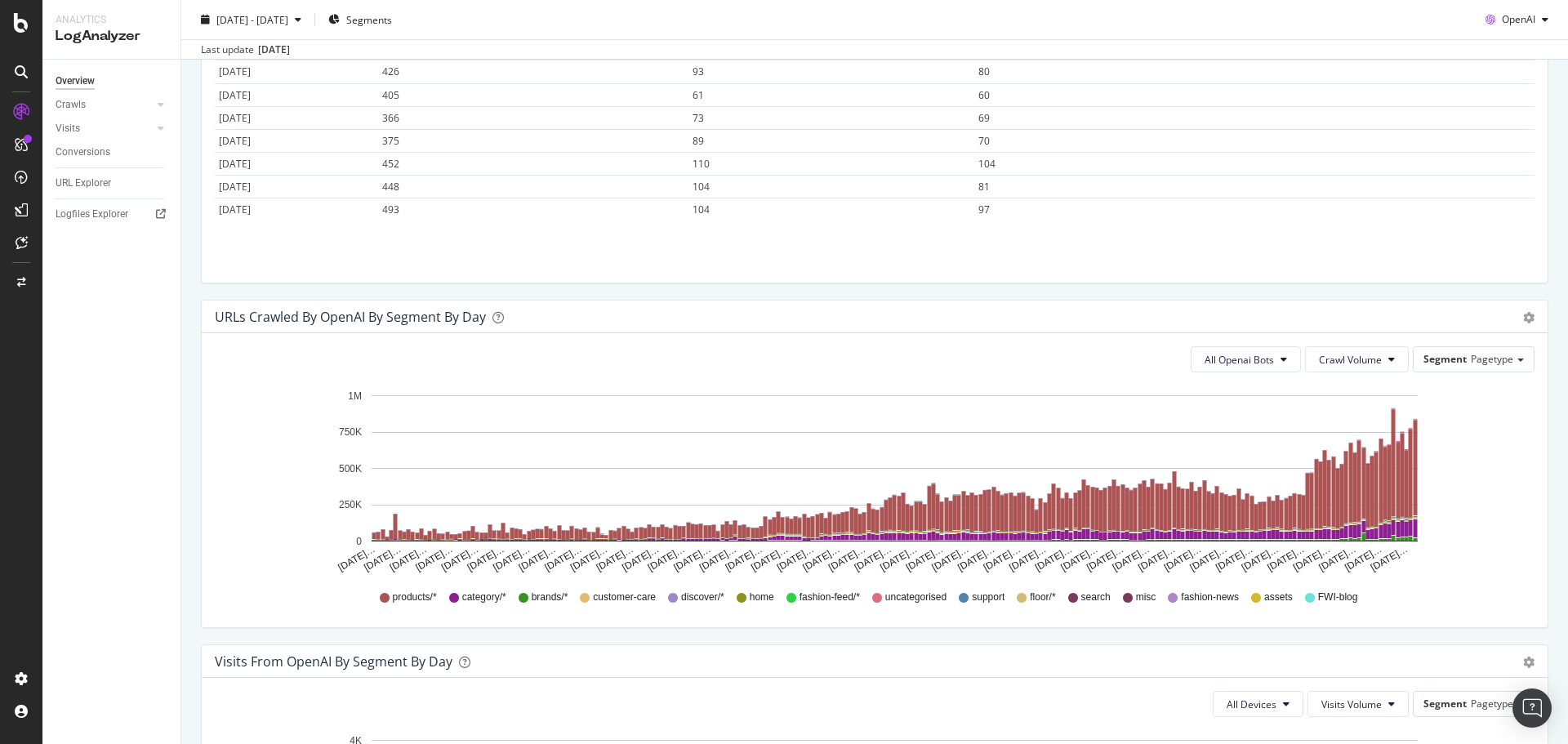
scroll to position [661, 0]
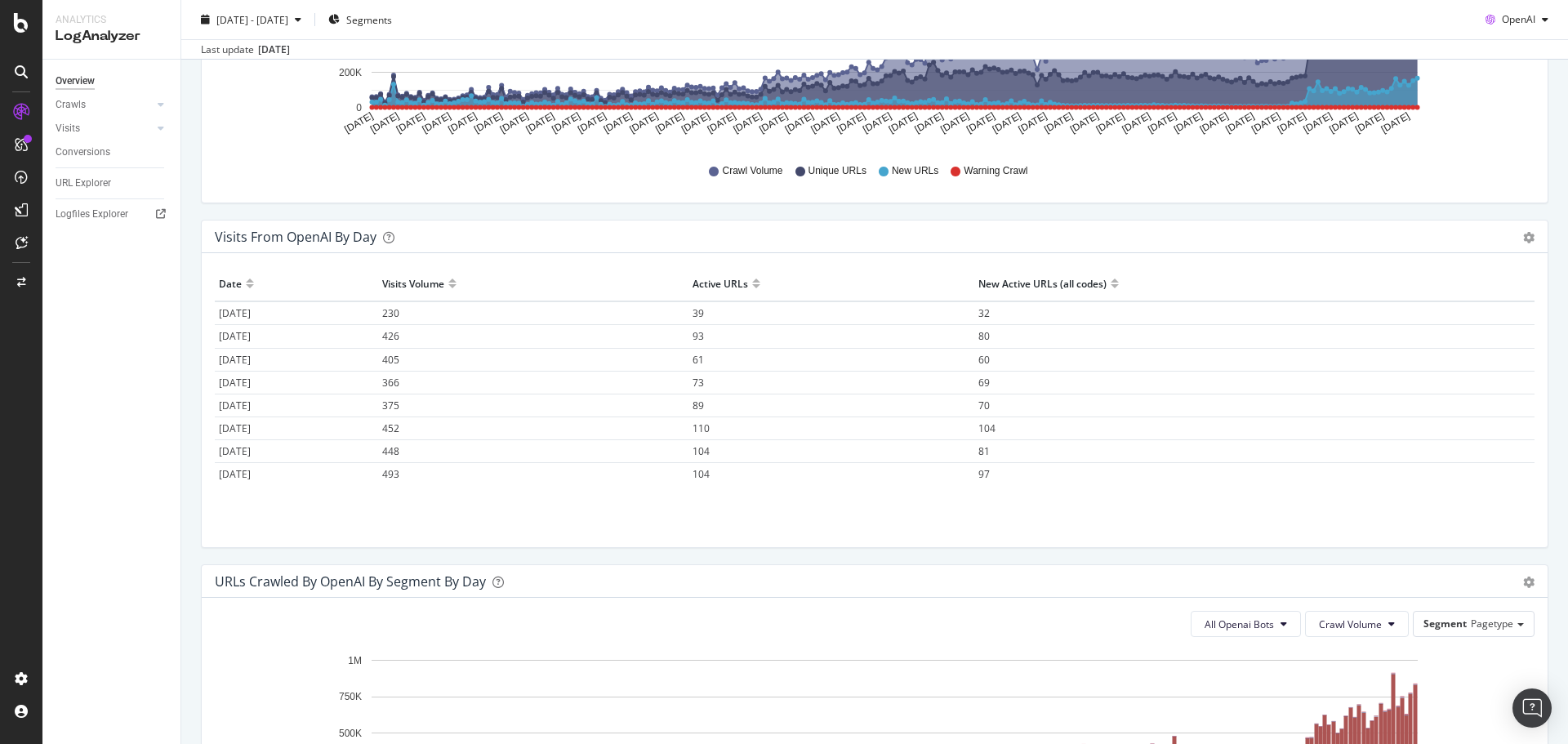
scroll to position [171, 0]
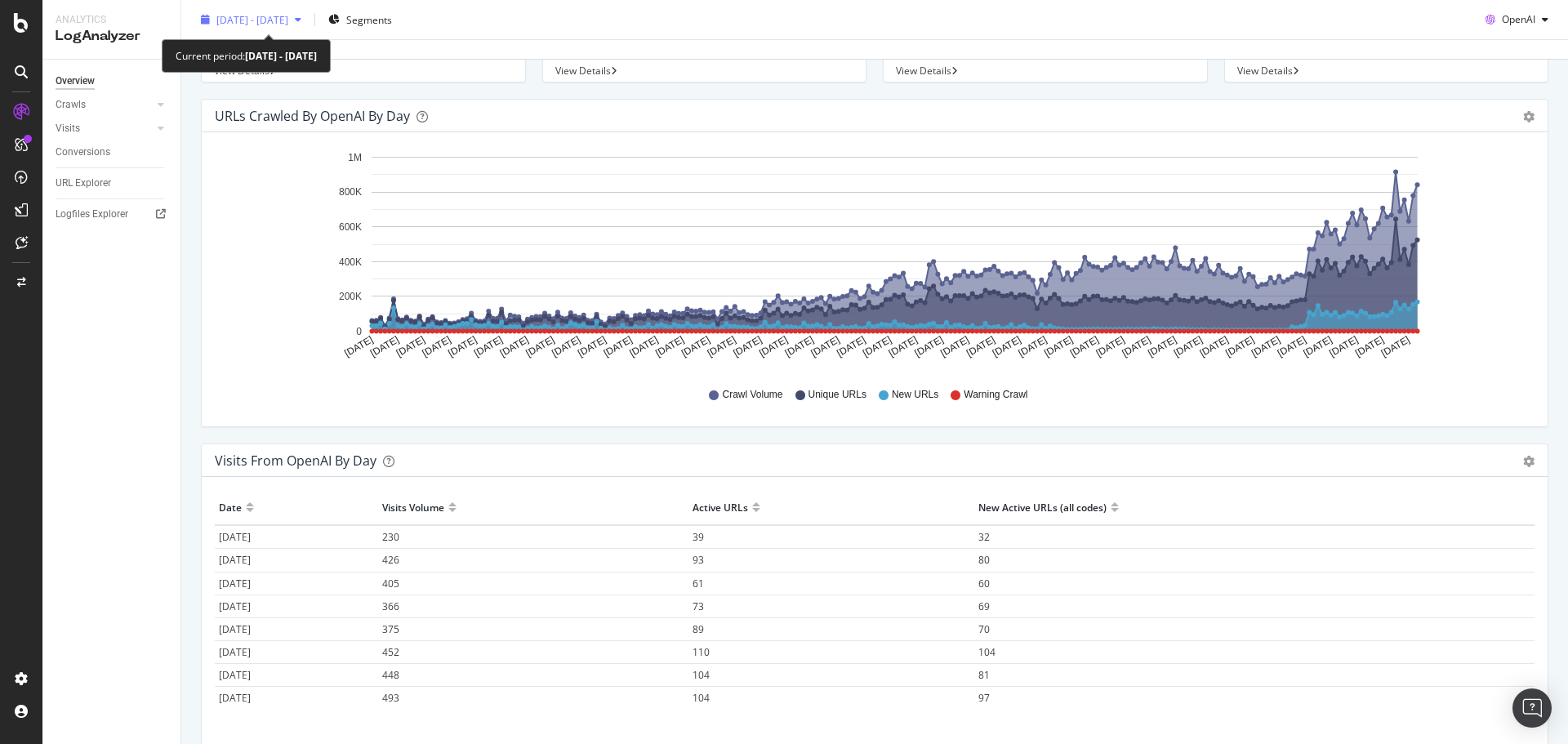
click at [288, 19] on span "[DATE] - [DATE]" at bounding box center [251, 19] width 71 height 14
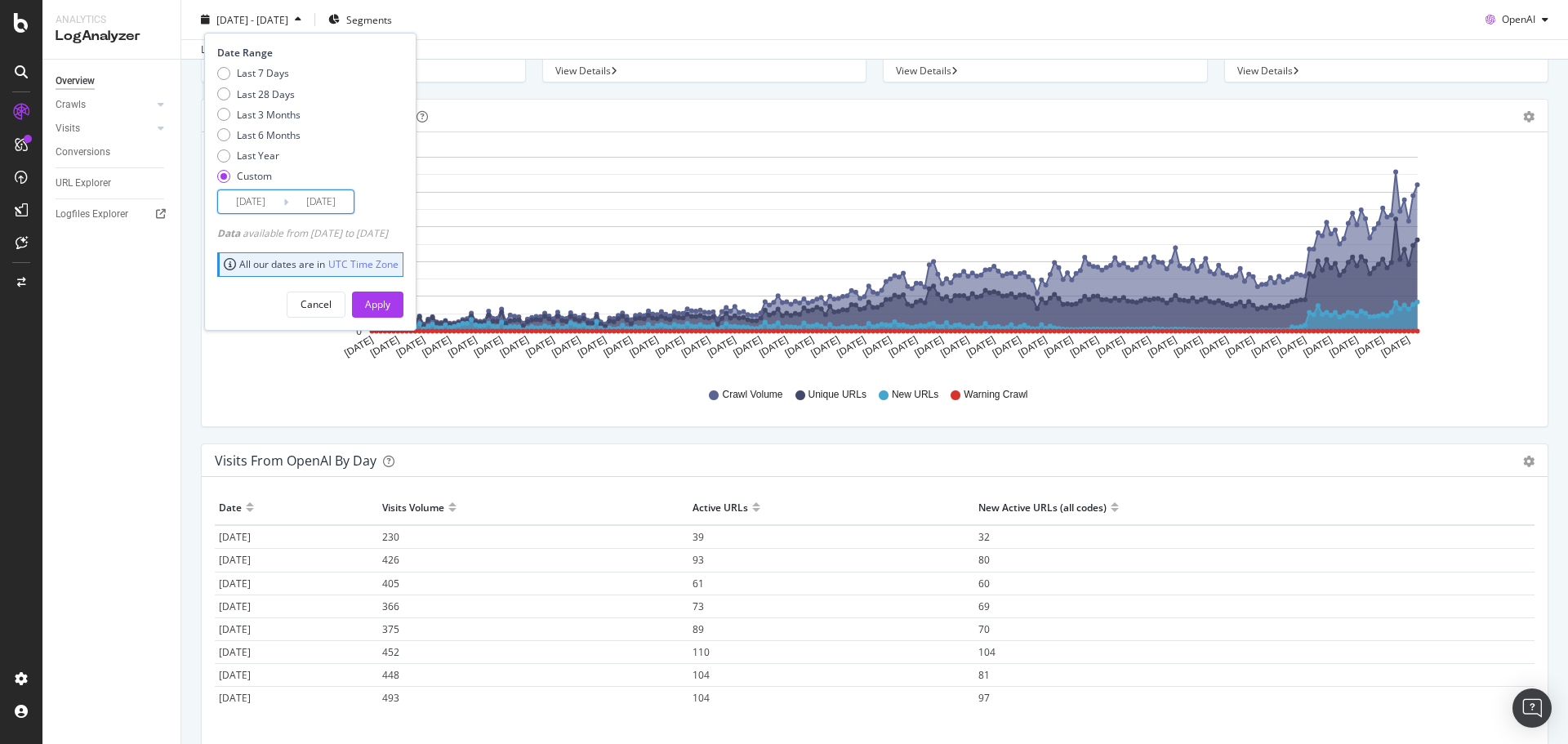
click at [243, 197] on input "[DATE]" at bounding box center [251, 202] width 65 height 23
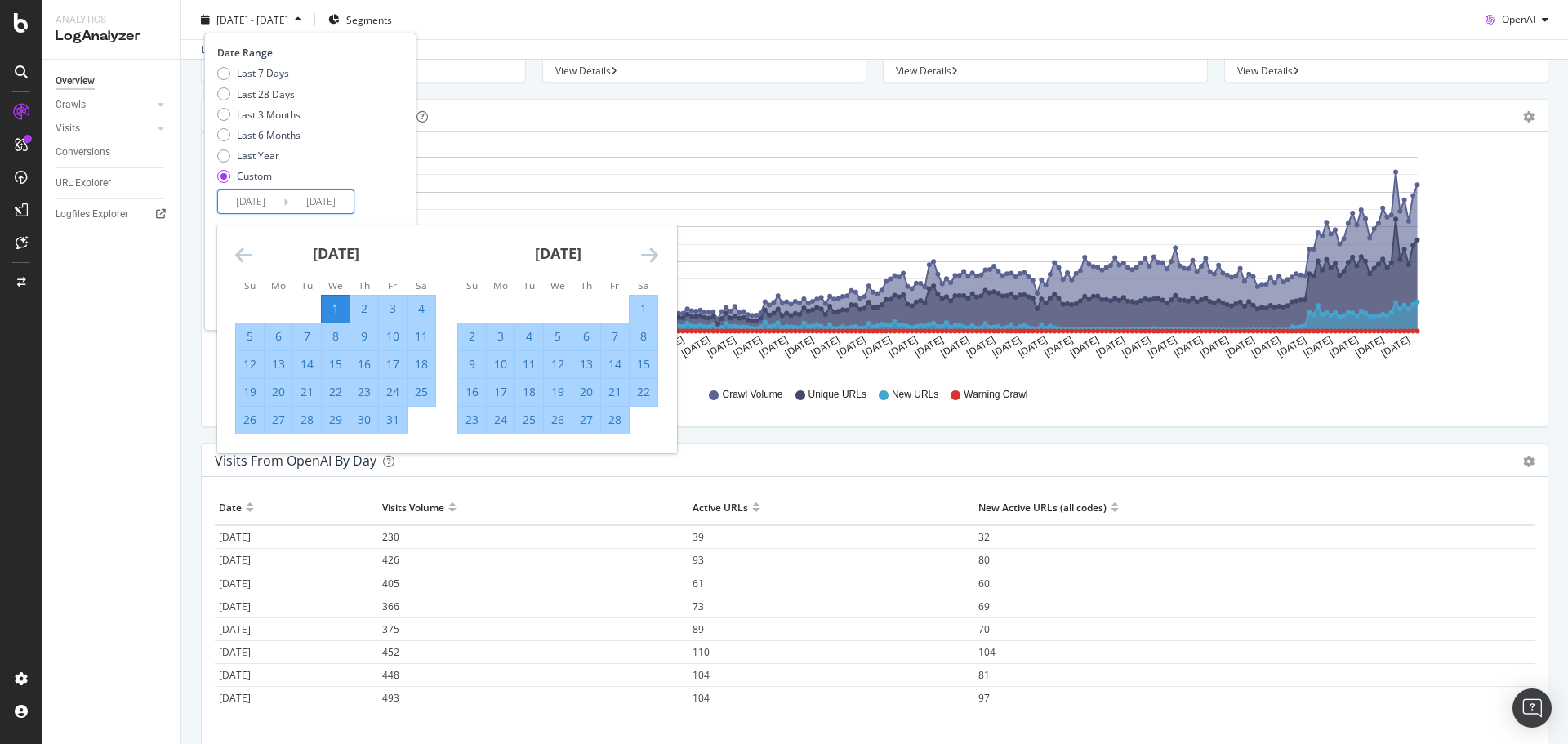
click at [244, 262] on icon "Move backward to switch to the previous month." at bounding box center [244, 255] width 17 height 20
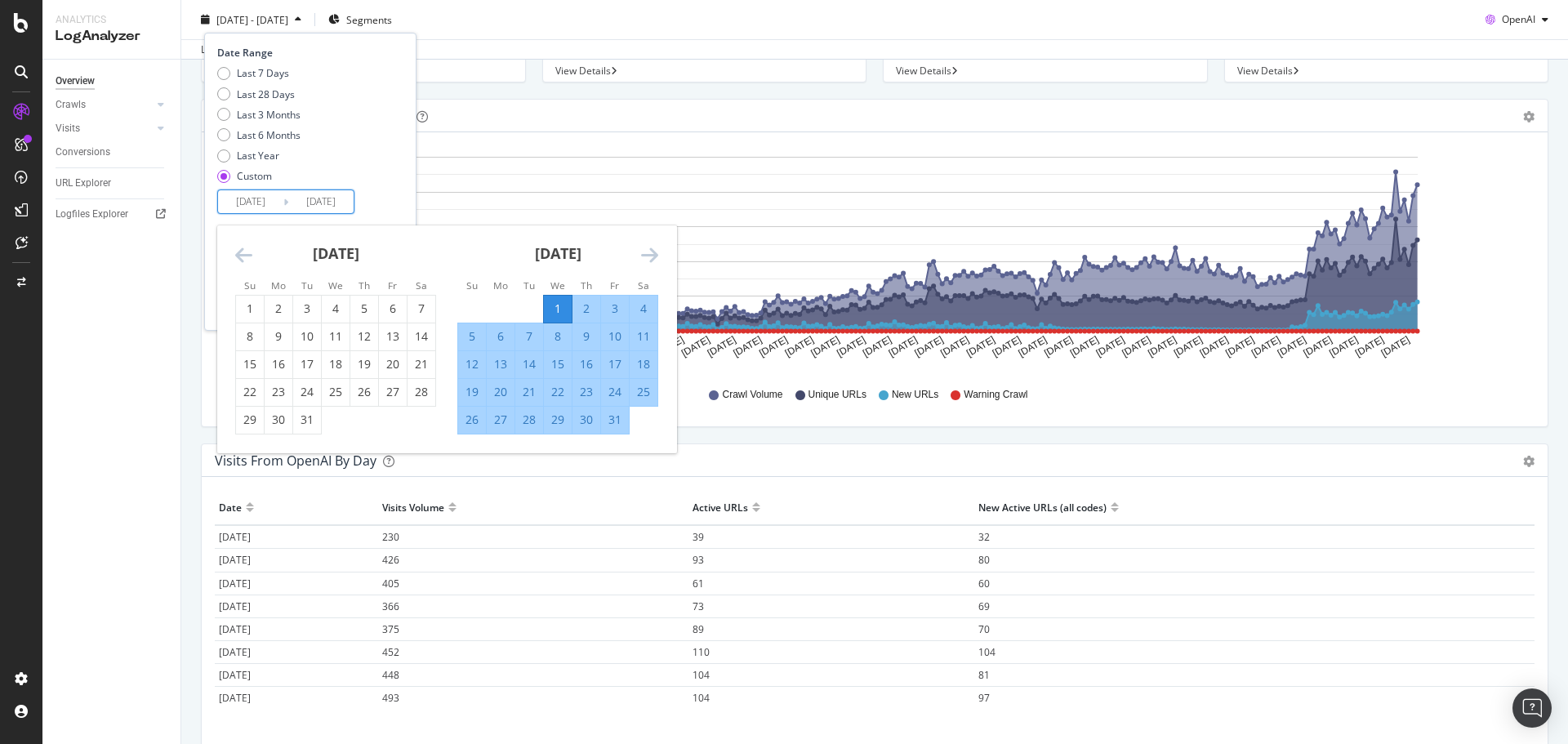
click at [244, 262] on icon "Move backward to switch to the previous month." at bounding box center [244, 255] width 17 height 20
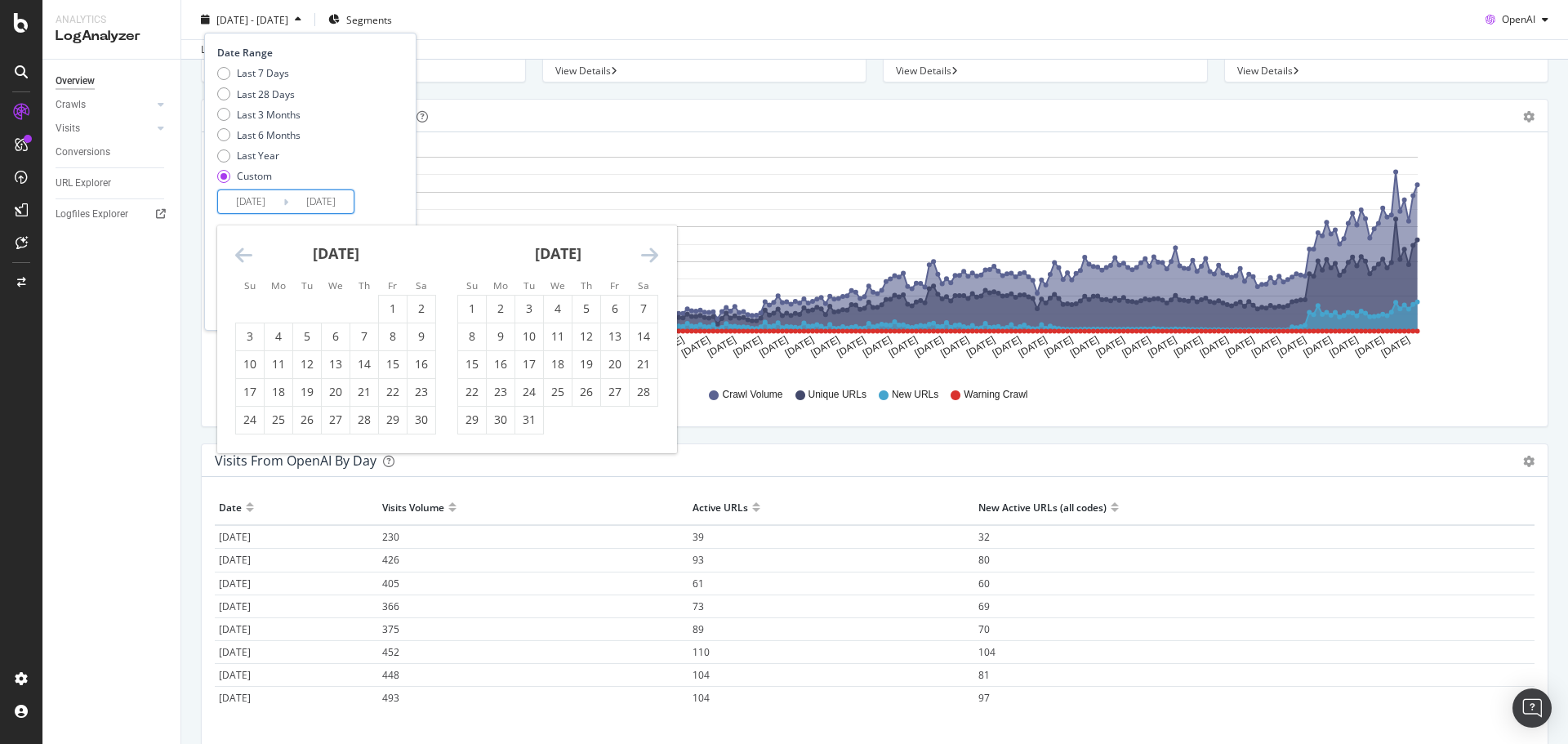
click at [244, 262] on icon "Move backward to switch to the previous month." at bounding box center [244, 255] width 17 height 20
click at [241, 307] on div "1" at bounding box center [250, 308] width 28 height 16
type input "[DATE]"
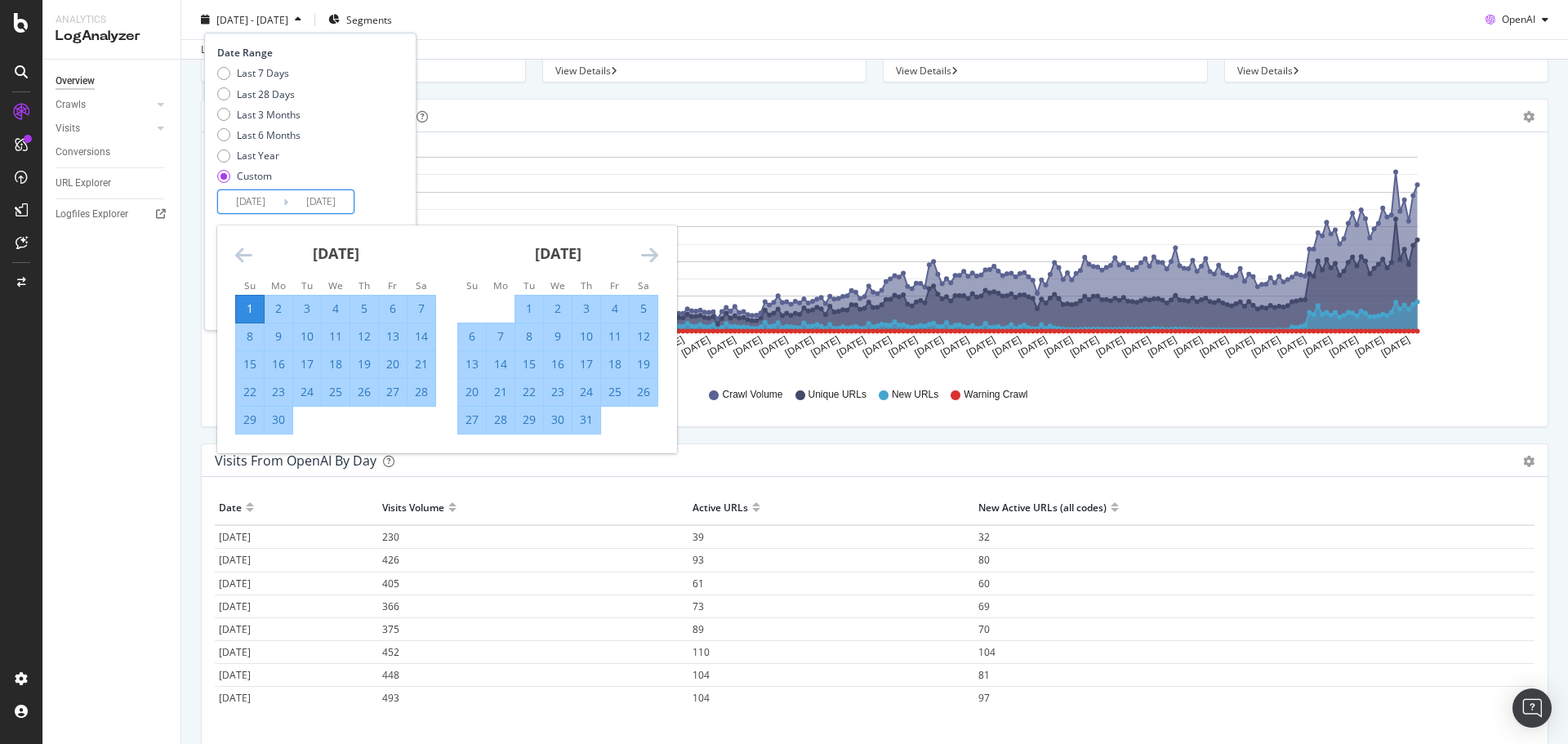
click at [641, 255] on icon "Move forward to switch to the next month." at bounding box center [649, 255] width 17 height 20
click at [642, 257] on icon "Move forward to switch to the next month." at bounding box center [649, 255] width 17 height 20
click at [643, 257] on icon "Move forward to switch to the next month." at bounding box center [649, 255] width 17 height 20
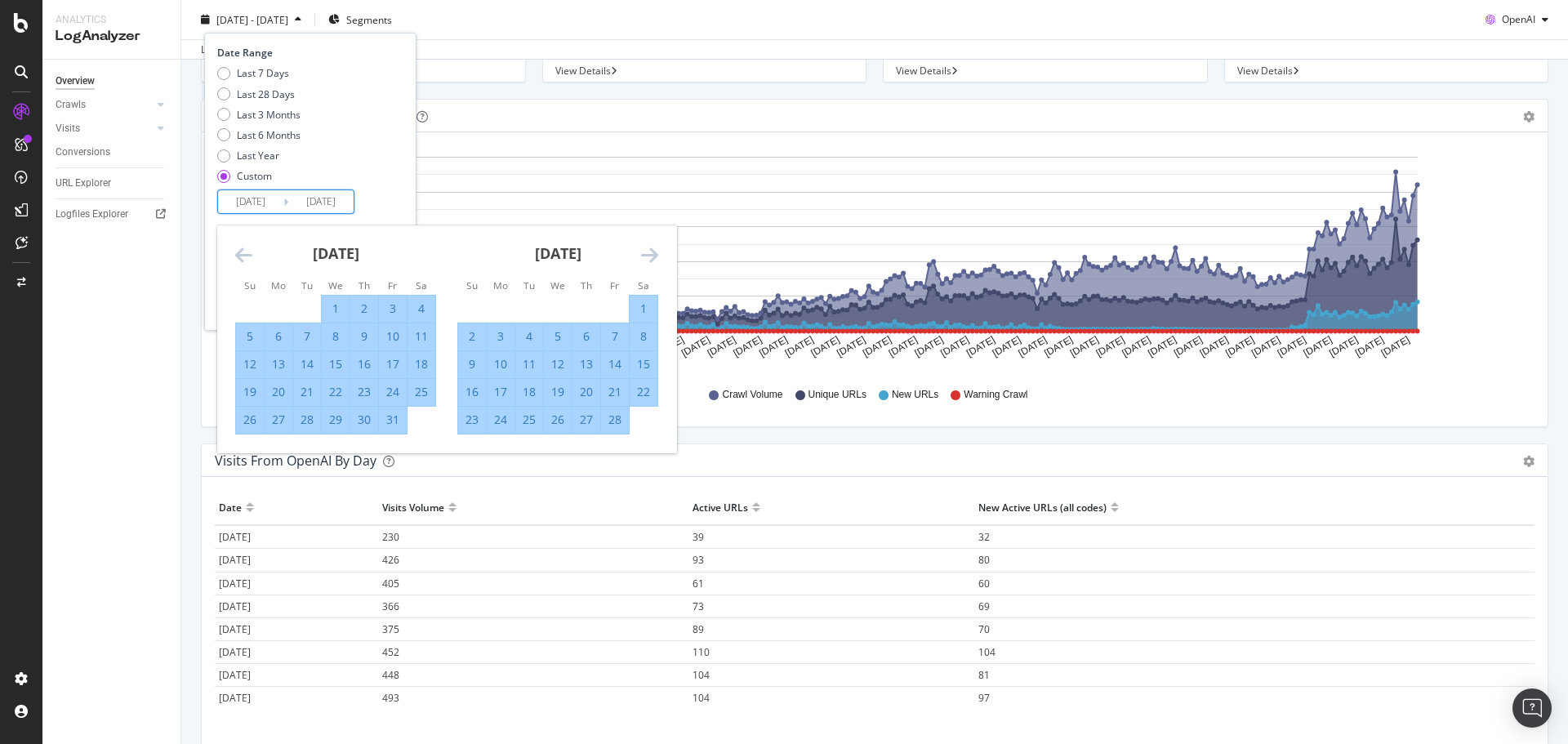
click at [643, 258] on icon "Move forward to switch to the next month." at bounding box center [649, 255] width 17 height 20
click at [643, 259] on icon "Move forward to switch to the next month." at bounding box center [649, 255] width 17 height 20
click at [644, 260] on icon "Move forward to switch to the next month." at bounding box center [649, 255] width 17 height 20
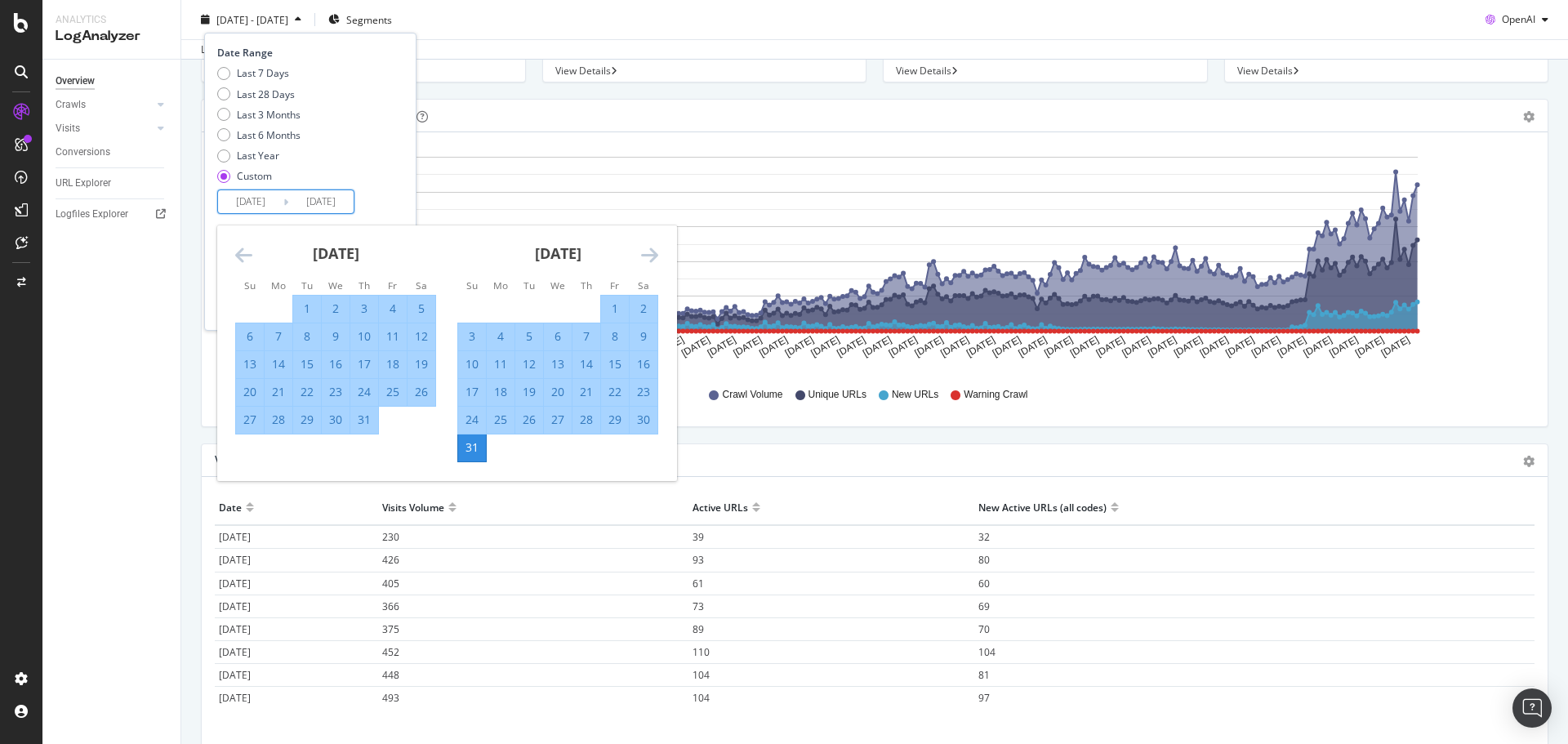
click at [647, 259] on icon "Move forward to switch to the next month." at bounding box center [649, 255] width 17 height 20
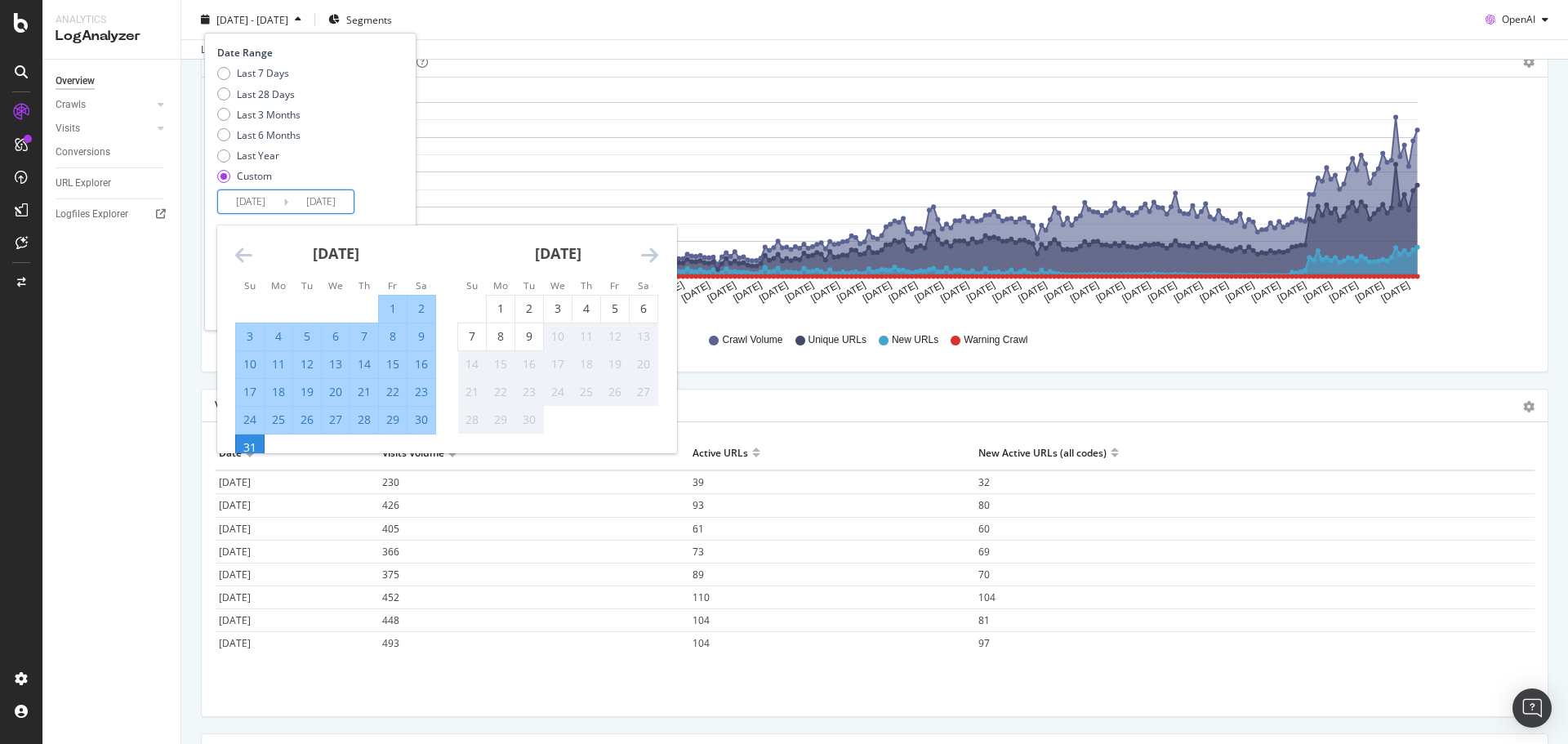
scroll to position [253, 0]
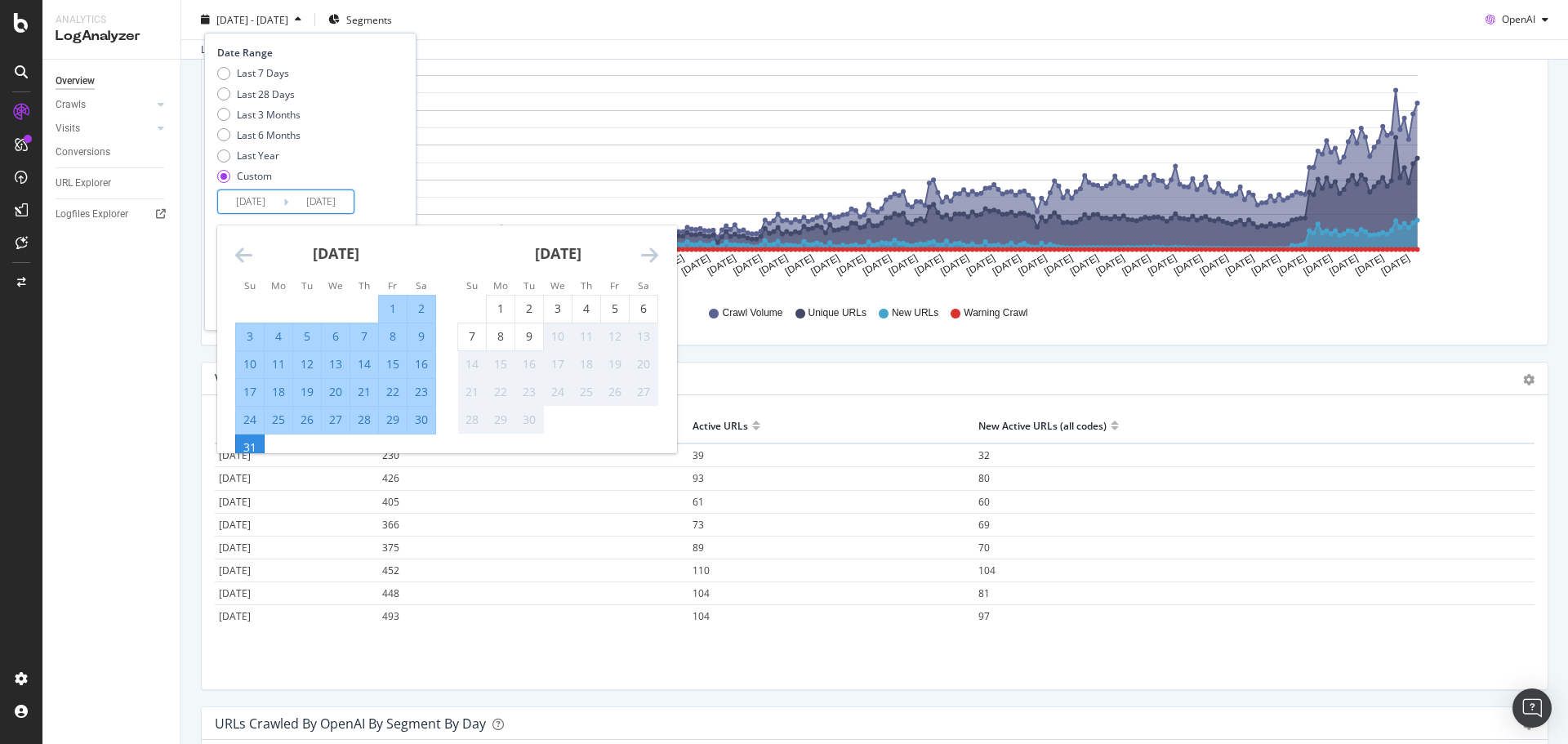
click at [248, 439] on div "31" at bounding box center [250, 448] width 28 height 27
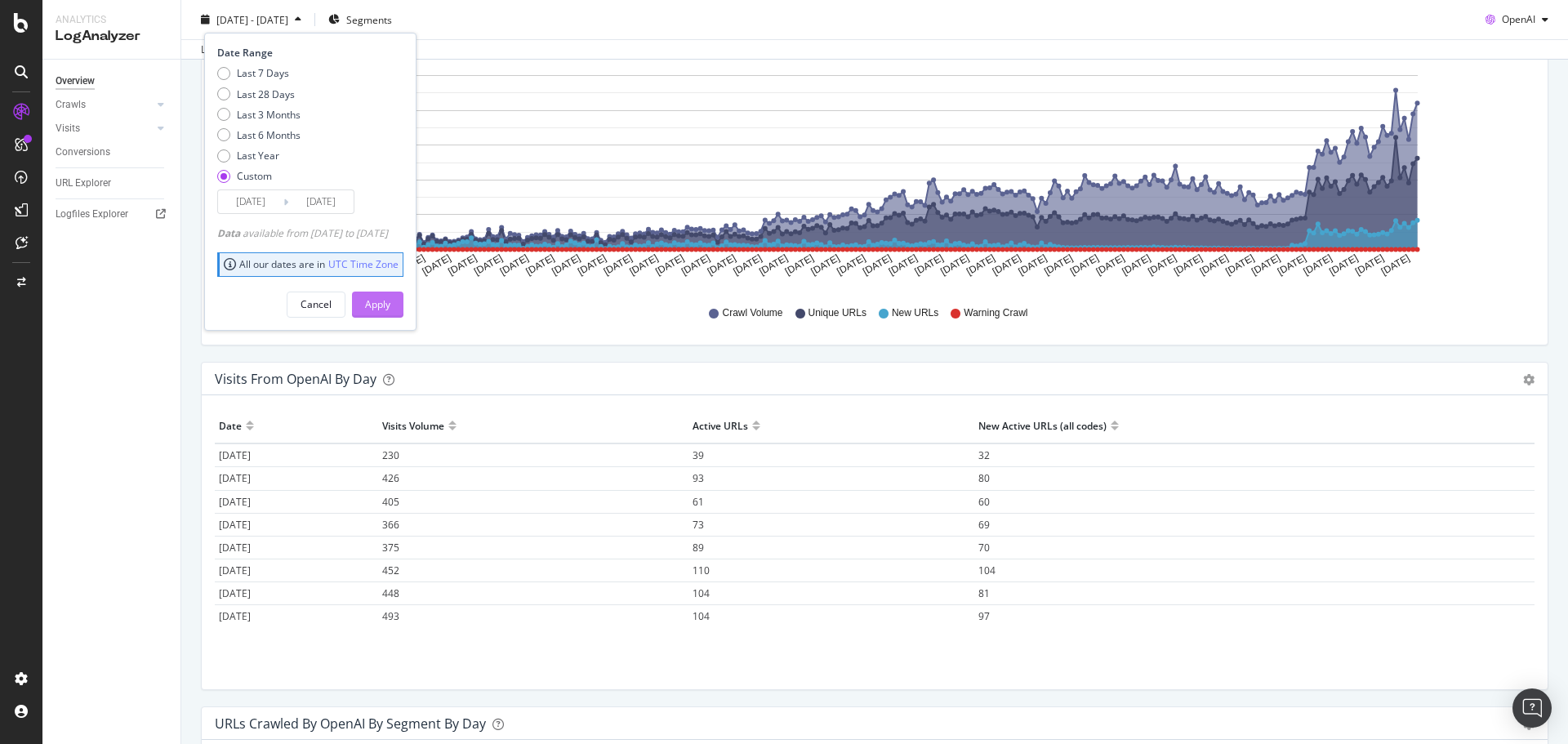
click at [390, 315] on div "Apply" at bounding box center [377, 304] width 25 height 24
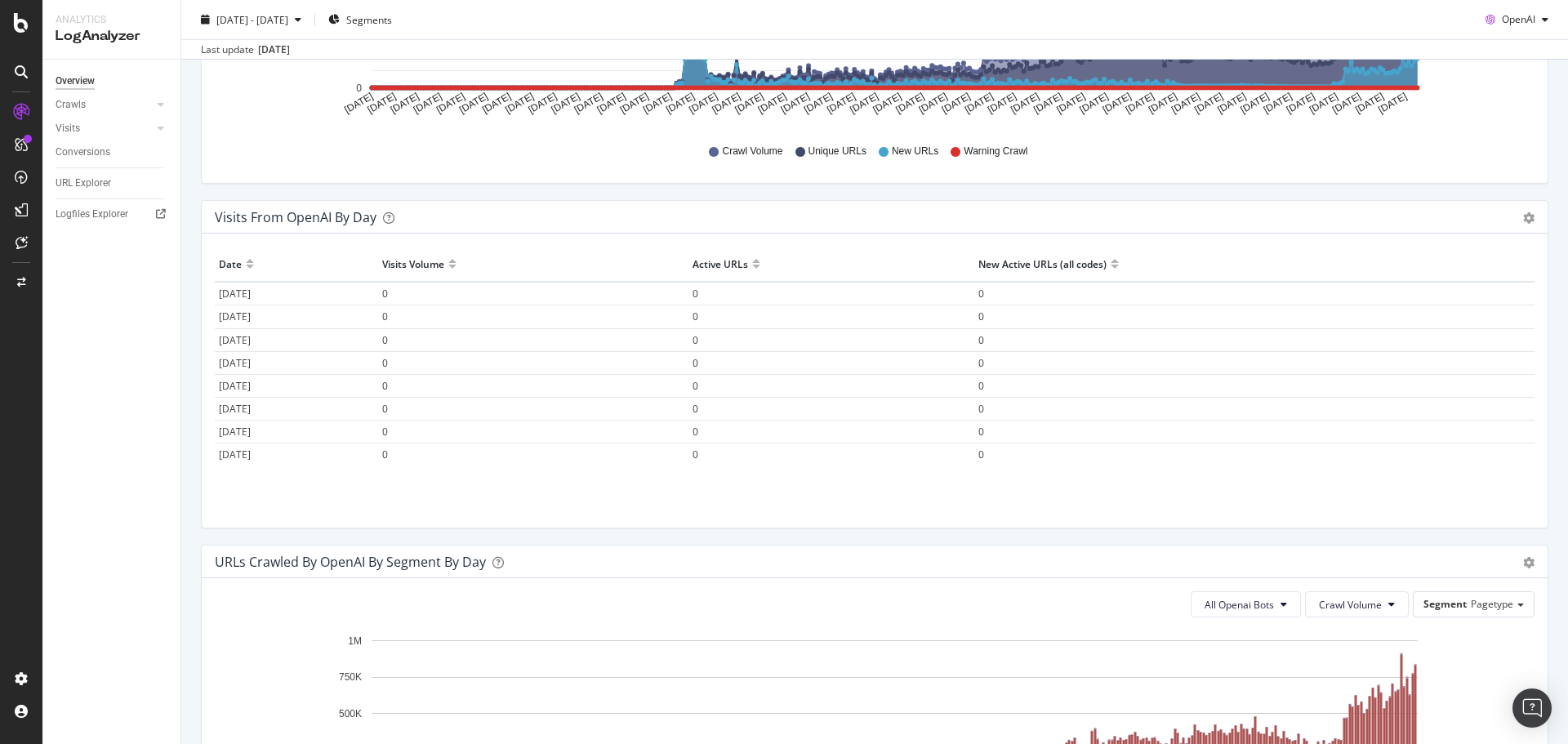
scroll to position [417, 0]
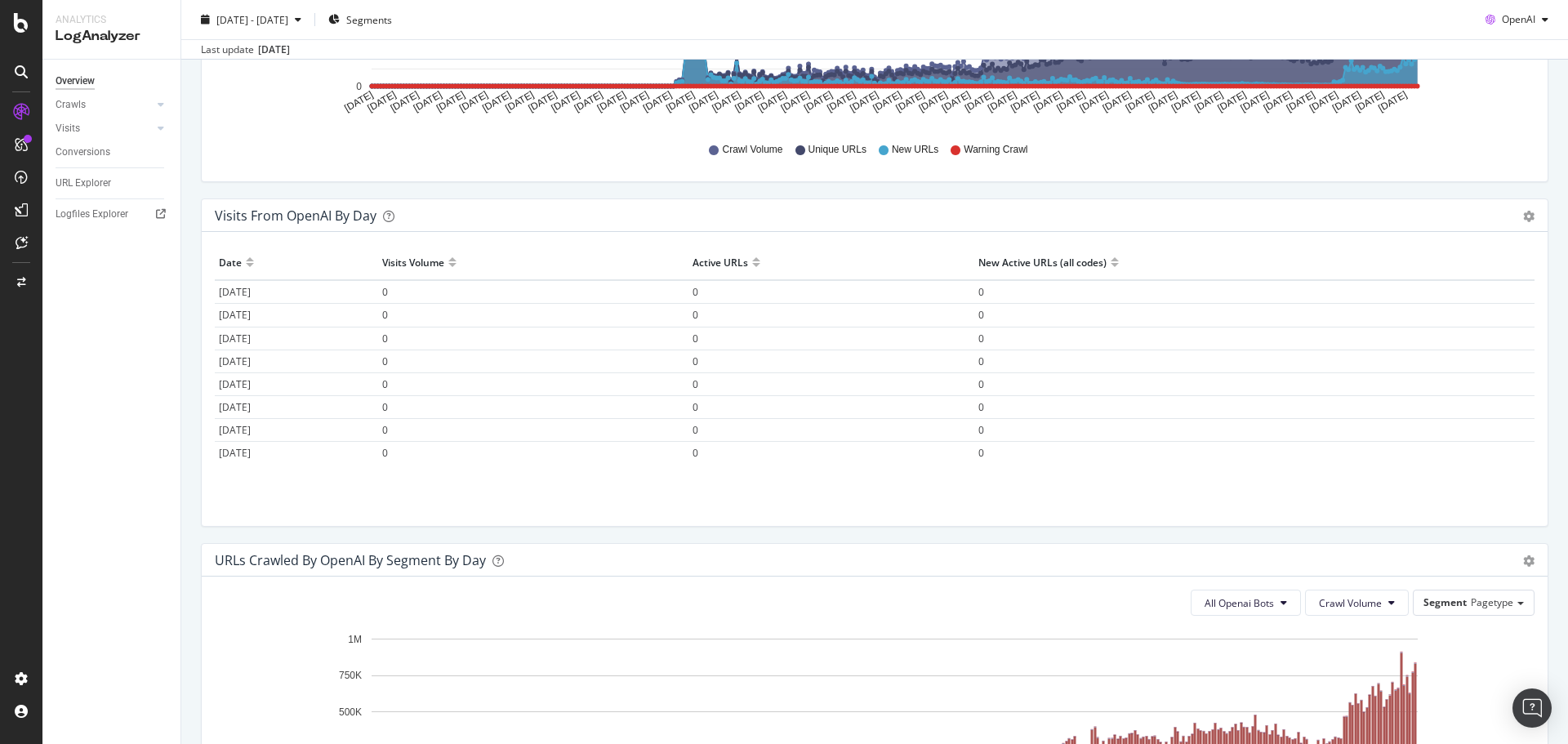
drag, startPoint x: 1378, startPoint y: 269, endPoint x: 1269, endPoint y: 247, distance: 111.2
drag, startPoint x: 1163, startPoint y: 245, endPoint x: 910, endPoint y: 250, distance: 253.0
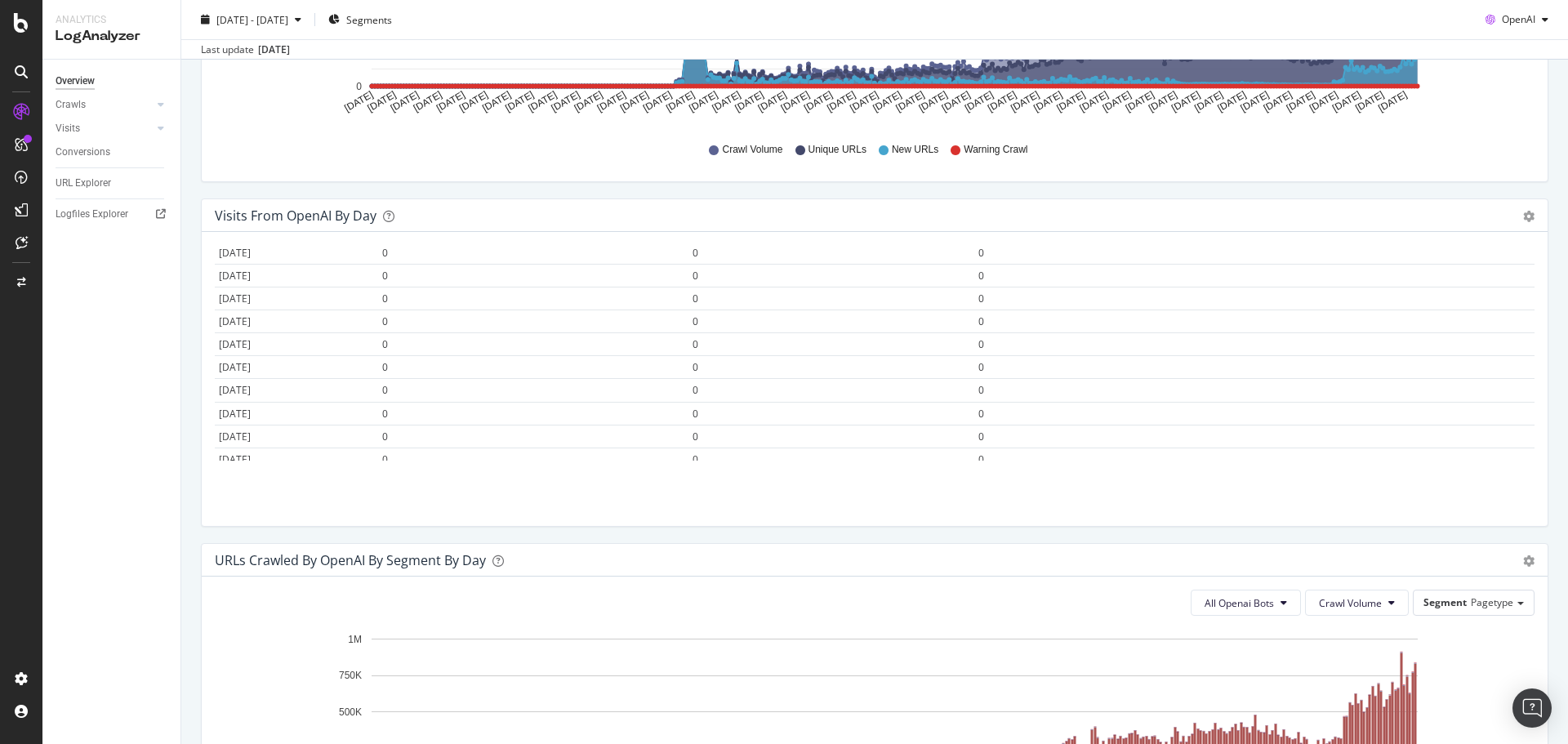
click at [1542, 195] on div "URLs Crawled by OpenAI by day Area Table Hold CTRL while clicking to filter the…" at bounding box center [875, 26] width 1364 height 344
click at [1477, 203] on div "Visits from OpenAI by day Area Table" at bounding box center [874, 215] width 1346 height 33
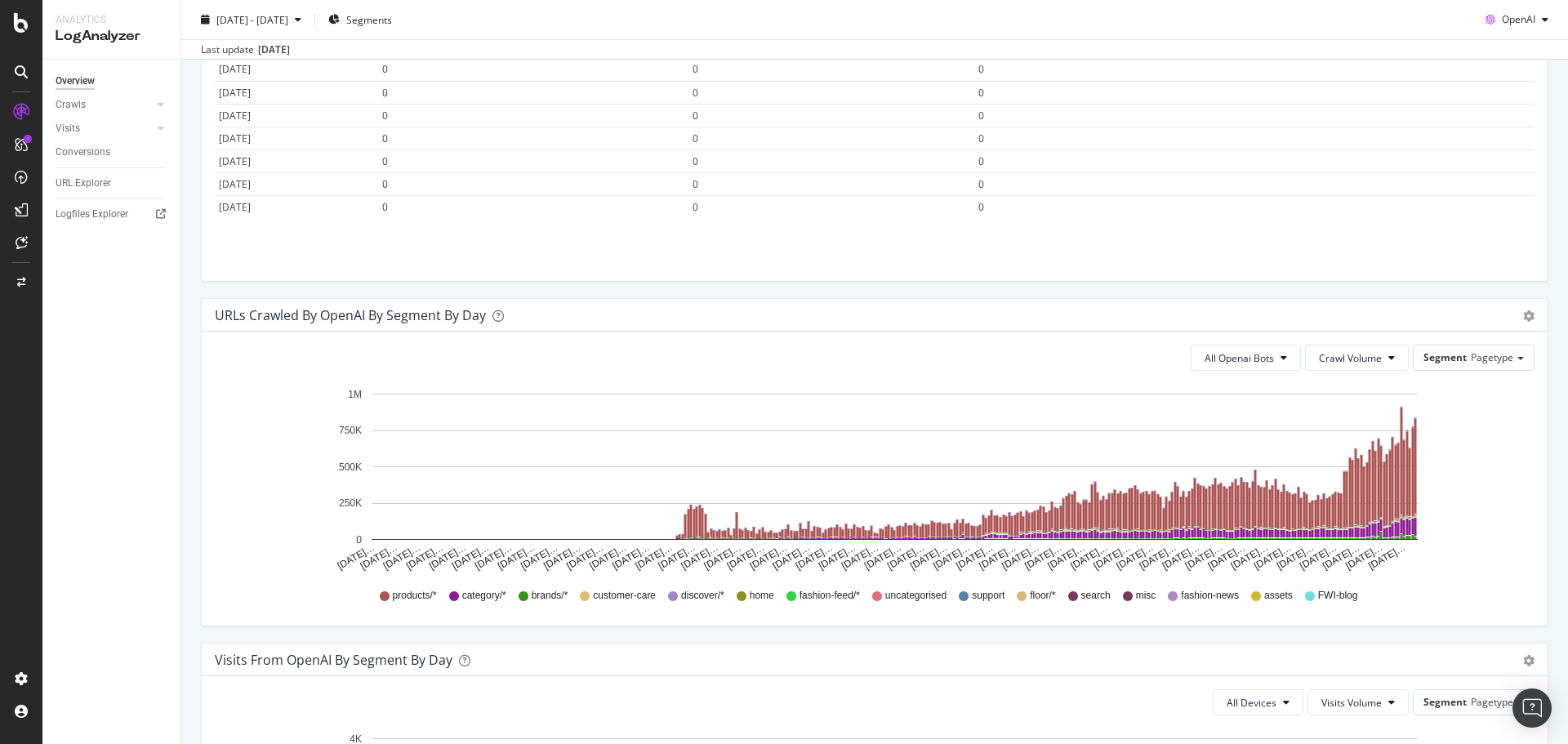
scroll to position [0, 0]
click at [298, 10] on div "[DATE] - [DATE]" at bounding box center [251, 20] width 114 height 24
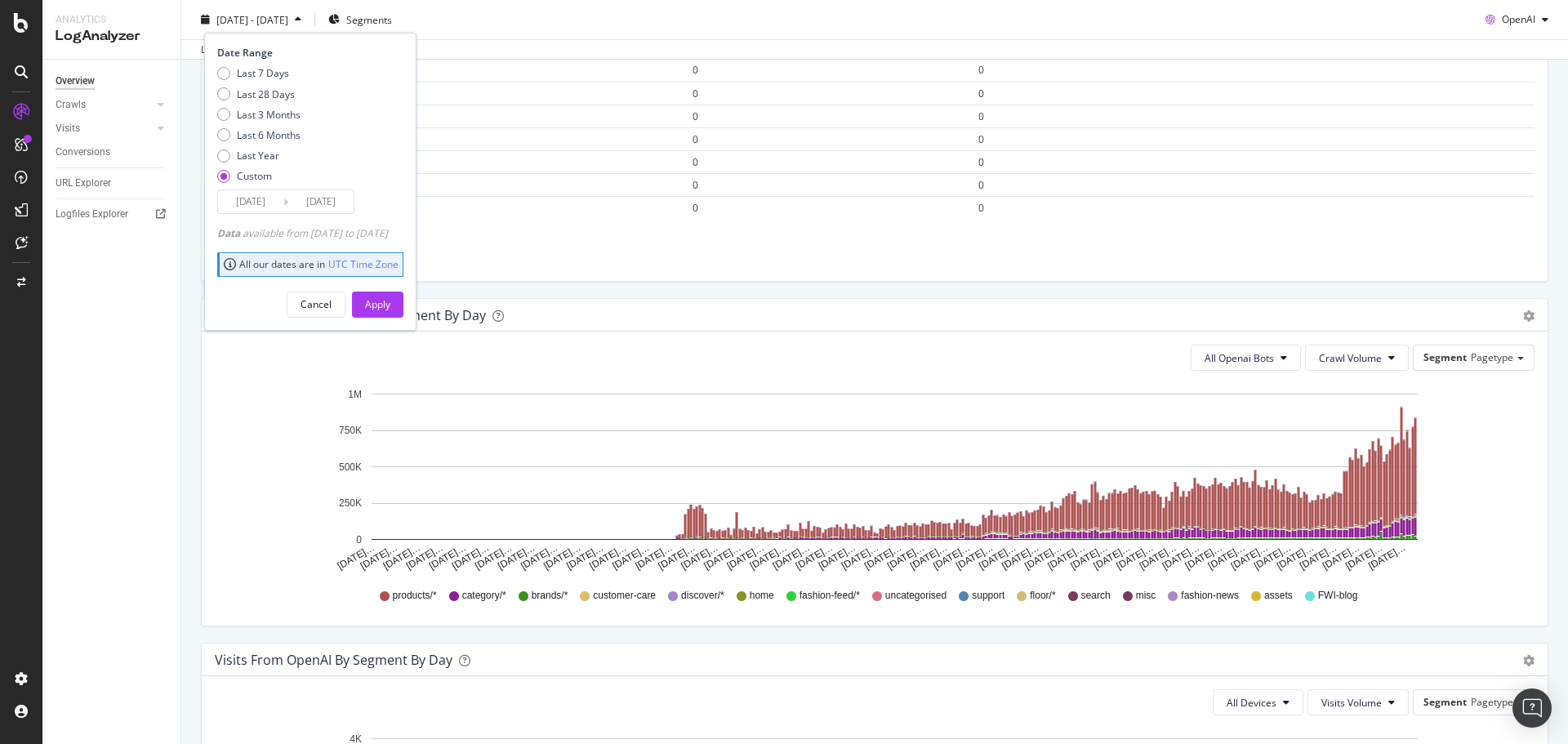
click at [240, 203] on input "[DATE]" at bounding box center [251, 202] width 65 height 23
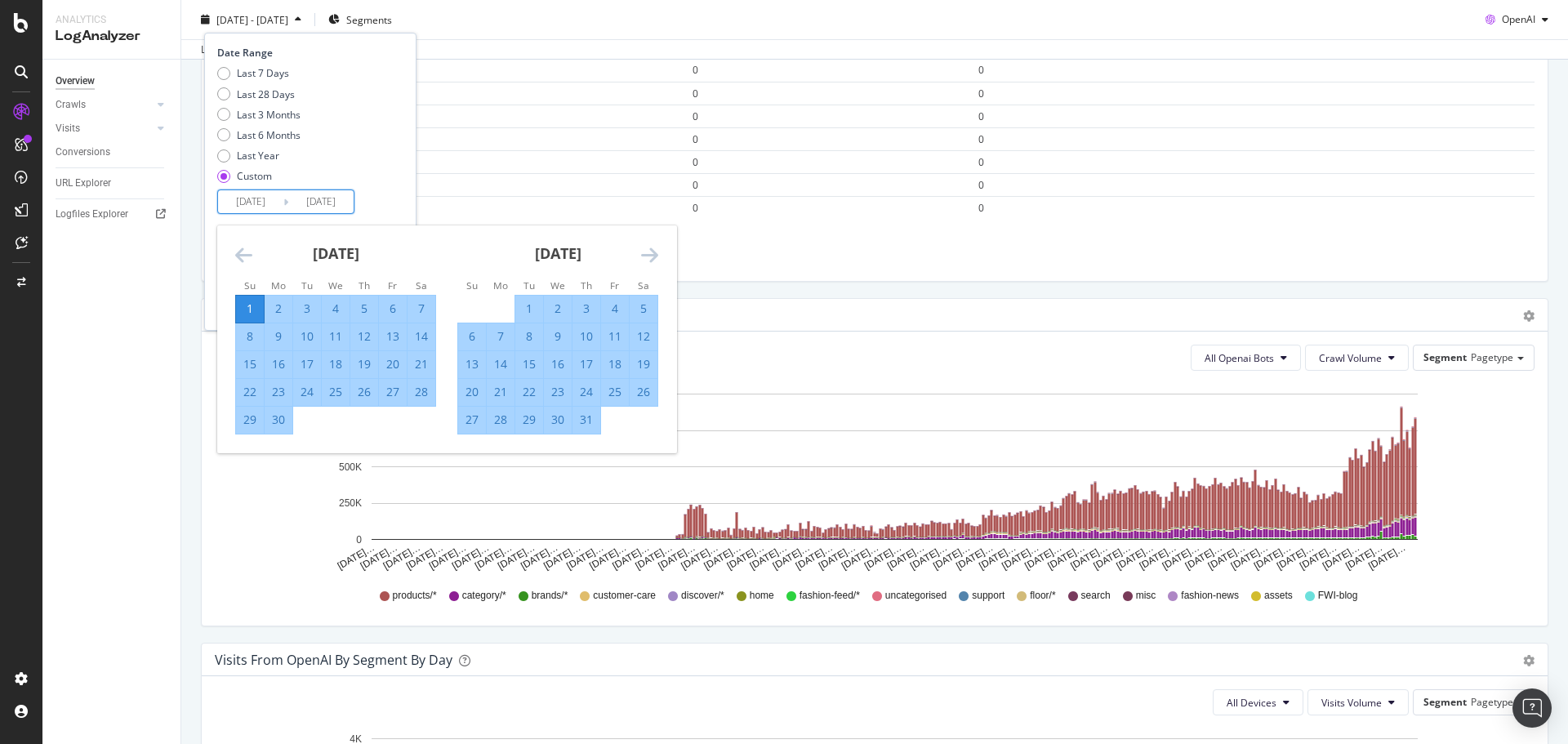
click at [656, 254] on icon "Move forward to switch to the next month." at bounding box center [649, 255] width 17 height 20
click at [655, 254] on icon "Move forward to switch to the next month." at bounding box center [649, 255] width 17 height 20
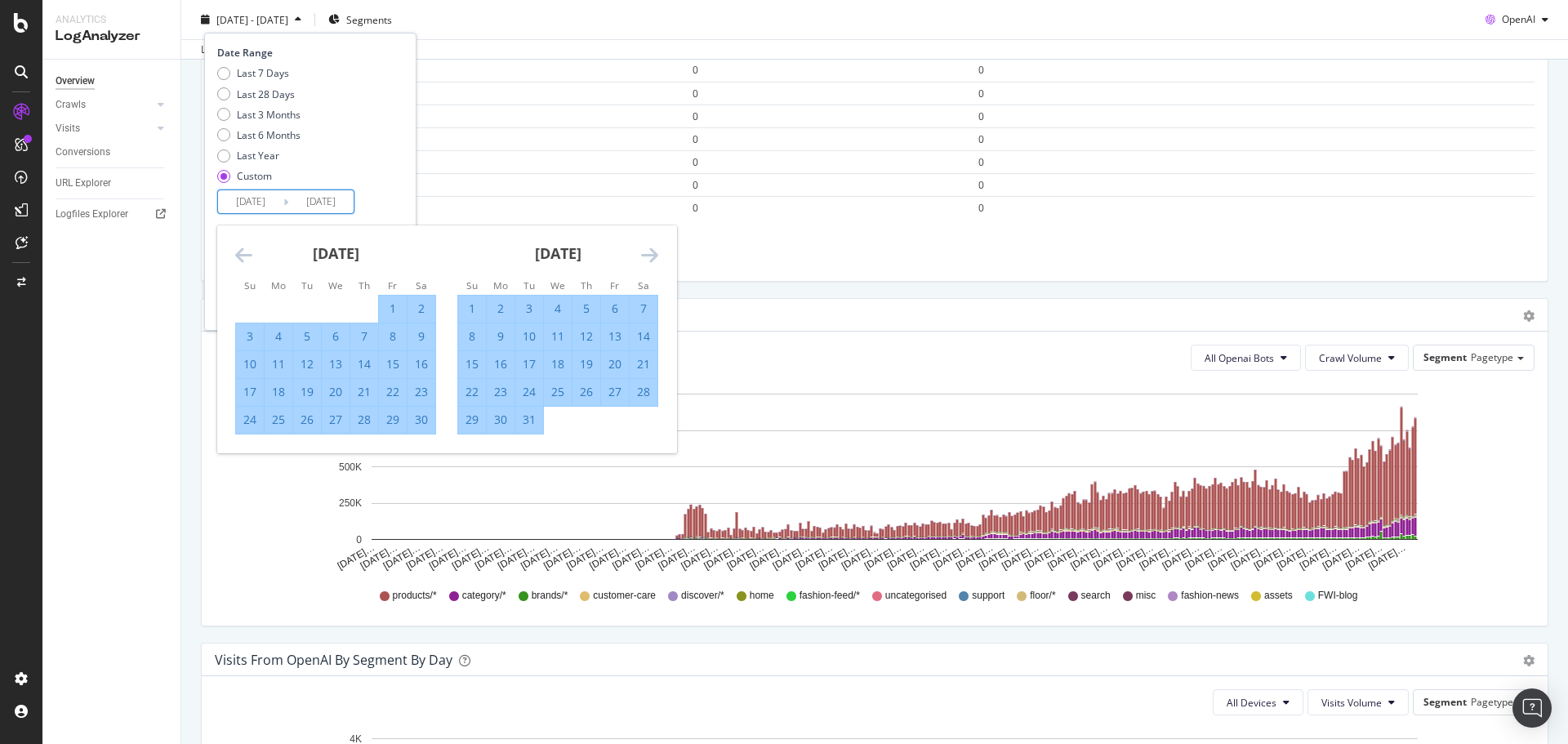
click at [654, 257] on icon "Move forward to switch to the next month." at bounding box center [649, 255] width 17 height 20
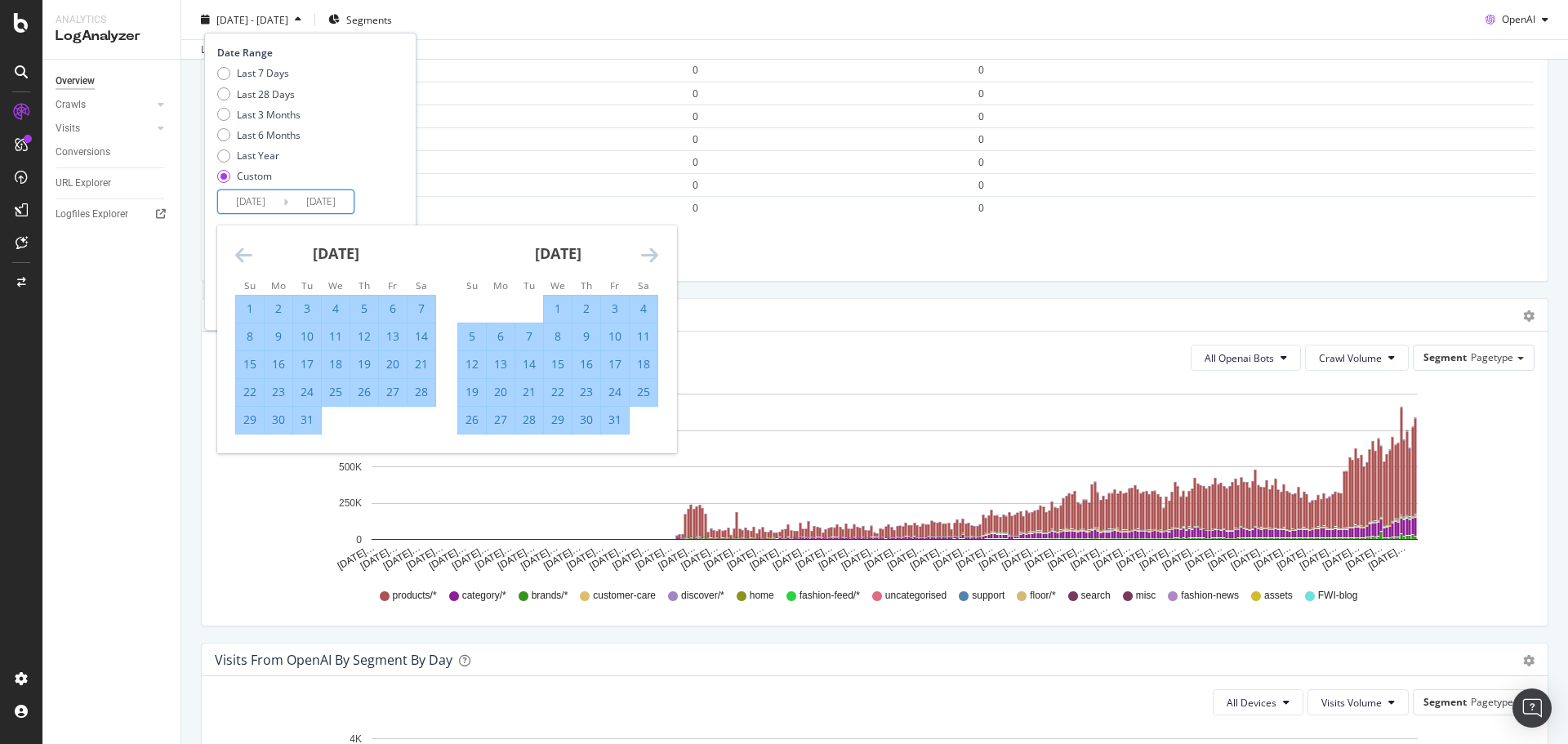
click at [555, 308] on div "1" at bounding box center [558, 308] width 28 height 16
type input "[DATE]"
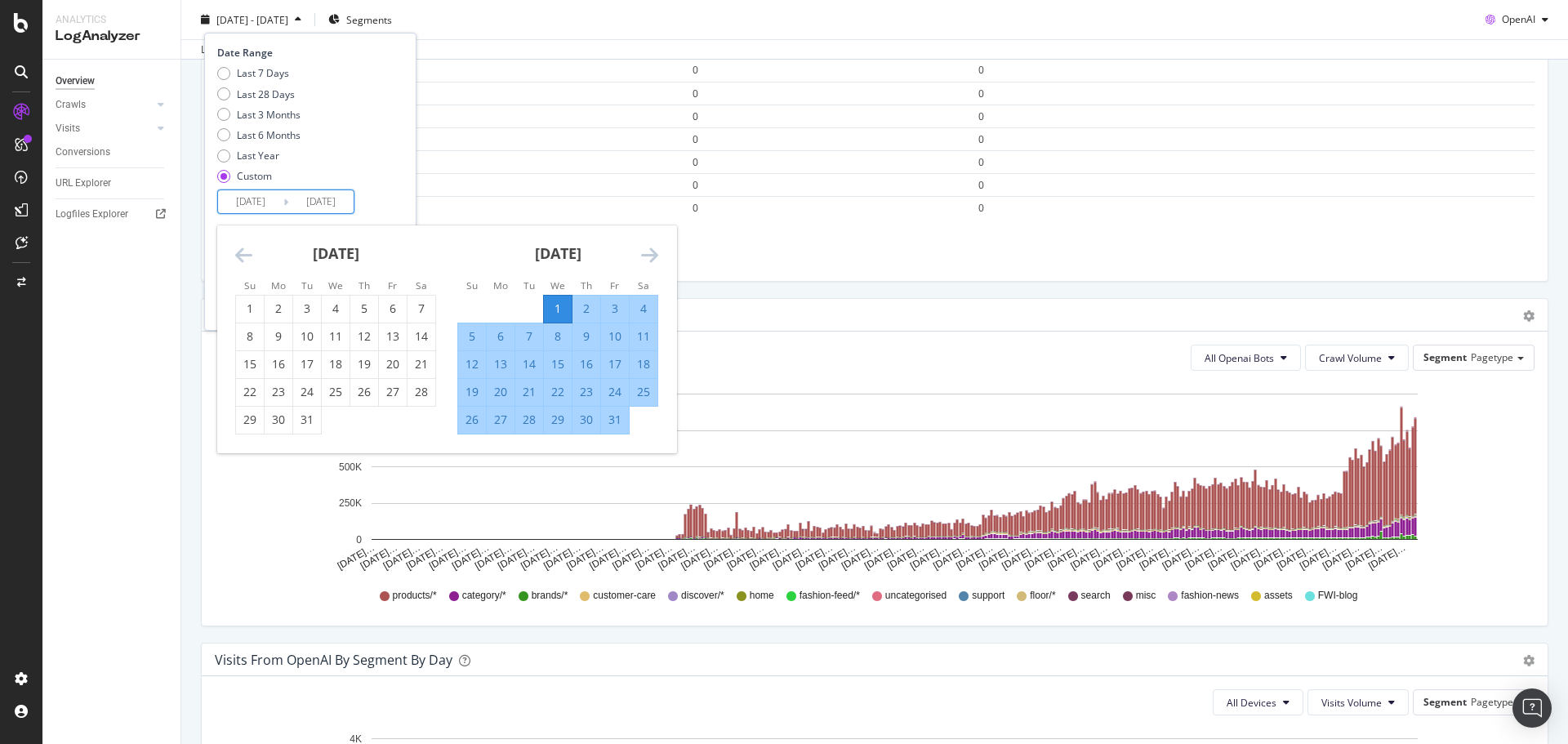
click at [398, 200] on div "Date Range Last 7 Days Last 28 Days Last 3 Months Last 6 Months Last Year Custo…" at bounding box center [307, 129] width 182 height 168
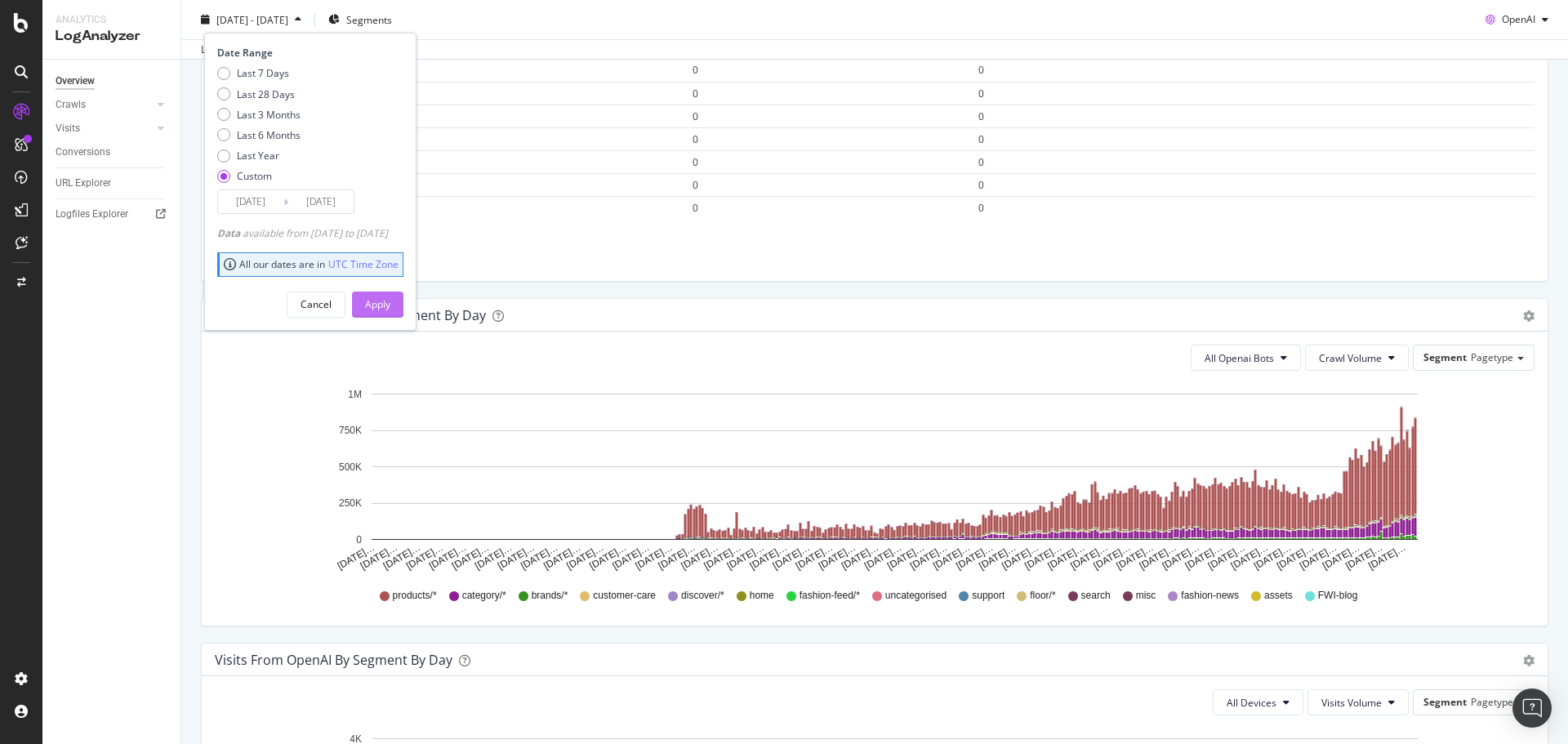
click at [404, 301] on button "Apply" at bounding box center [378, 304] width 52 height 26
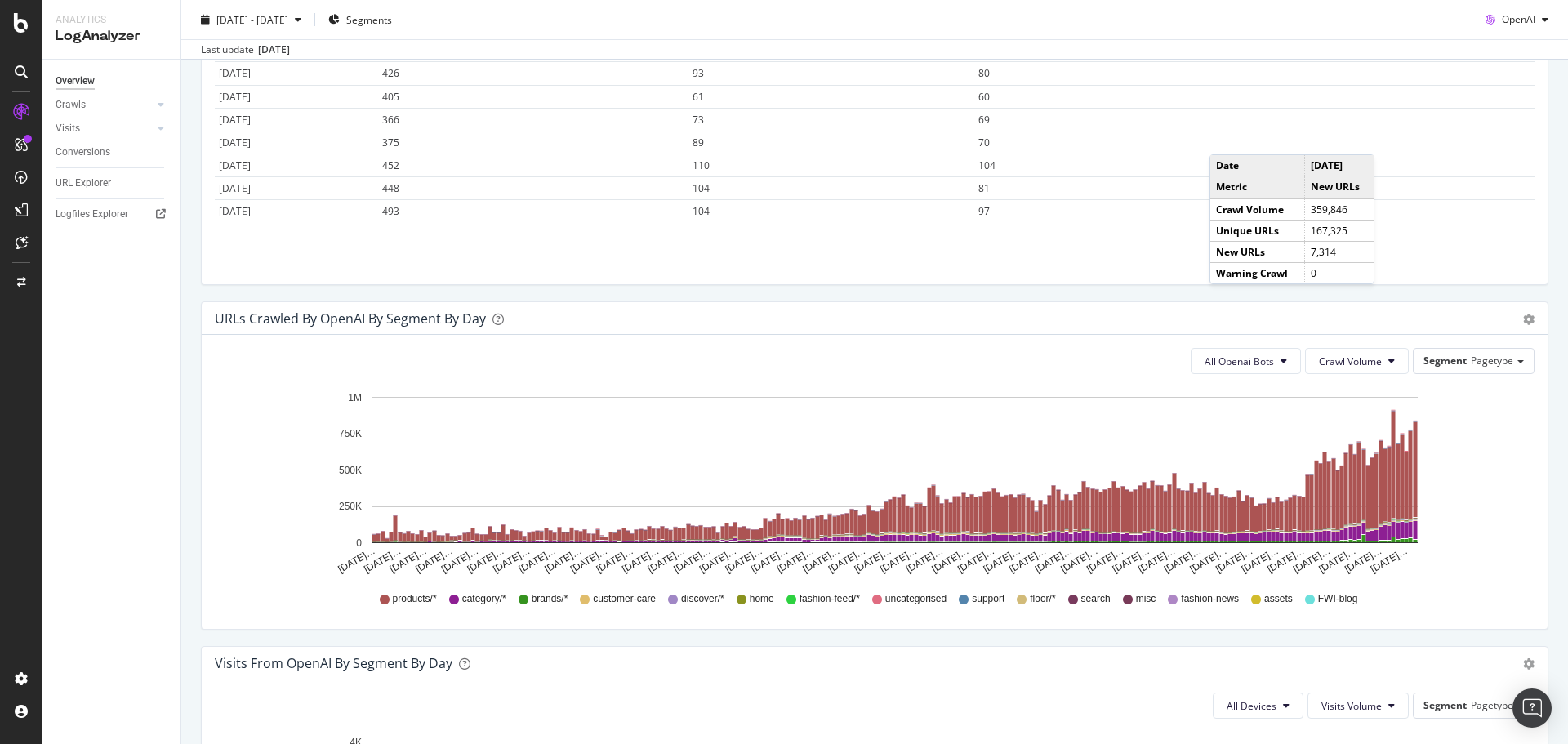
scroll to position [661, 0]
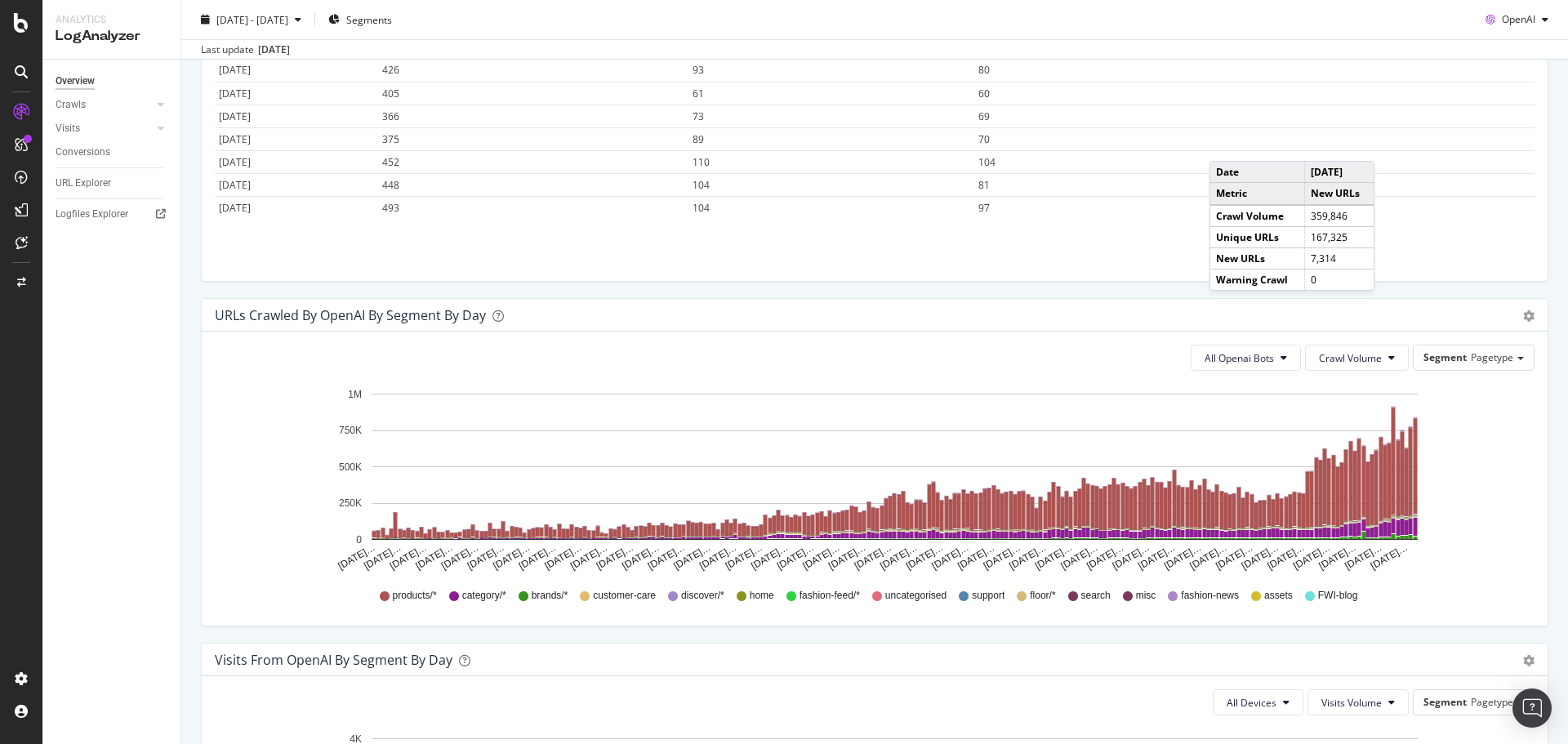
click at [1512, 26] on div "OpenAI" at bounding box center [1517, 20] width 76 height 24
click at [1512, 139] on span "Other AI Bots" at bounding box center [1517, 142] width 60 height 15
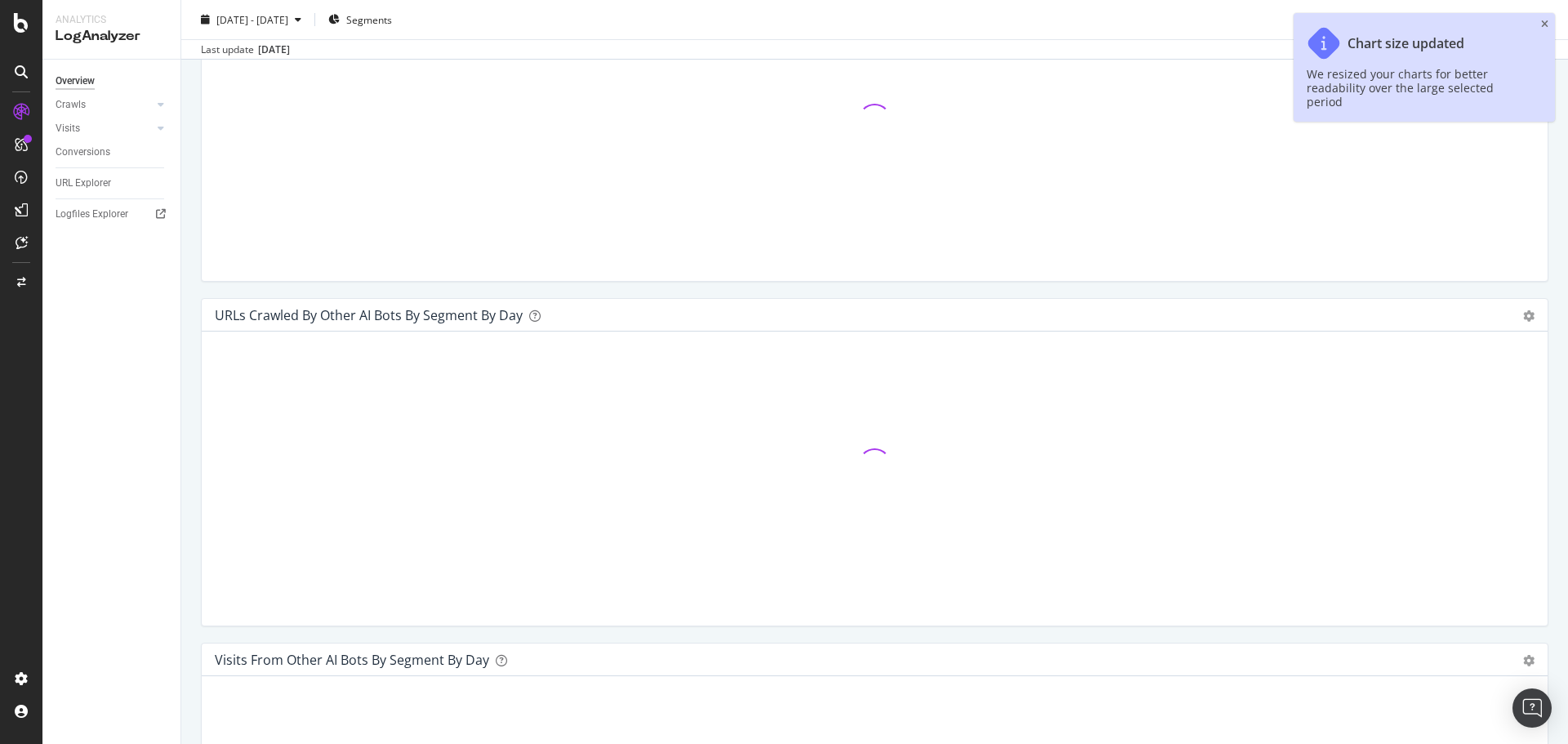
click at [1543, 22] on icon "close toast" at bounding box center [1545, 24] width 8 height 9
click at [1547, 24] on div "[DATE] - [DATE] Segments Other AI Bots" at bounding box center [875, 23] width 1386 height 33
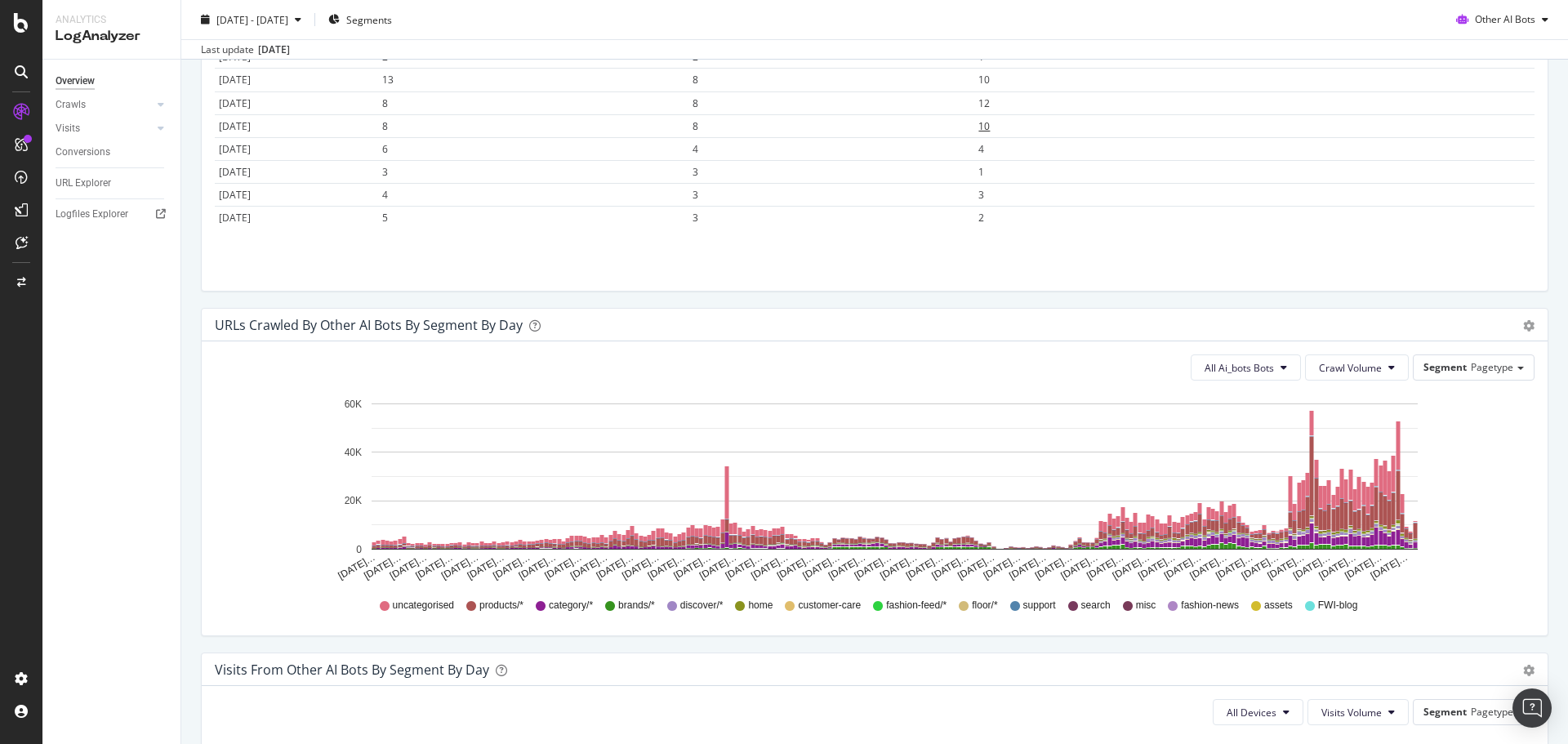
scroll to position [661, 0]
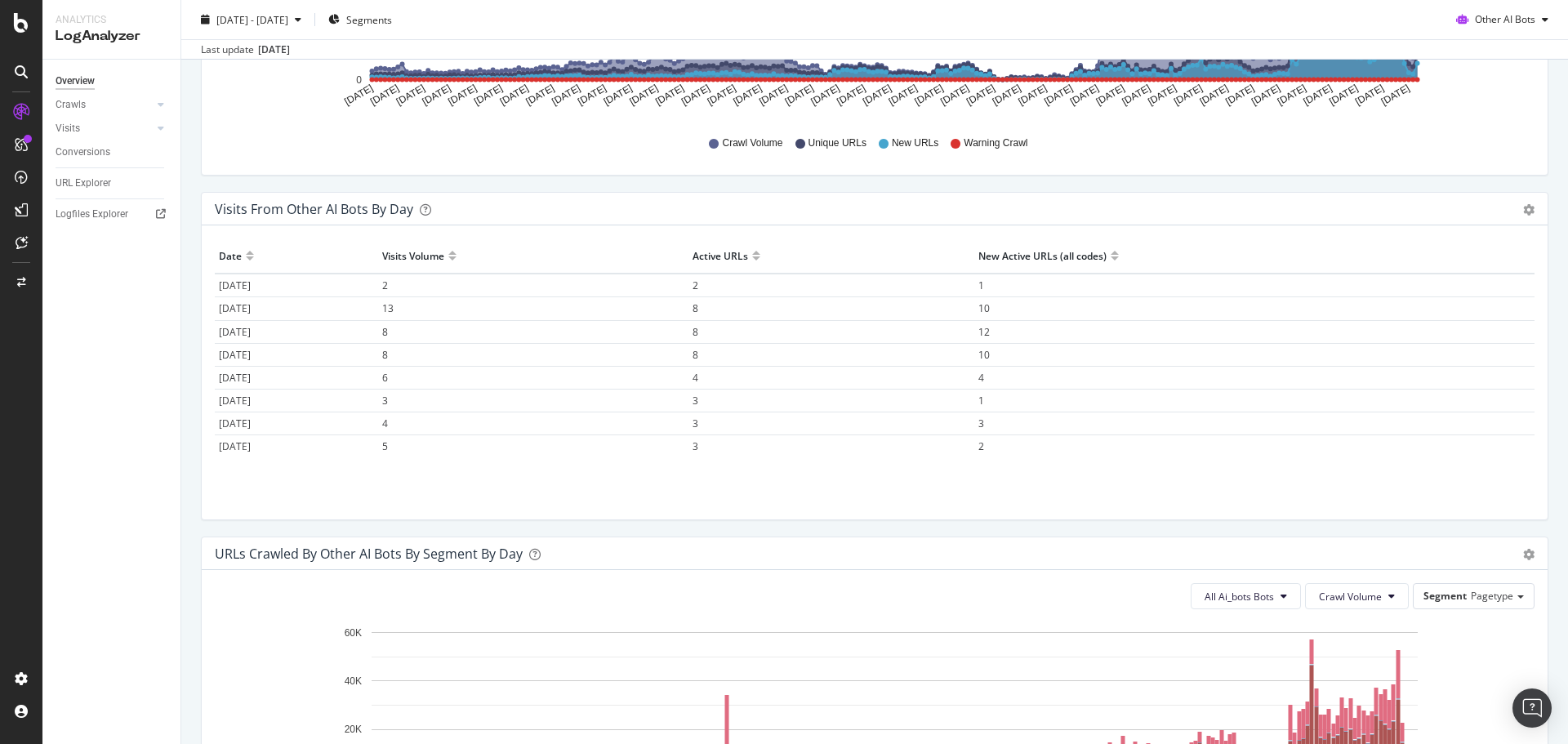
scroll to position [417, 0]
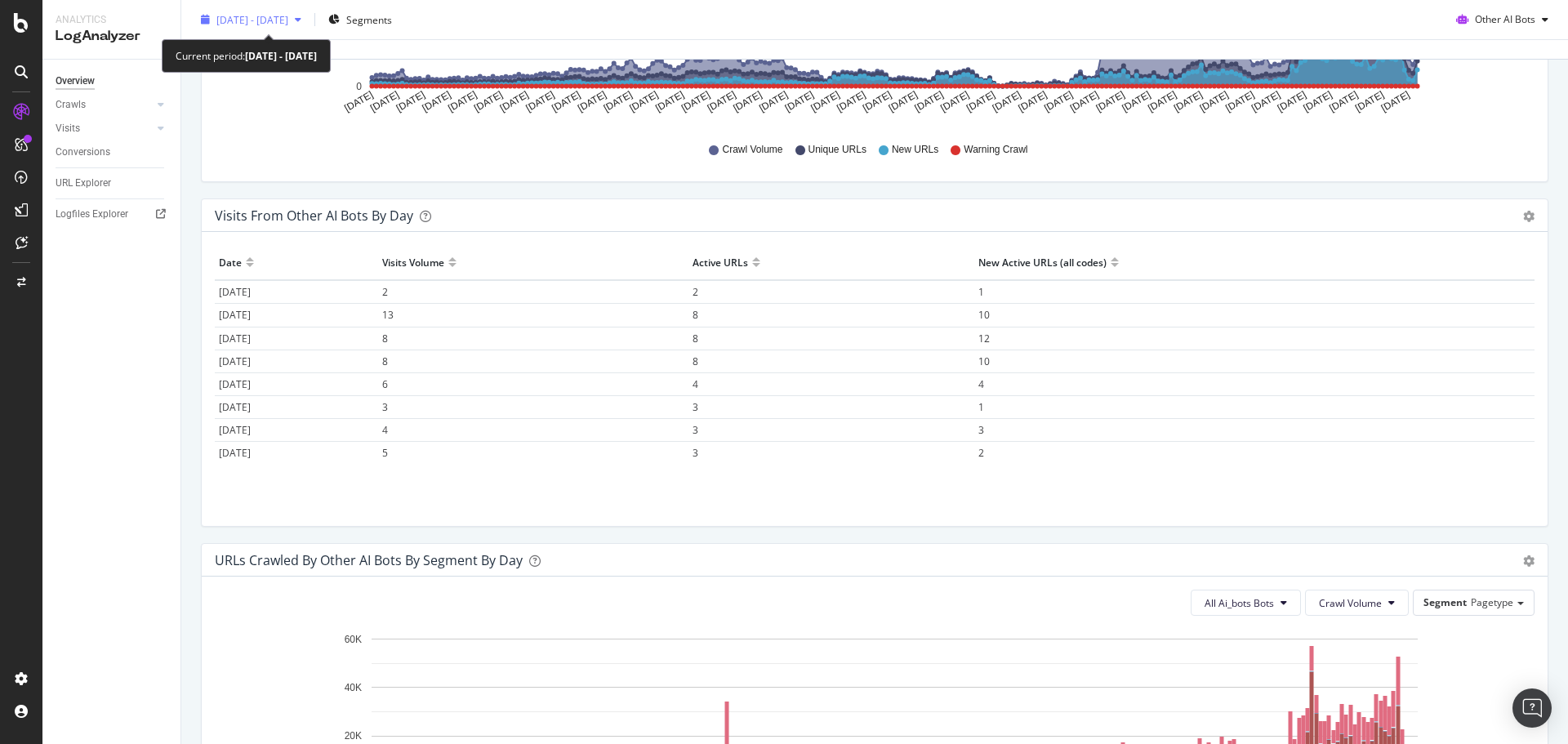
click at [288, 14] on span "[DATE] - [DATE]" at bounding box center [251, 19] width 71 height 14
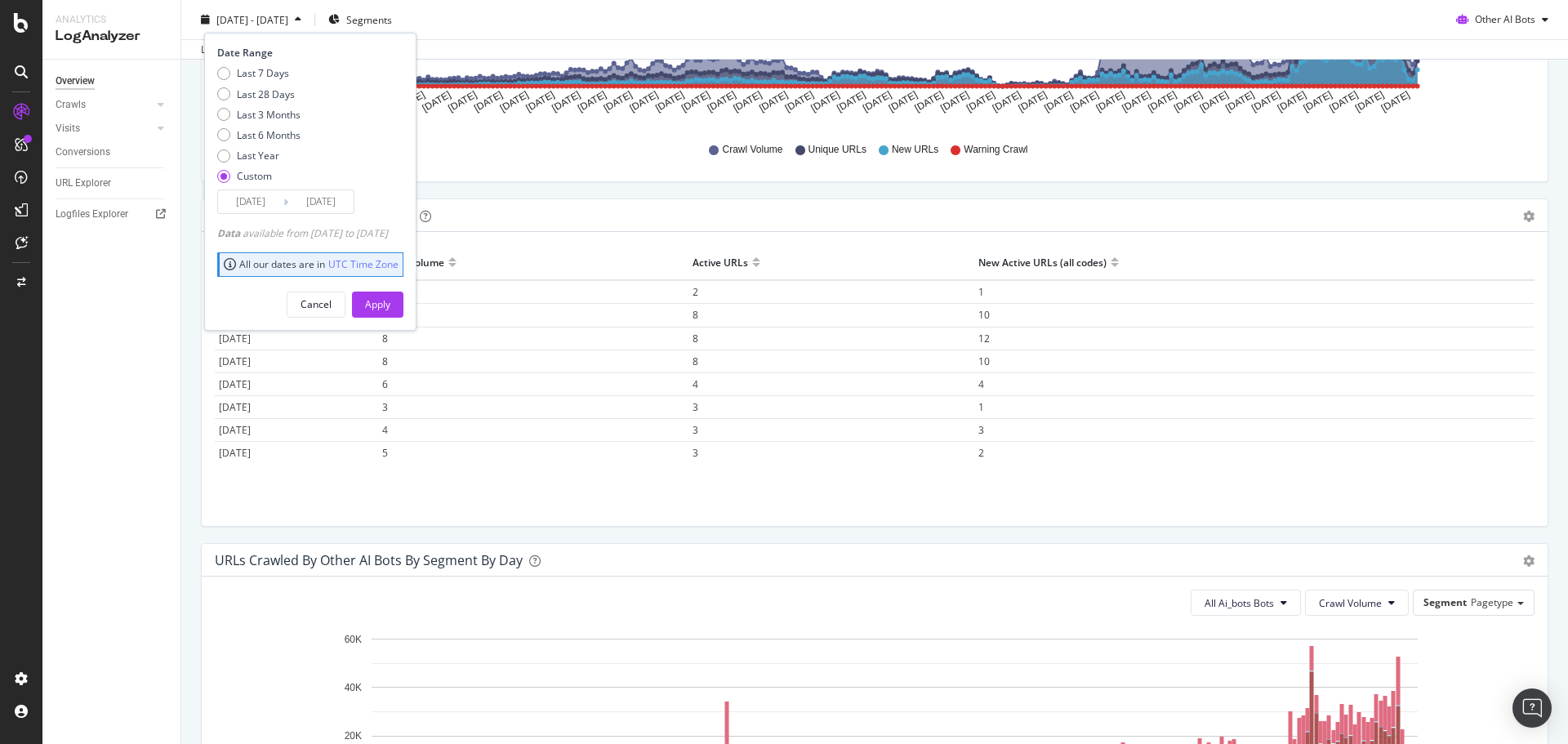
click at [299, 200] on input "[DATE]" at bounding box center [321, 202] width 65 height 23
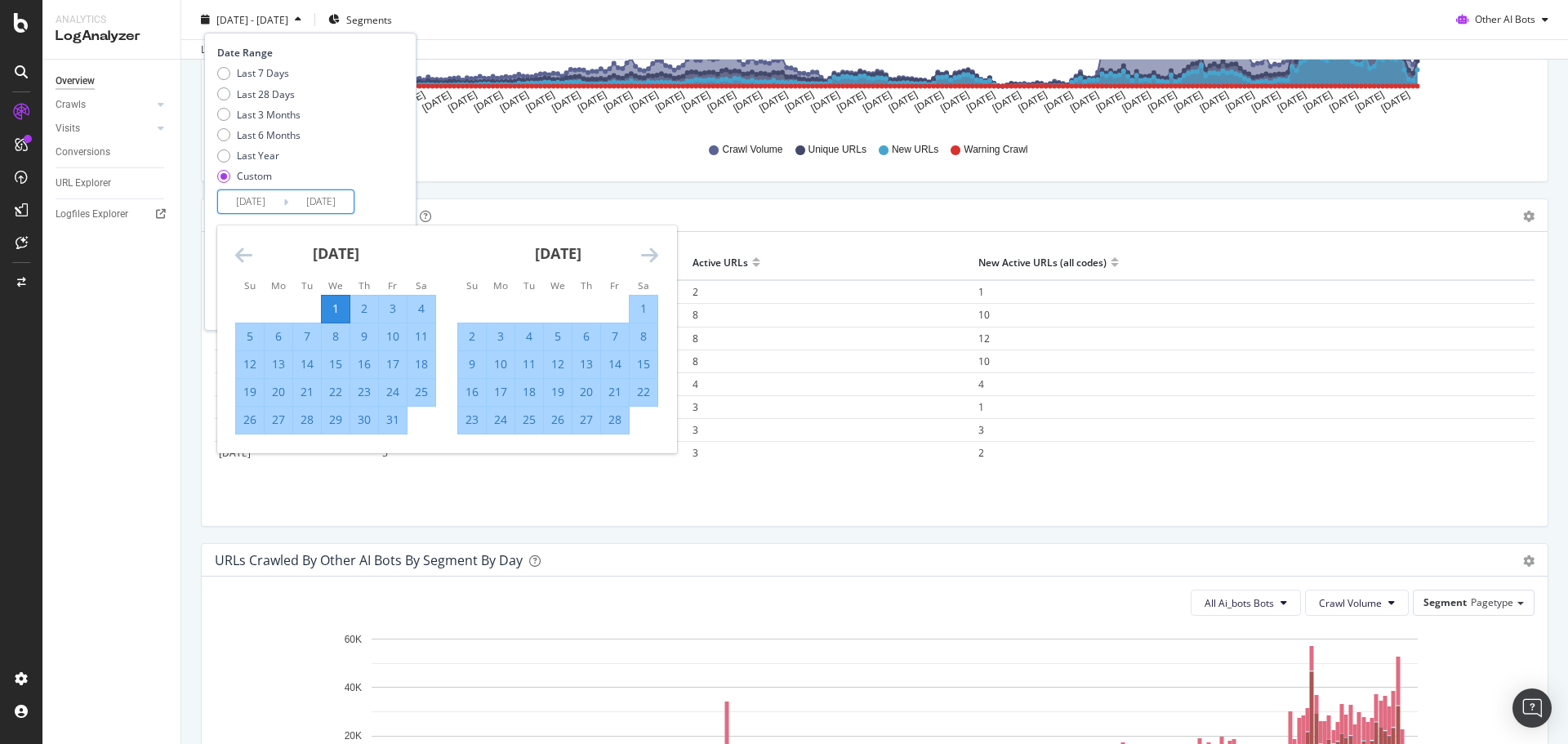
click at [648, 256] on icon "Move forward to switch to the next month." at bounding box center [649, 255] width 17 height 20
click at [648, 257] on icon "Move forward to switch to the next month." at bounding box center [649, 255] width 17 height 20
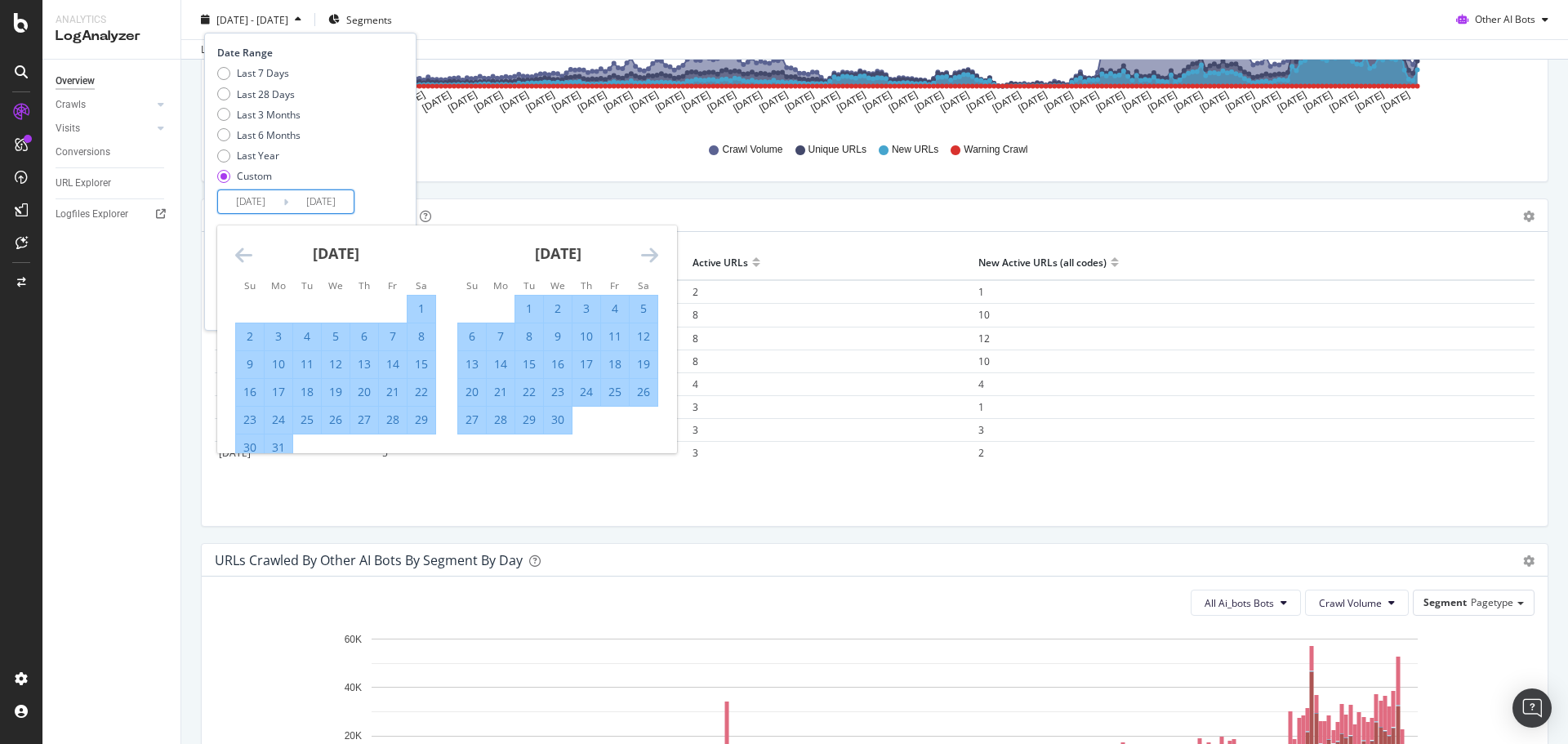
click at [648, 257] on icon "Move forward to switch to the next month." at bounding box center [649, 255] width 17 height 20
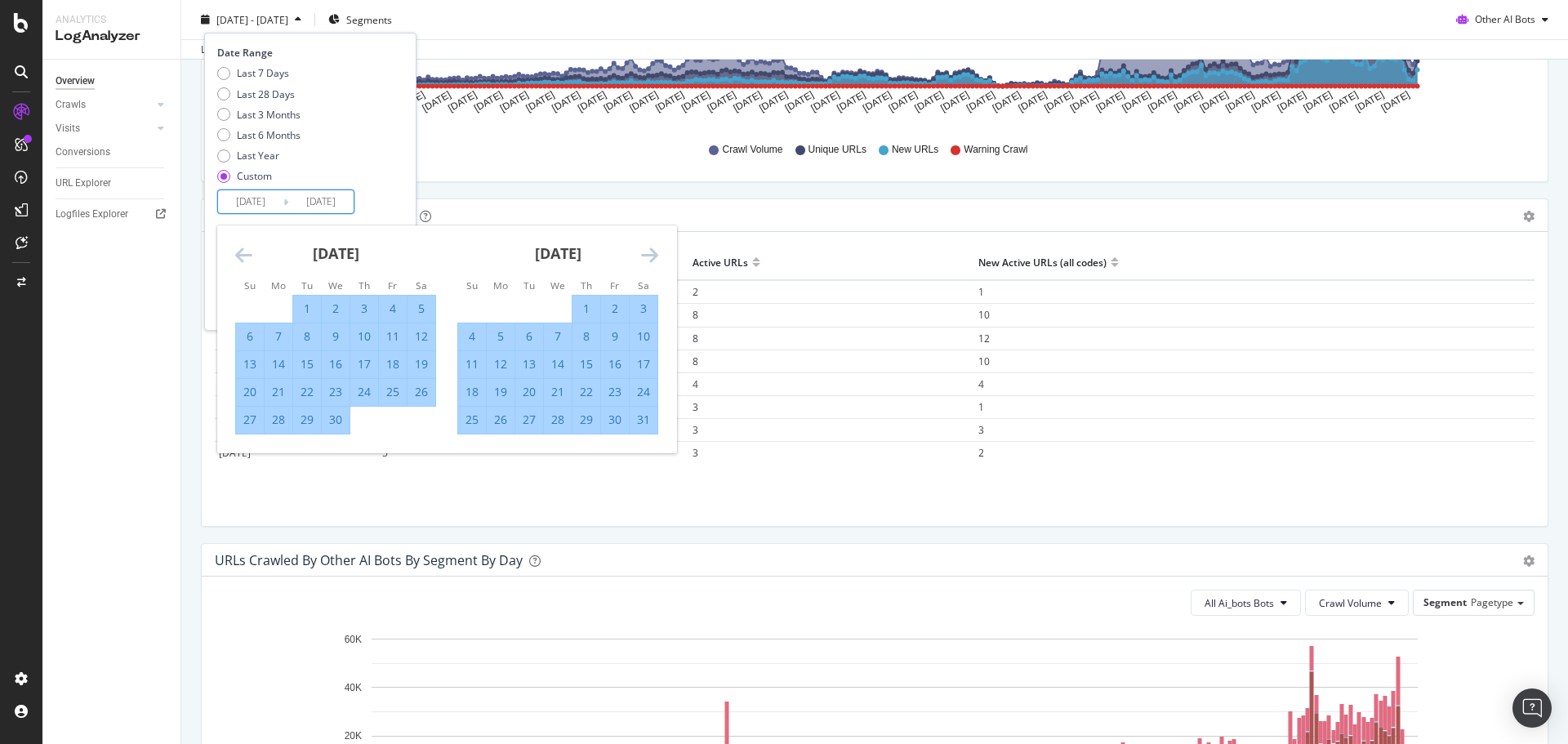
click at [648, 257] on icon "Move forward to switch to the next month." at bounding box center [649, 255] width 17 height 20
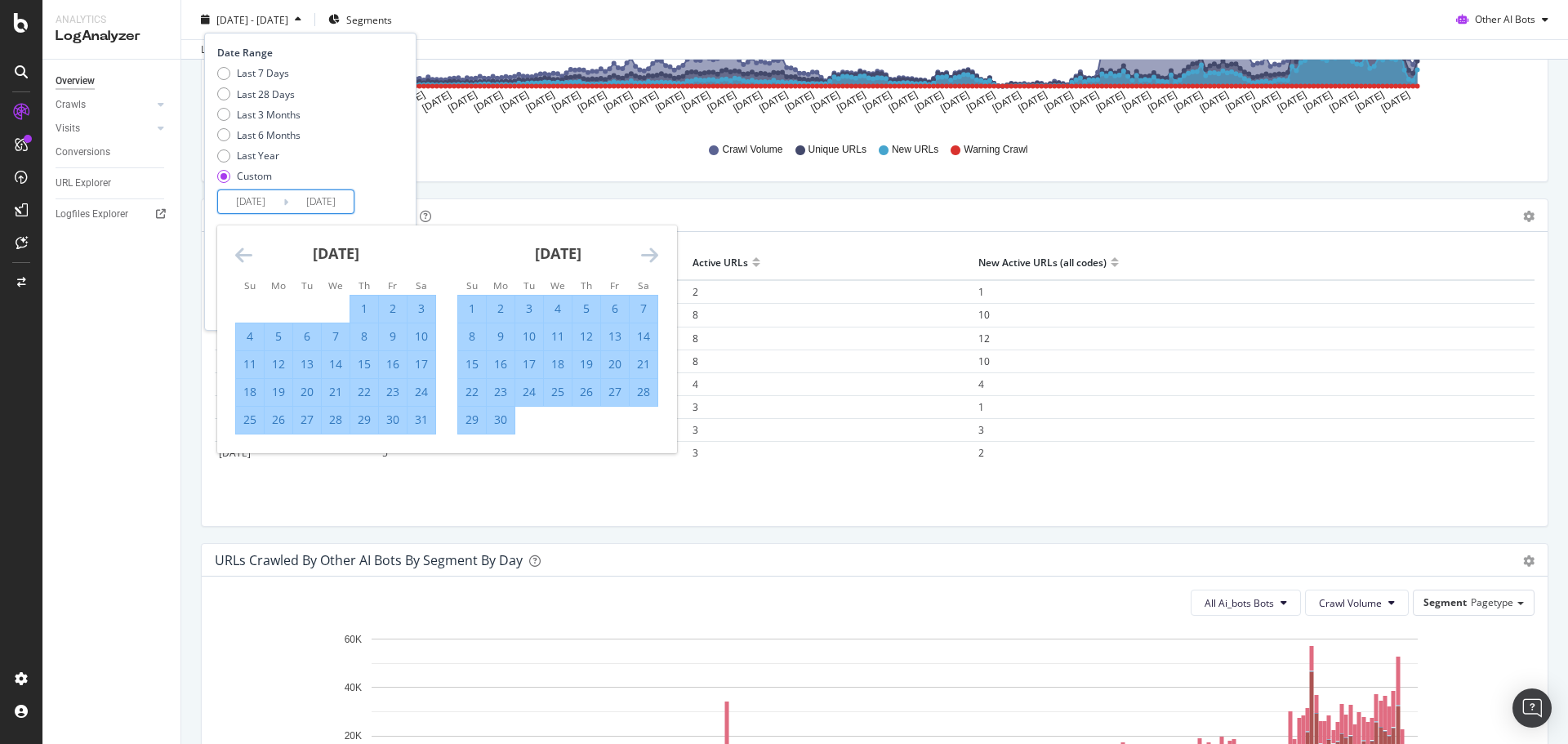
click at [648, 245] on icon "Move forward to switch to the next month." at bounding box center [649, 255] width 17 height 20
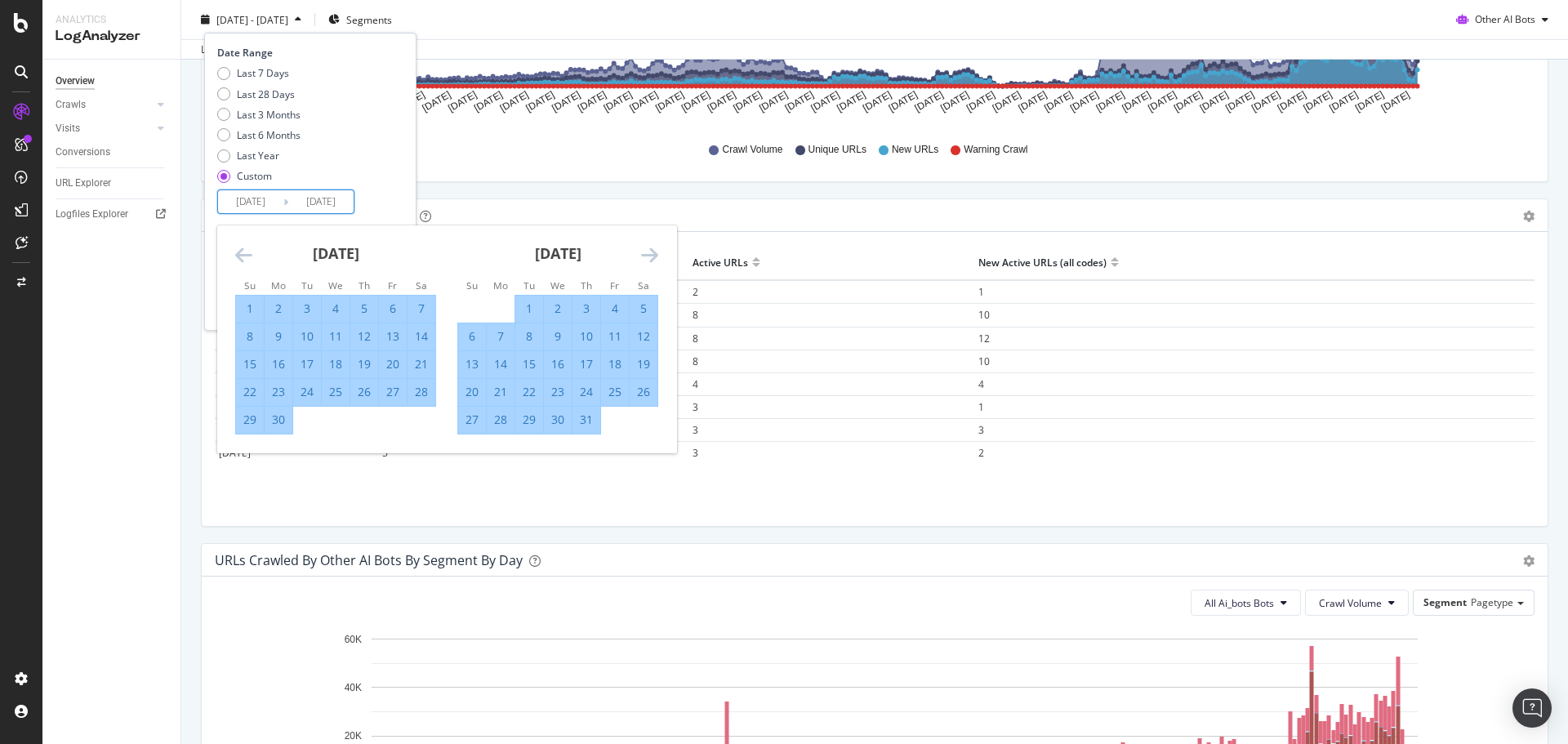
click at [651, 253] on icon "Move forward to switch to the next month." at bounding box center [649, 255] width 17 height 20
click at [651, 254] on icon "Move forward to switch to the next month." at bounding box center [649, 255] width 17 height 20
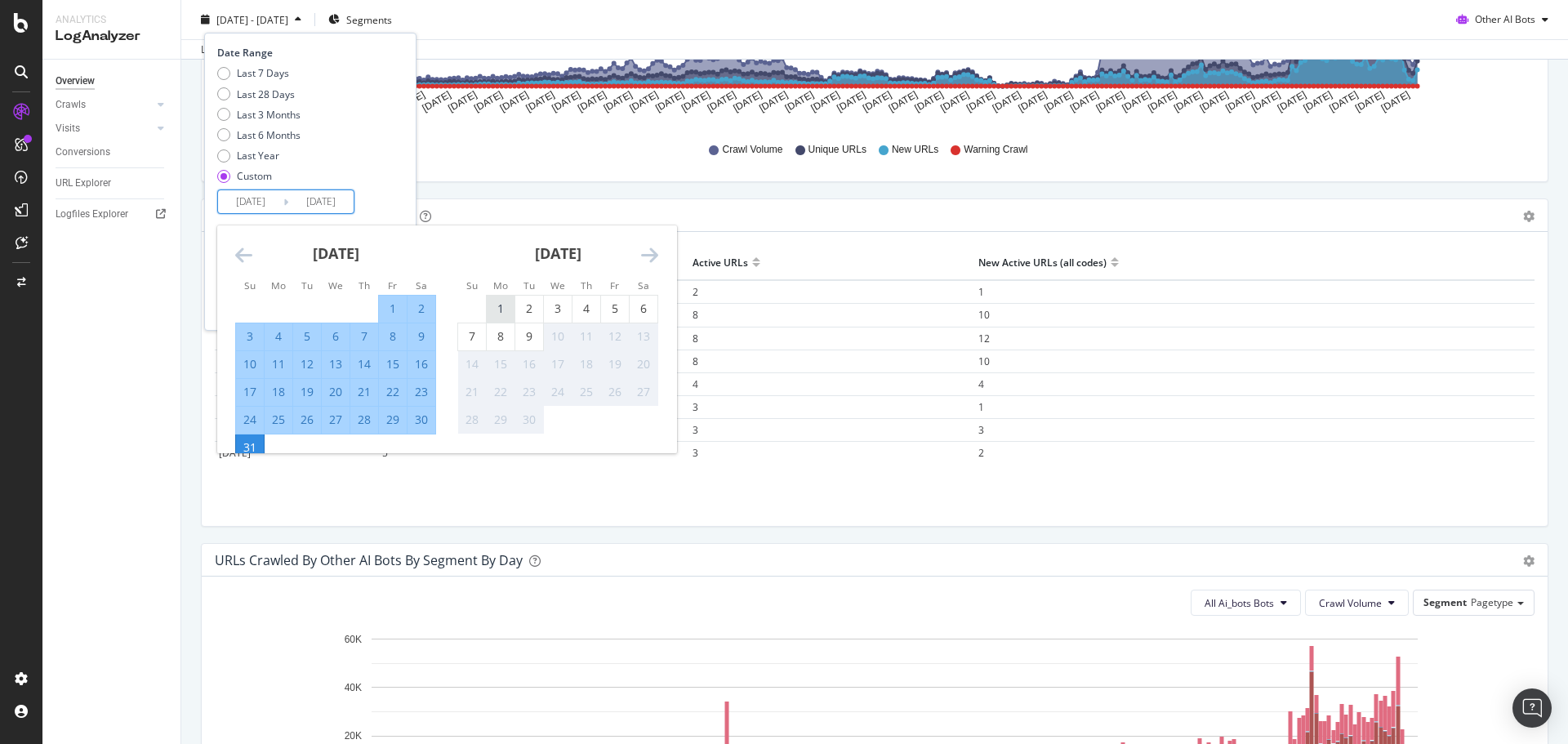
click at [496, 309] on div "1" at bounding box center [500, 308] width 28 height 16
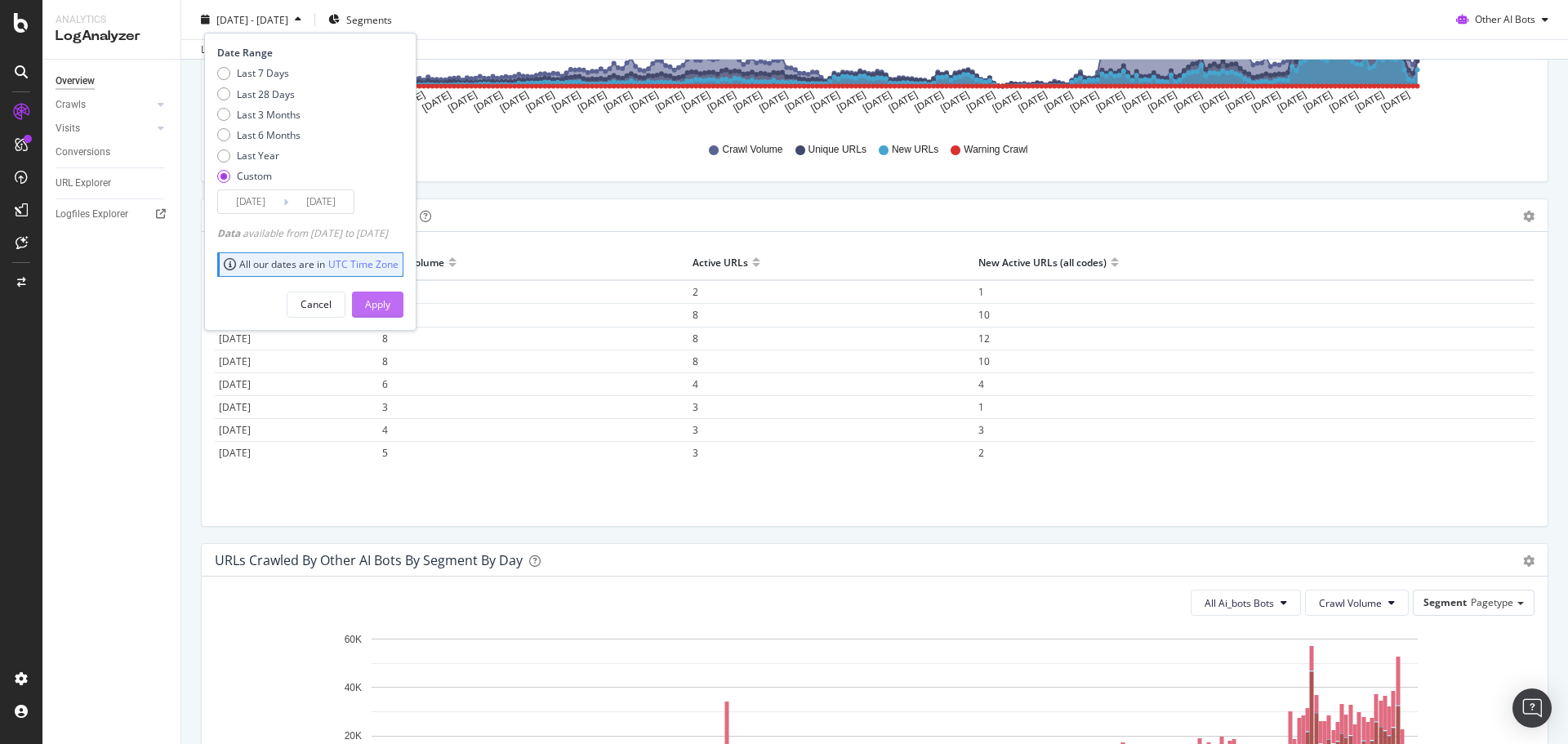
click at [404, 301] on button "Apply" at bounding box center [378, 304] width 52 height 26
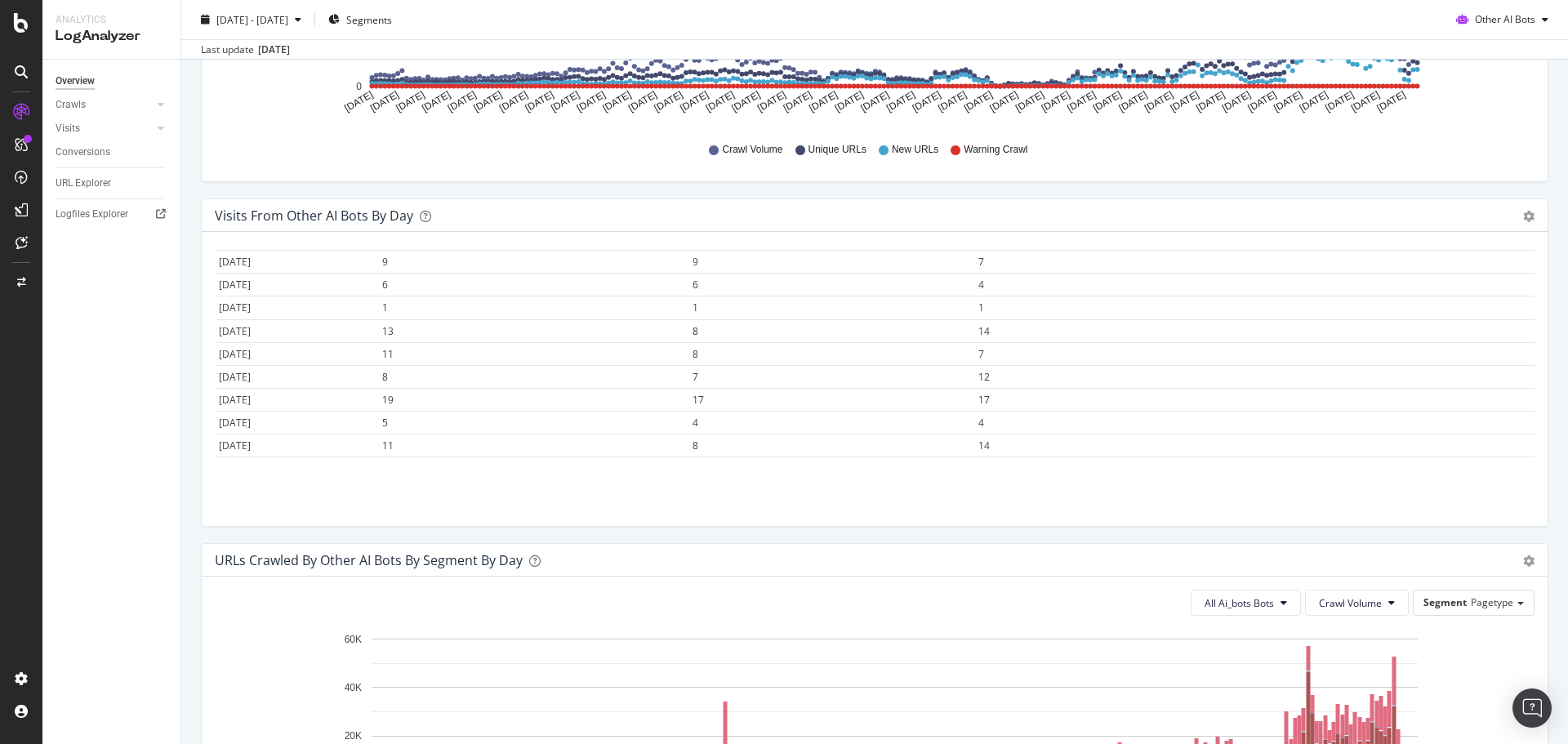
scroll to position [5427, 0]
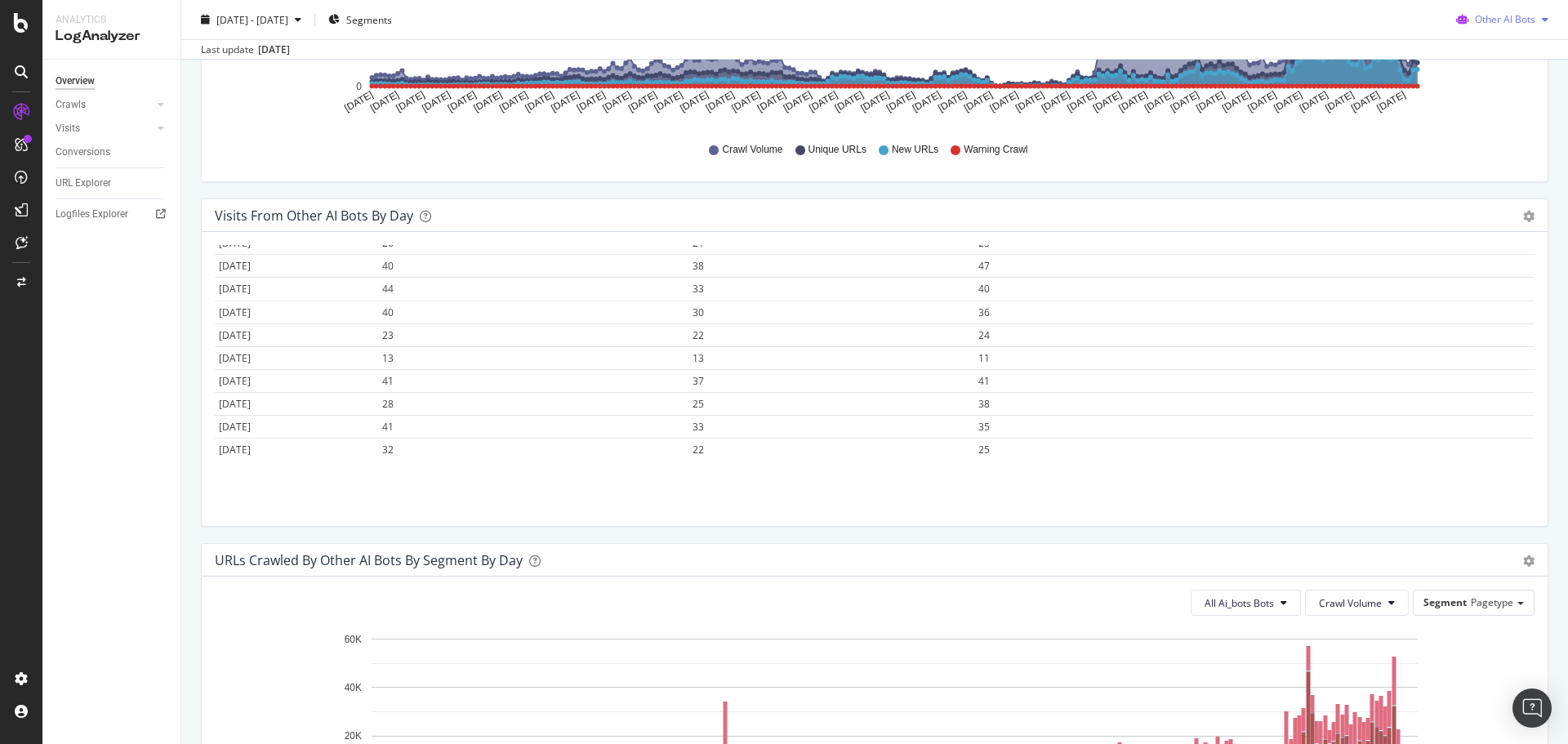
click at [1482, 24] on span "Other AI Bots" at bounding box center [1505, 19] width 60 height 14
click at [1475, 121] on div "OpenAI" at bounding box center [1496, 113] width 116 height 24
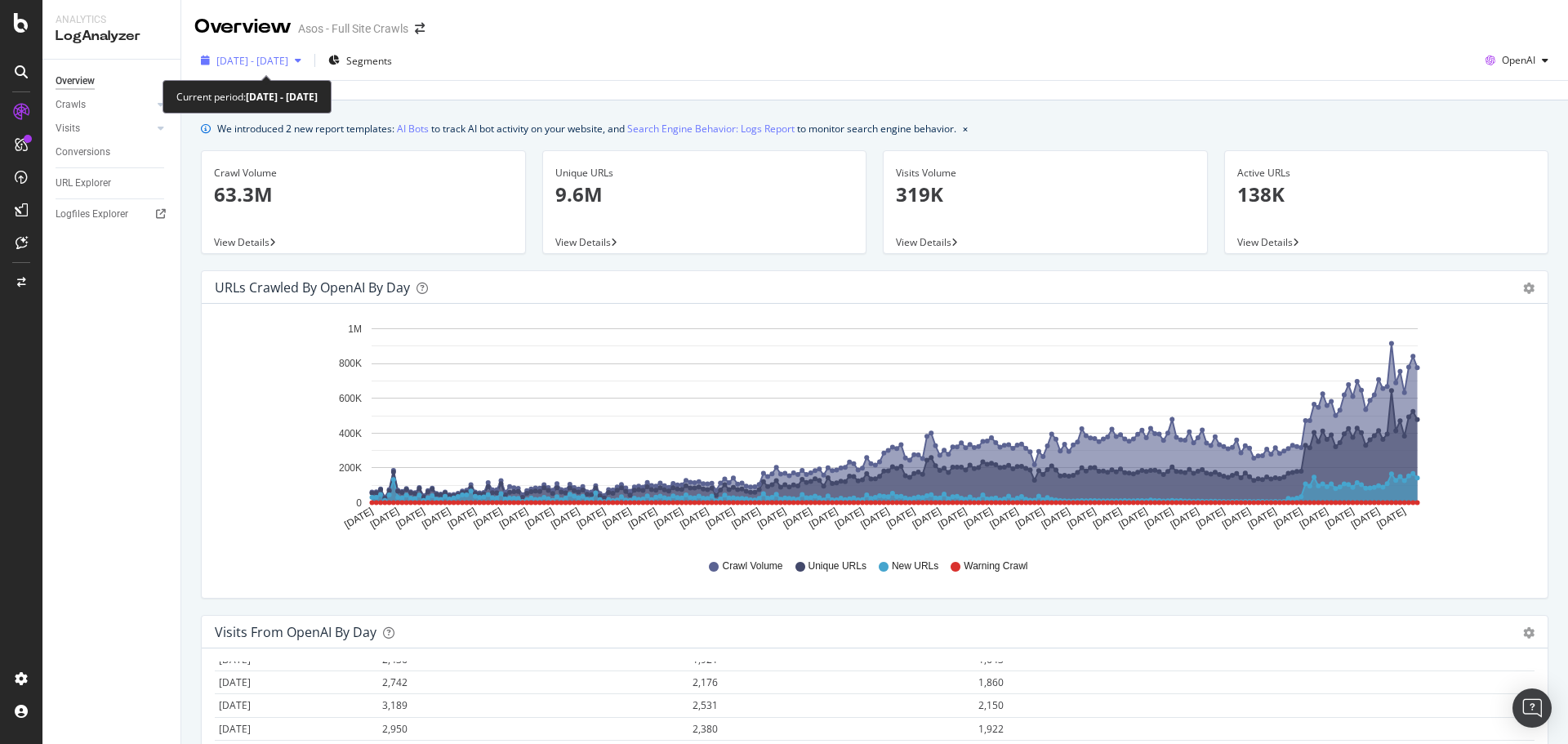
click at [276, 56] on span "2025 Jan. 1st - Sep. 1st" at bounding box center [251, 61] width 71 height 14
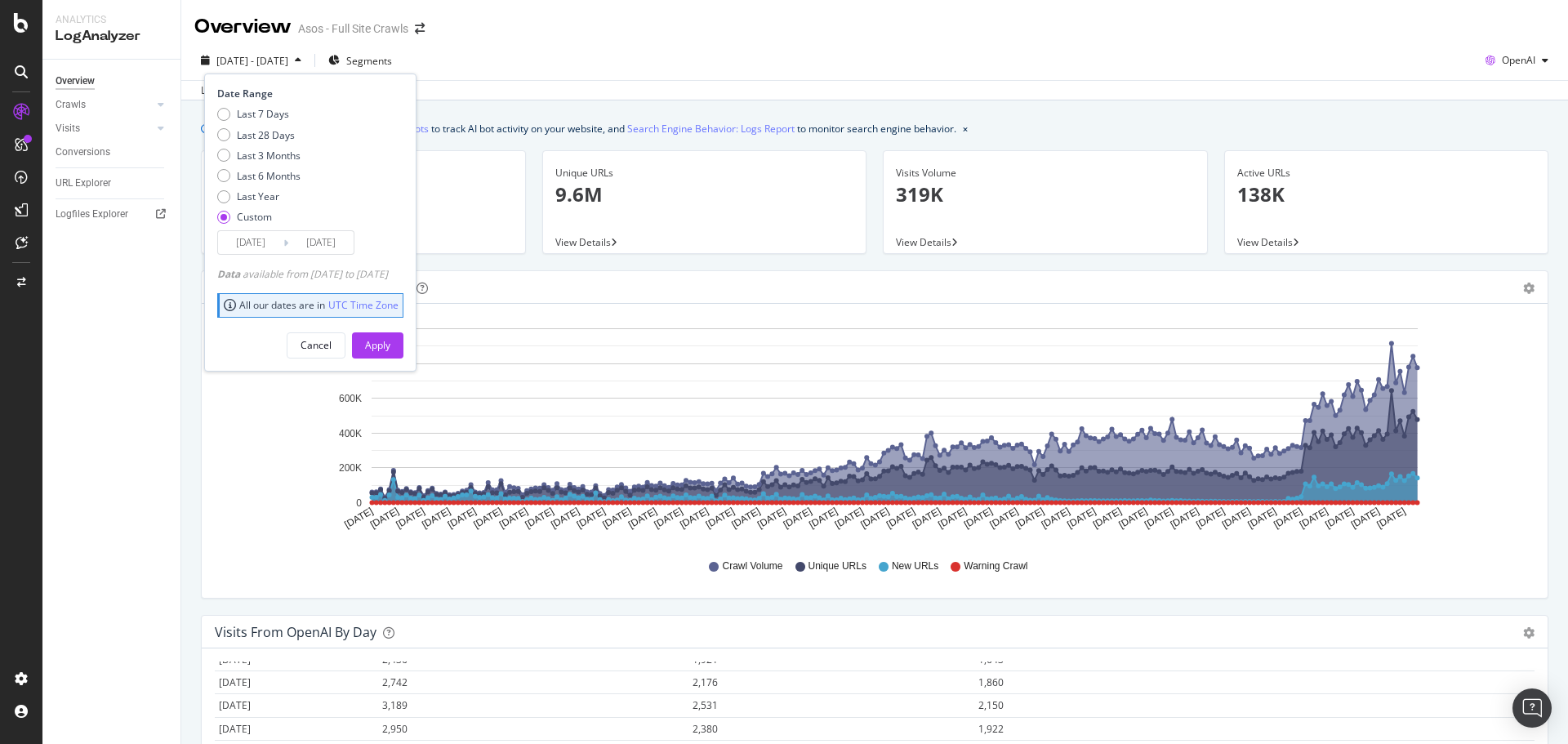
click at [249, 244] on input "[DATE]" at bounding box center [251, 242] width 65 height 23
